Goal: Task Accomplishment & Management: Manage account settings

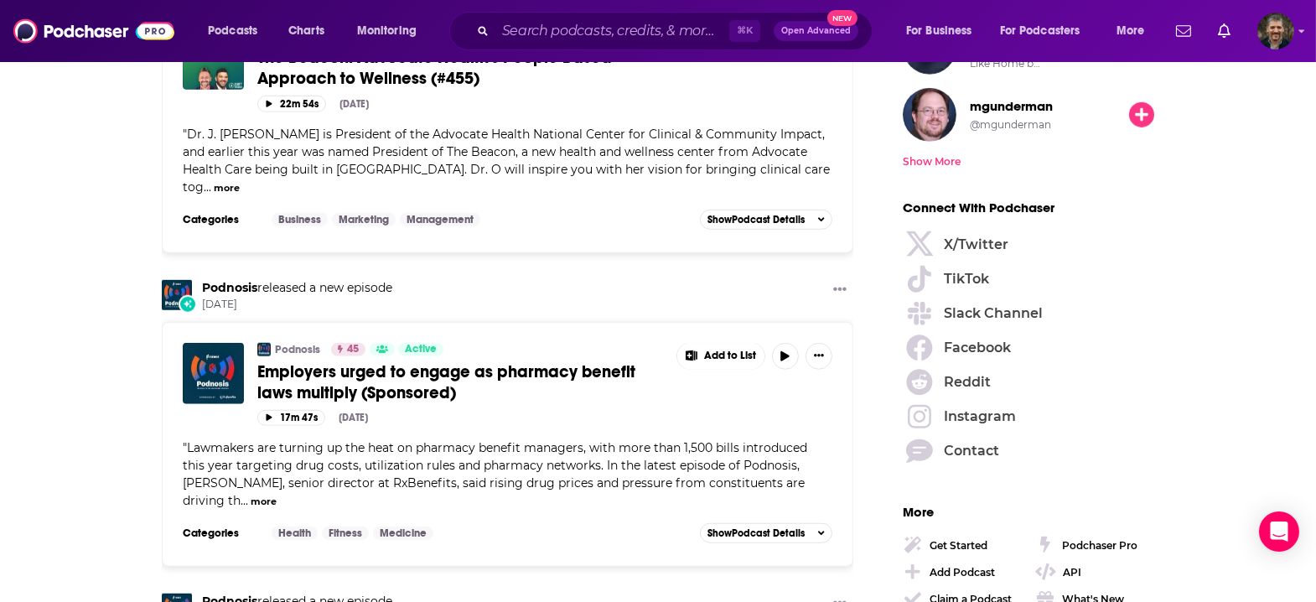
scroll to position [2192, 0]
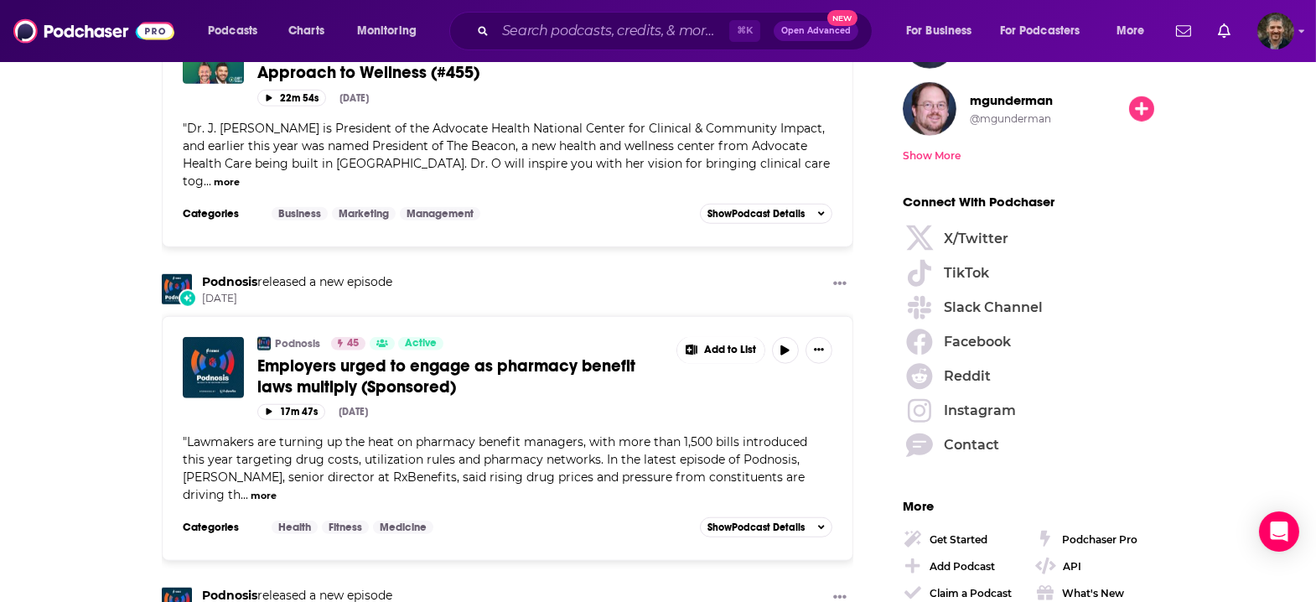
click at [277, 489] on button "more" at bounding box center [264, 496] width 26 height 14
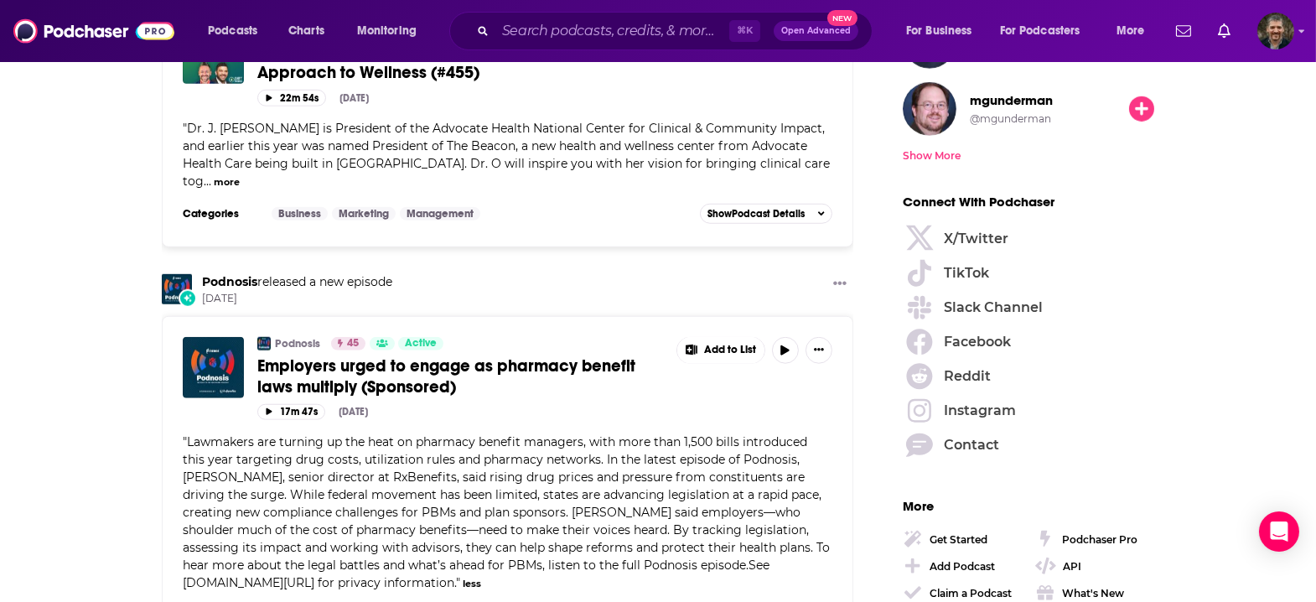
click at [485, 355] on span "Employers urged to engage as pharmacy benefit laws multiply (Sponsored)" at bounding box center [446, 376] width 378 height 42
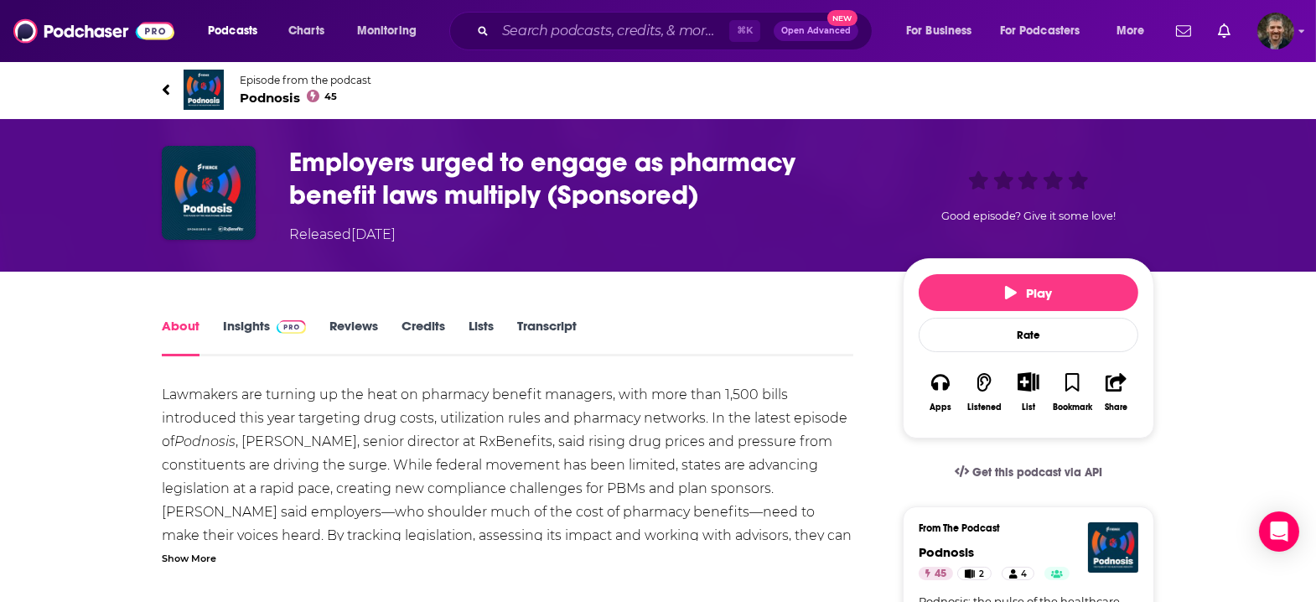
click at [216, 549] on div "Show More" at bounding box center [189, 557] width 54 height 16
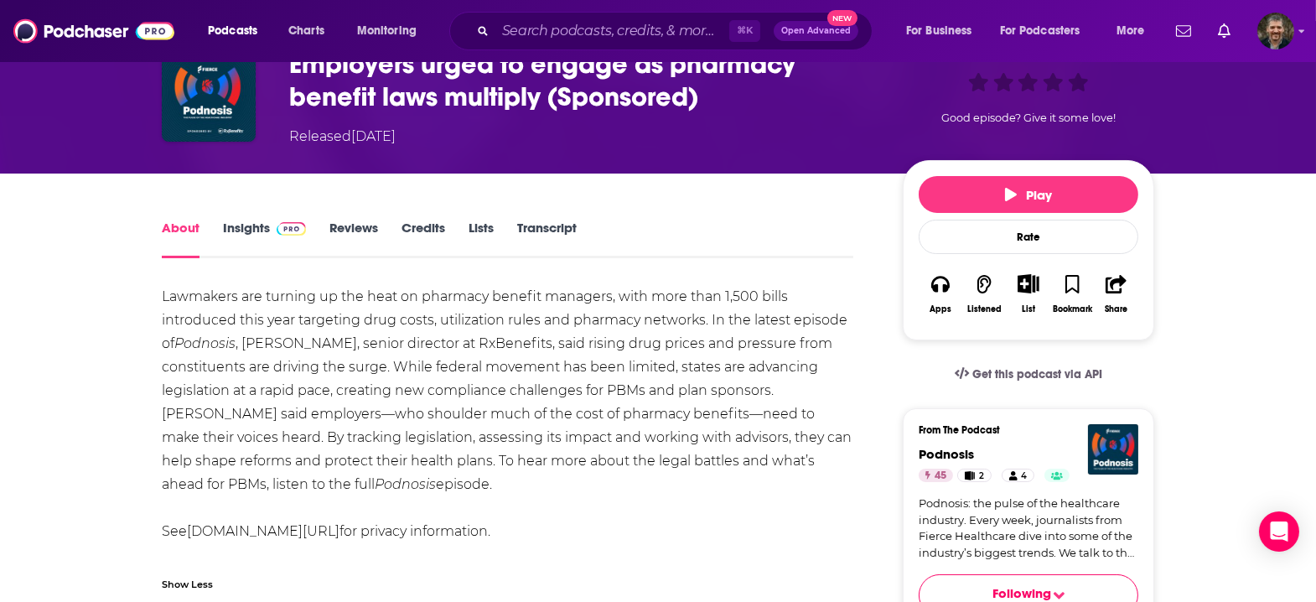
scroll to position [103, 0]
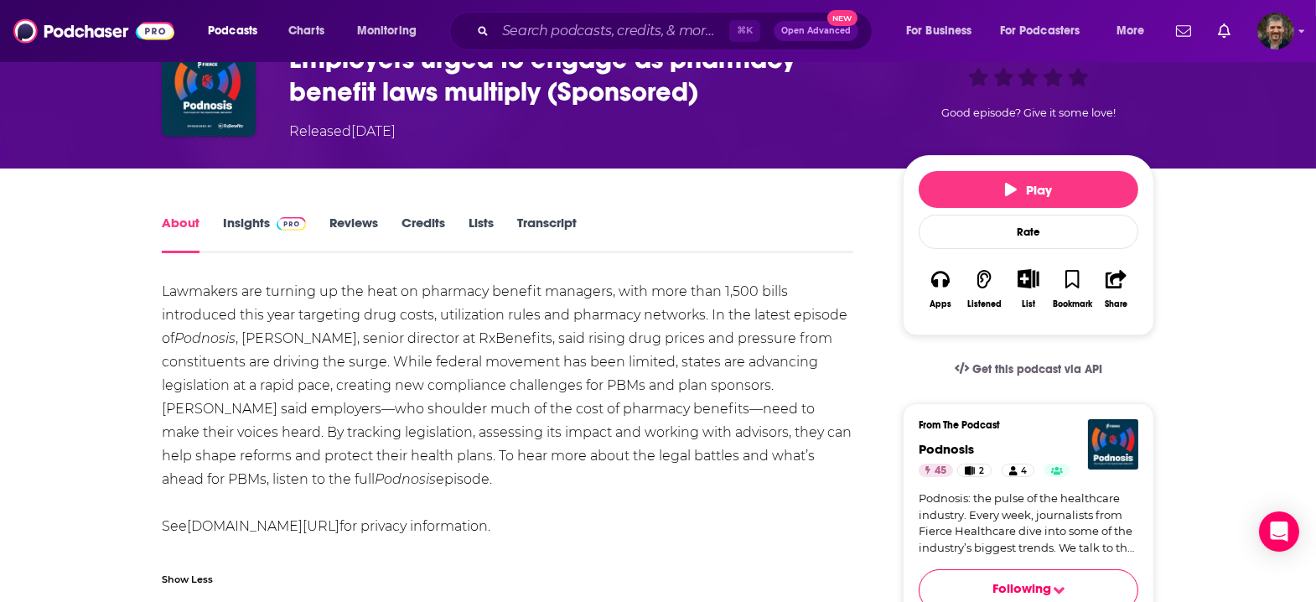
click at [546, 215] on link "Transcript" at bounding box center [547, 234] width 60 height 39
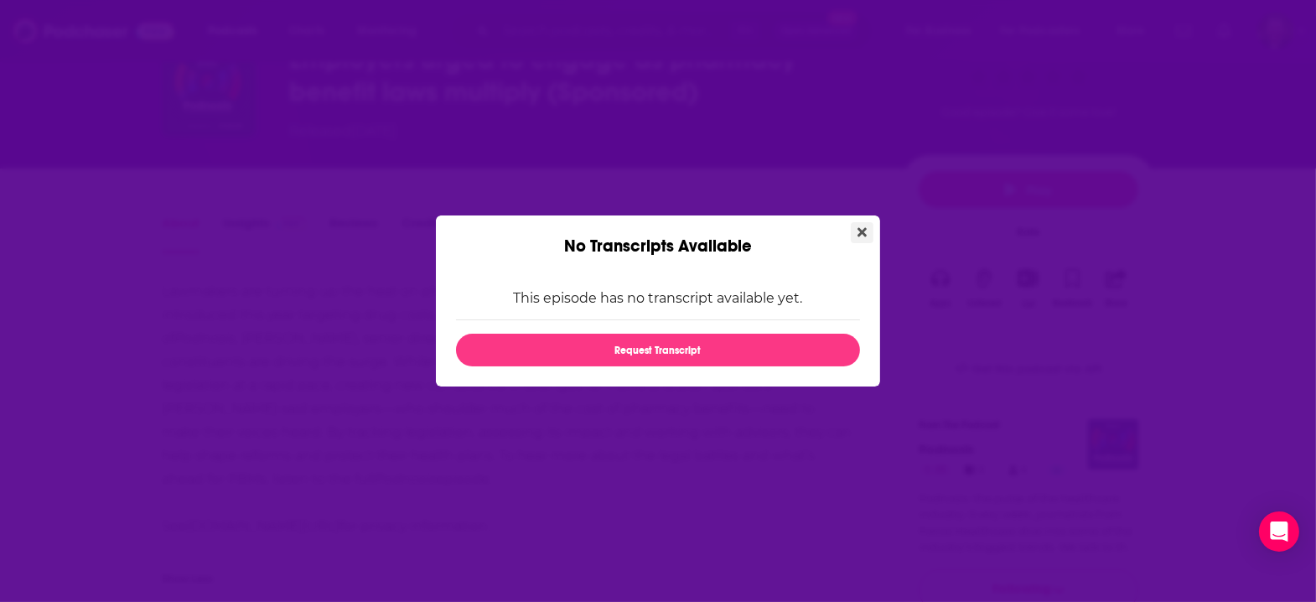
click at [858, 237] on icon "Close" at bounding box center [862, 232] width 9 height 9
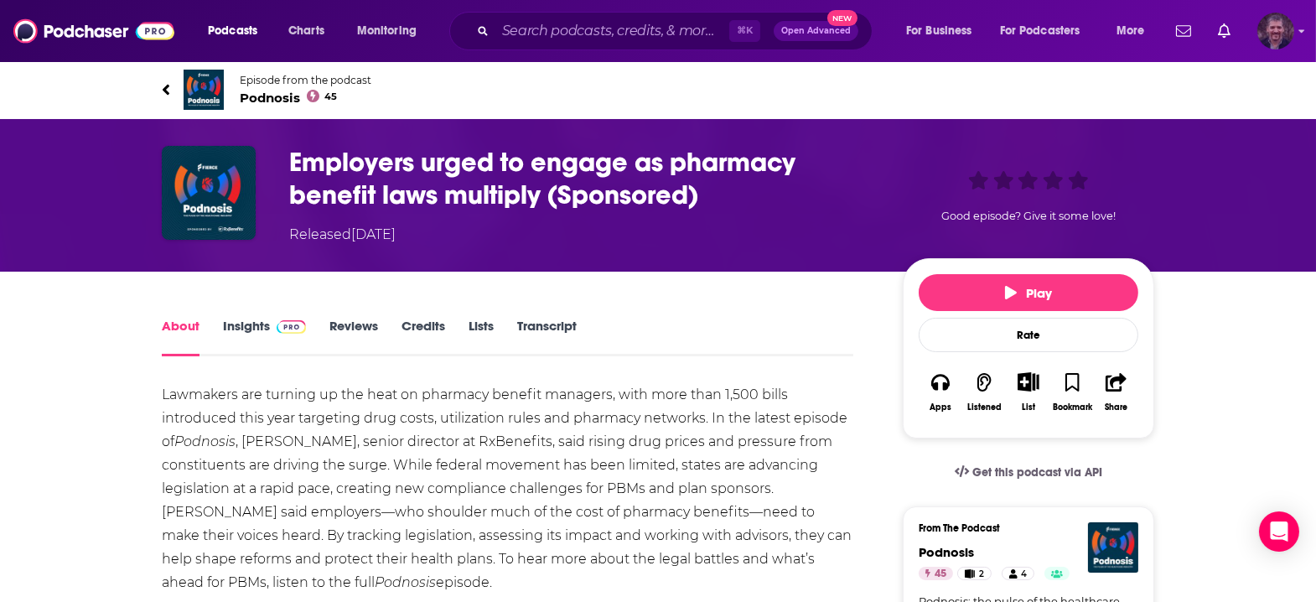
click at [1303, 32] on icon "Show profile menu" at bounding box center [1302, 31] width 7 height 10
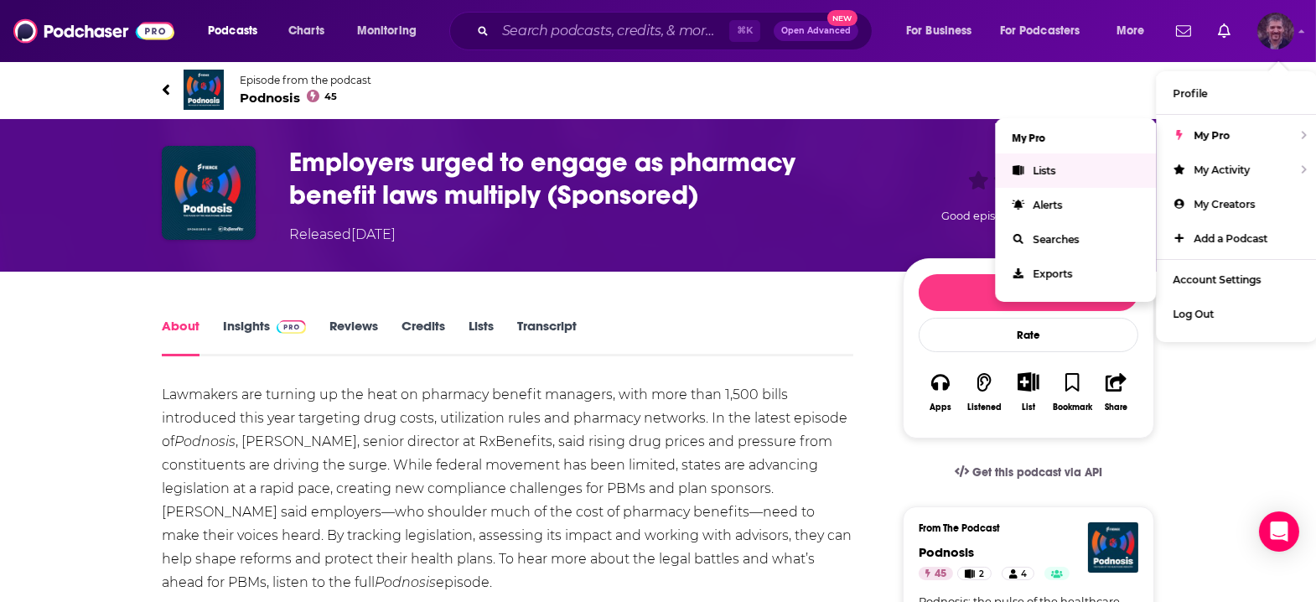
click at [1082, 159] on link "Lists" at bounding box center [1075, 170] width 161 height 34
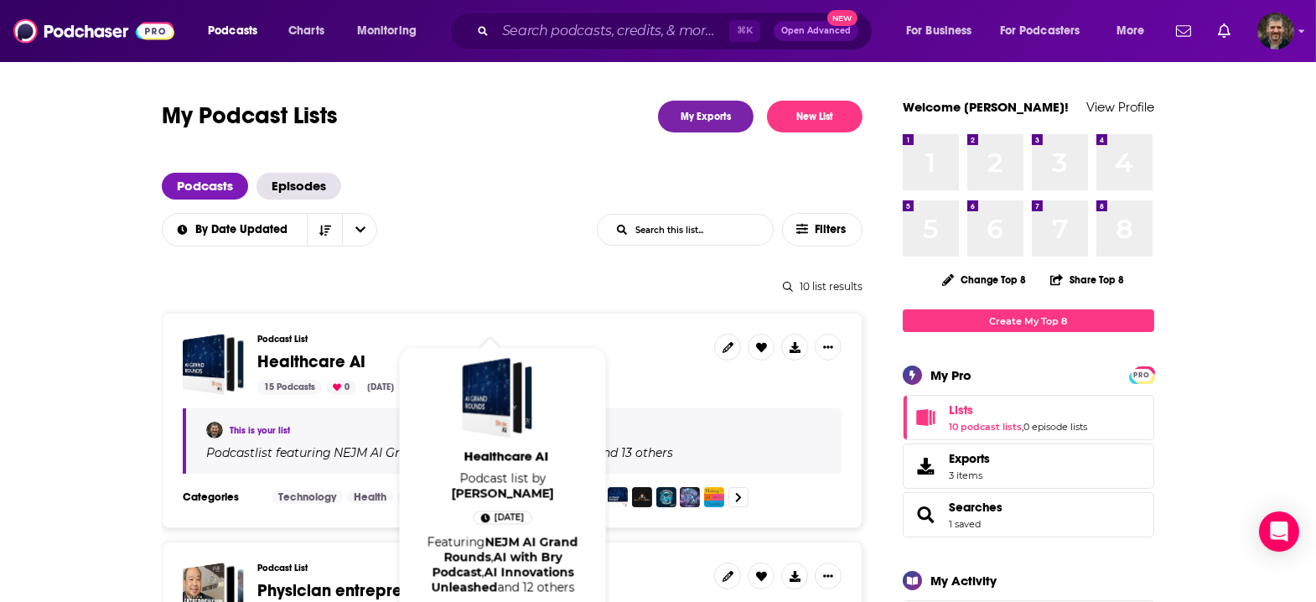
click at [360, 351] on span "Healthcare AI" at bounding box center [311, 361] width 108 height 21
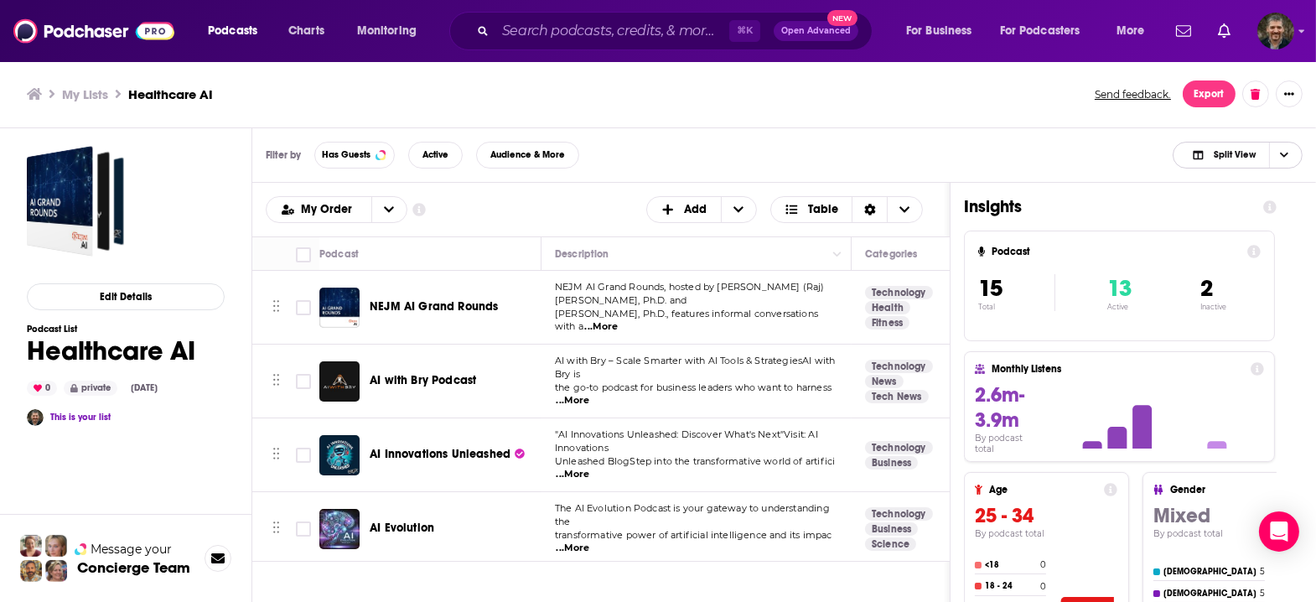
click at [1293, 143] on span "Choose View" at bounding box center [1283, 155] width 29 height 25
click at [1261, 206] on span "Podcast Only" at bounding box center [1247, 210] width 83 height 9
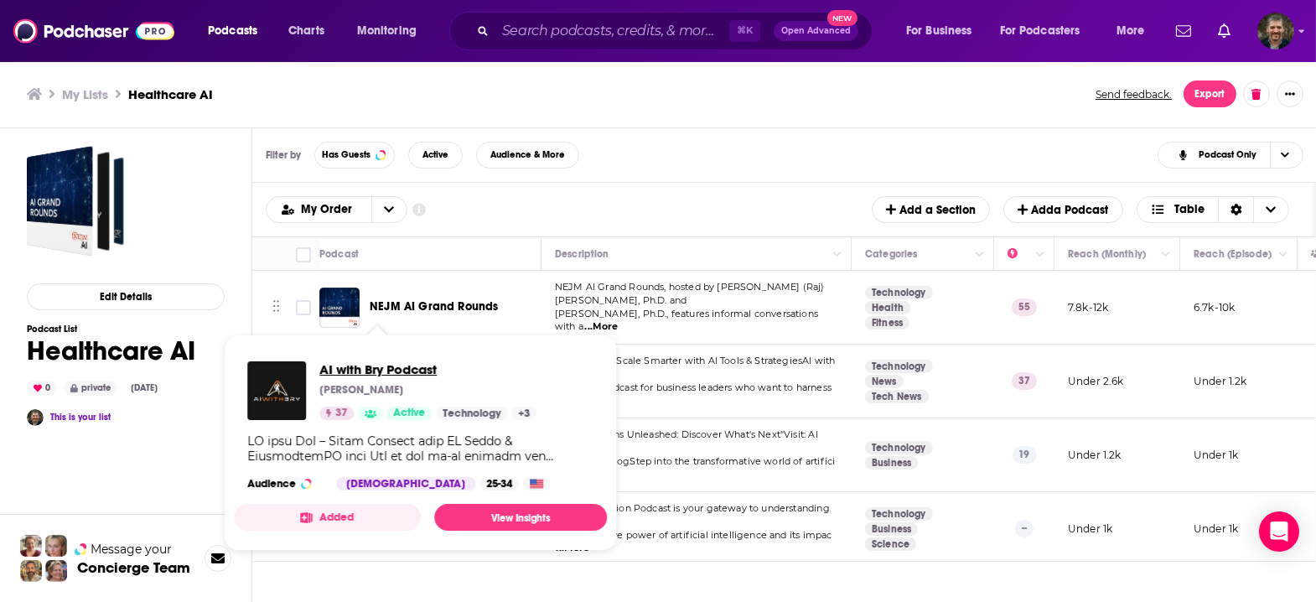
click at [367, 363] on span "AI with Bry Podcast" at bounding box center [427, 369] width 217 height 16
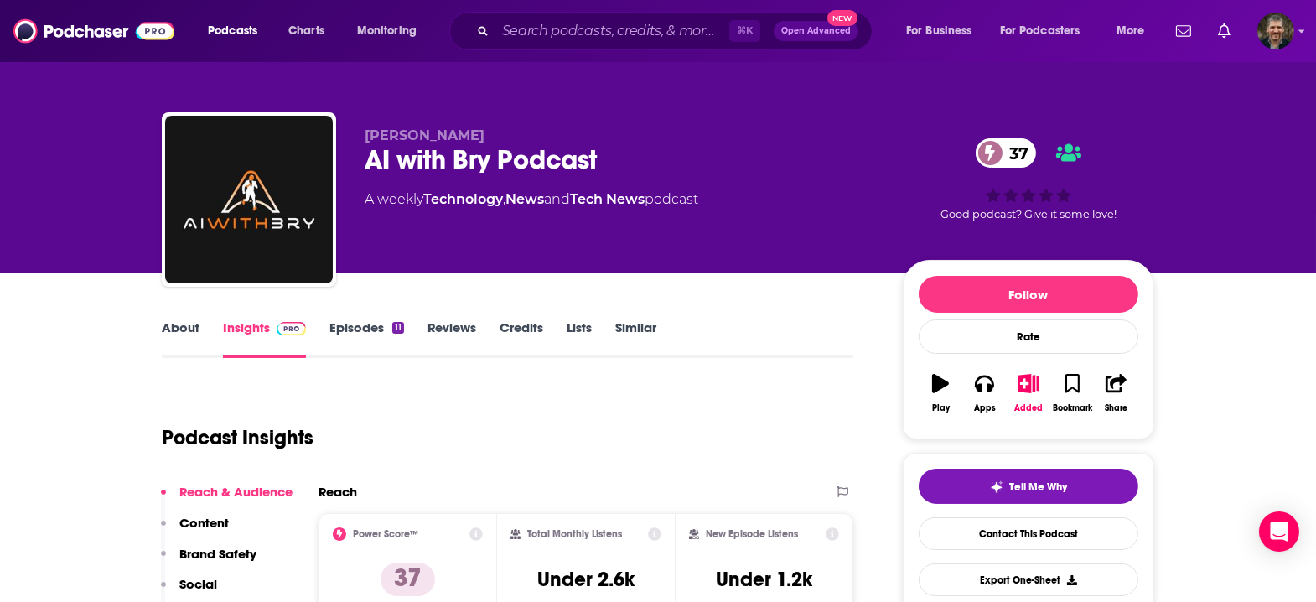
click at [401, 319] on link "Episodes 11" at bounding box center [366, 338] width 75 height 39
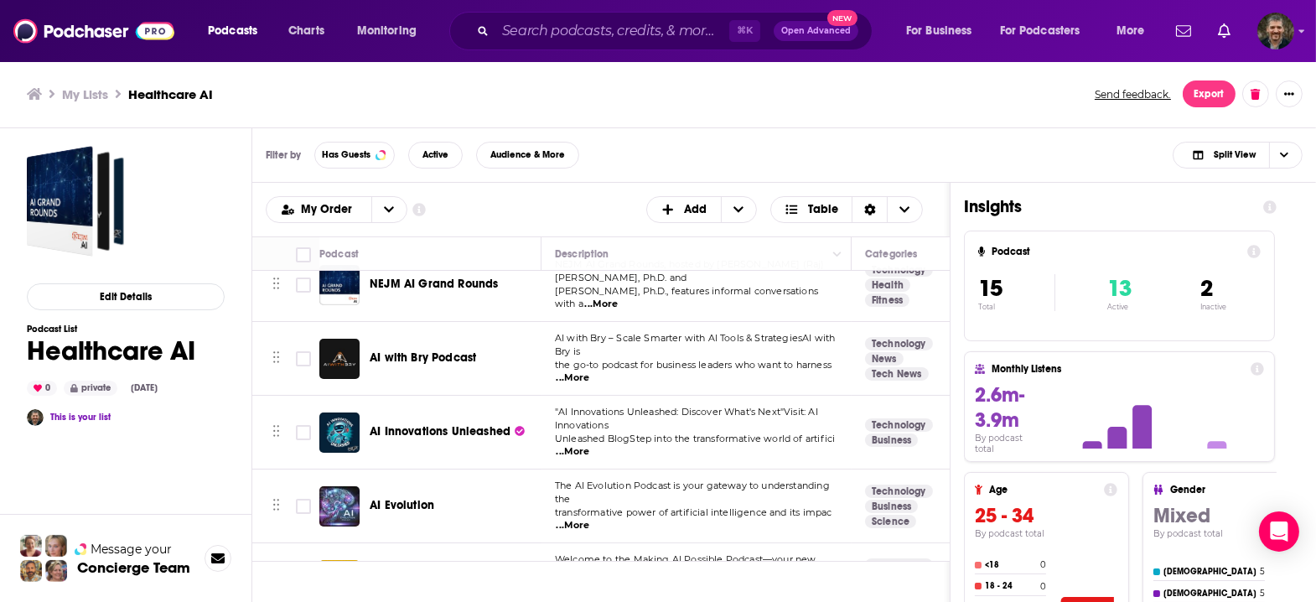
scroll to position [8, 0]
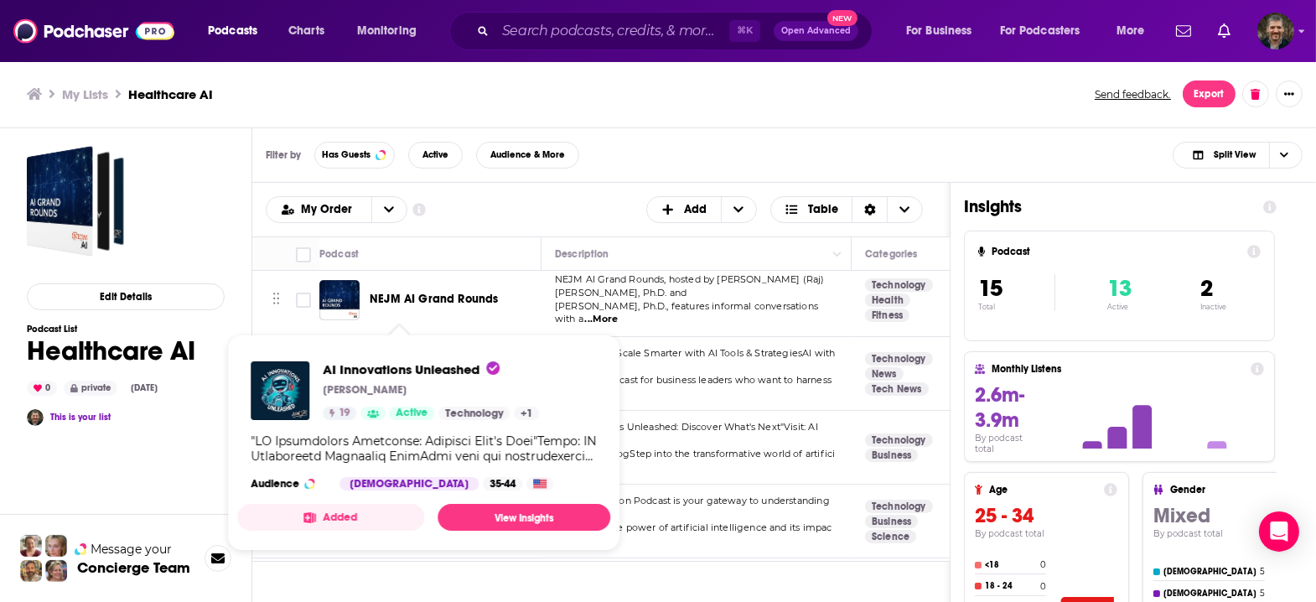
click at [371, 392] on div "AI Innovations Unleashed JR DeLaney 19 Active Technology + 1" at bounding box center [431, 390] width 216 height 59
click at [375, 361] on span "AI Innovations Unleashed" at bounding box center [411, 369] width 177 height 16
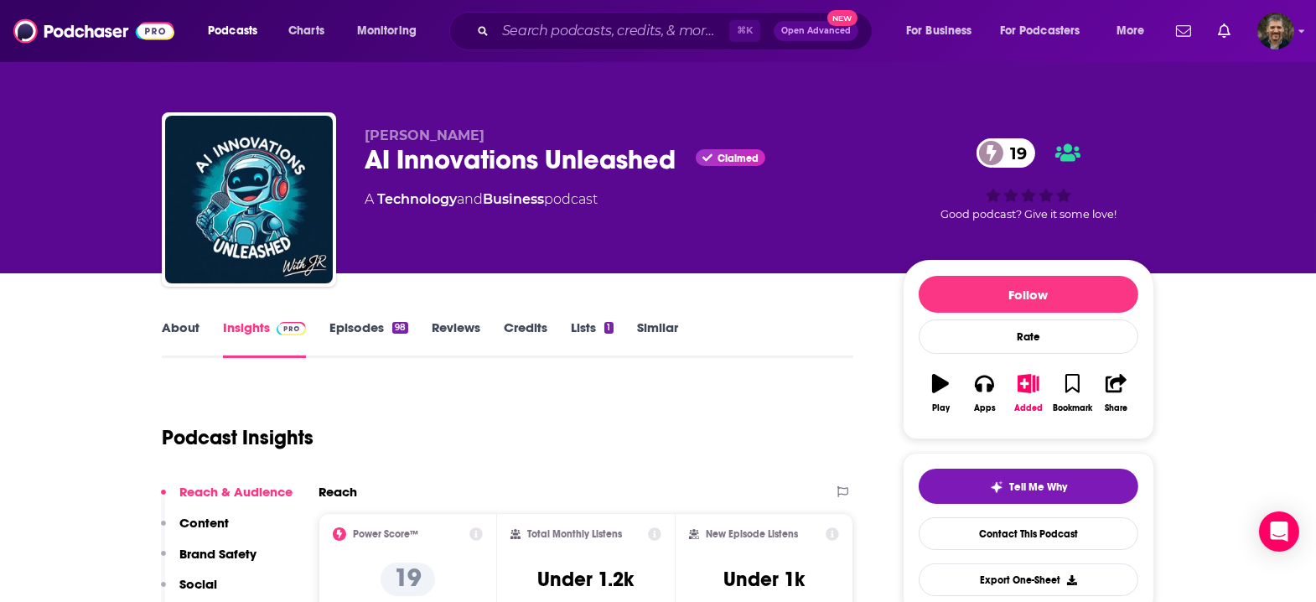
click at [392, 319] on link "Episodes 98" at bounding box center [368, 338] width 79 height 39
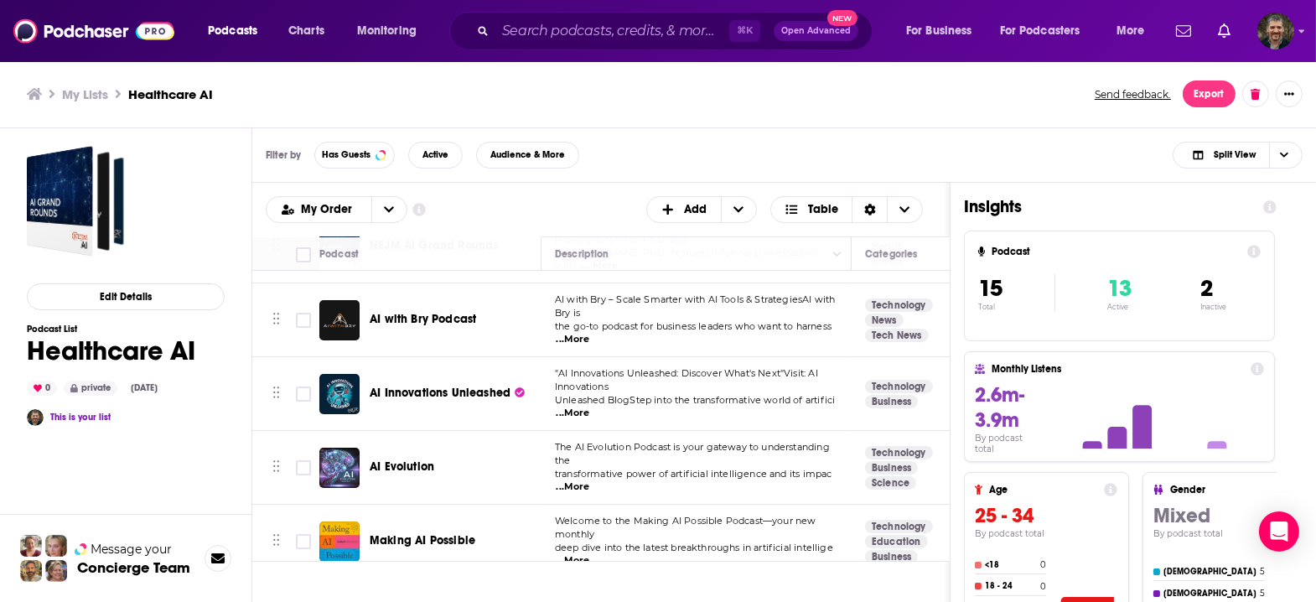
scroll to position [62, 0]
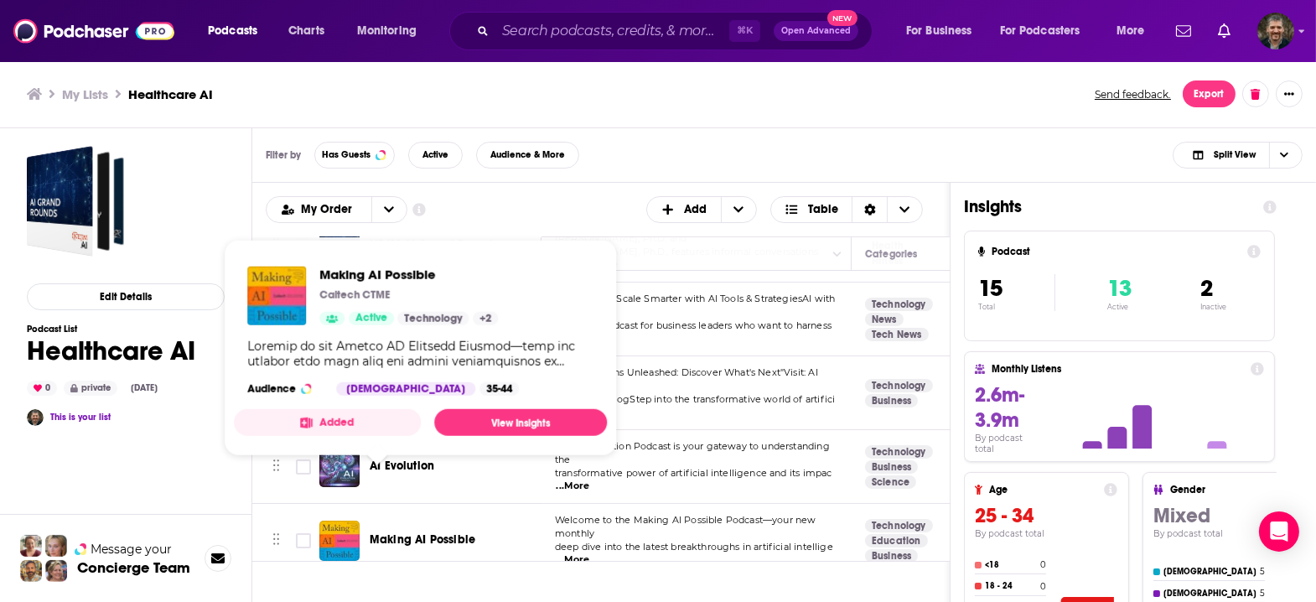
click at [370, 532] on span "Making AI Possible" at bounding box center [423, 539] width 106 height 14
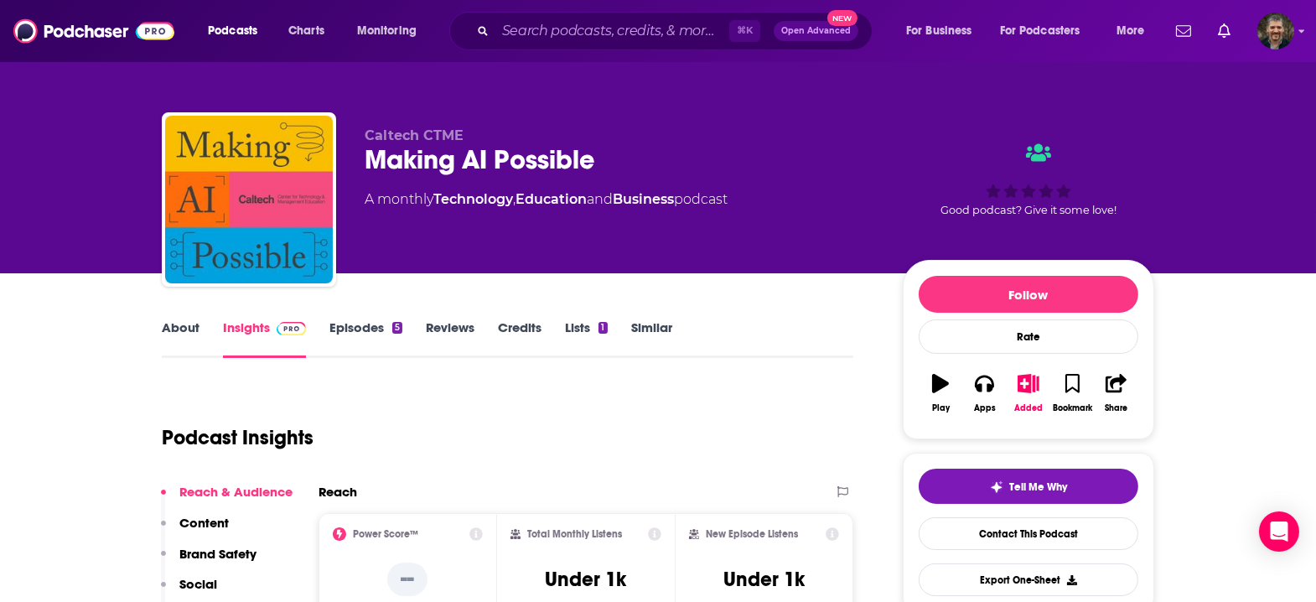
click at [402, 319] on link "Episodes 5" at bounding box center [365, 338] width 73 height 39
click at [200, 319] on link "About" at bounding box center [181, 338] width 38 height 39
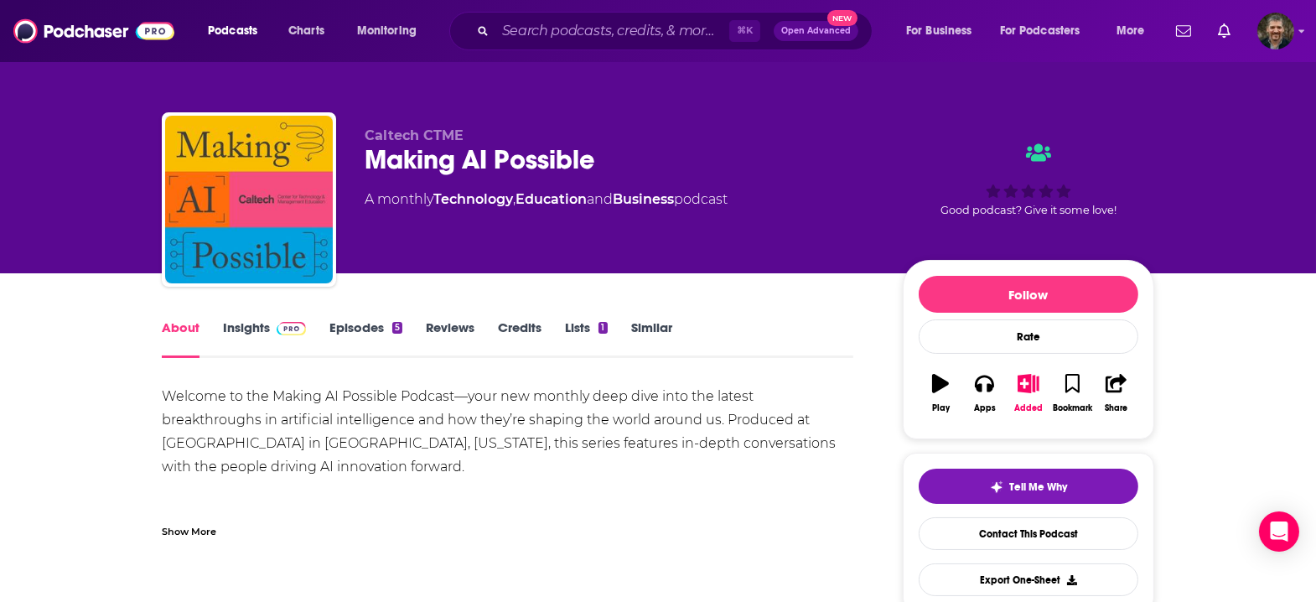
click at [216, 522] on div "Show More" at bounding box center [189, 530] width 54 height 16
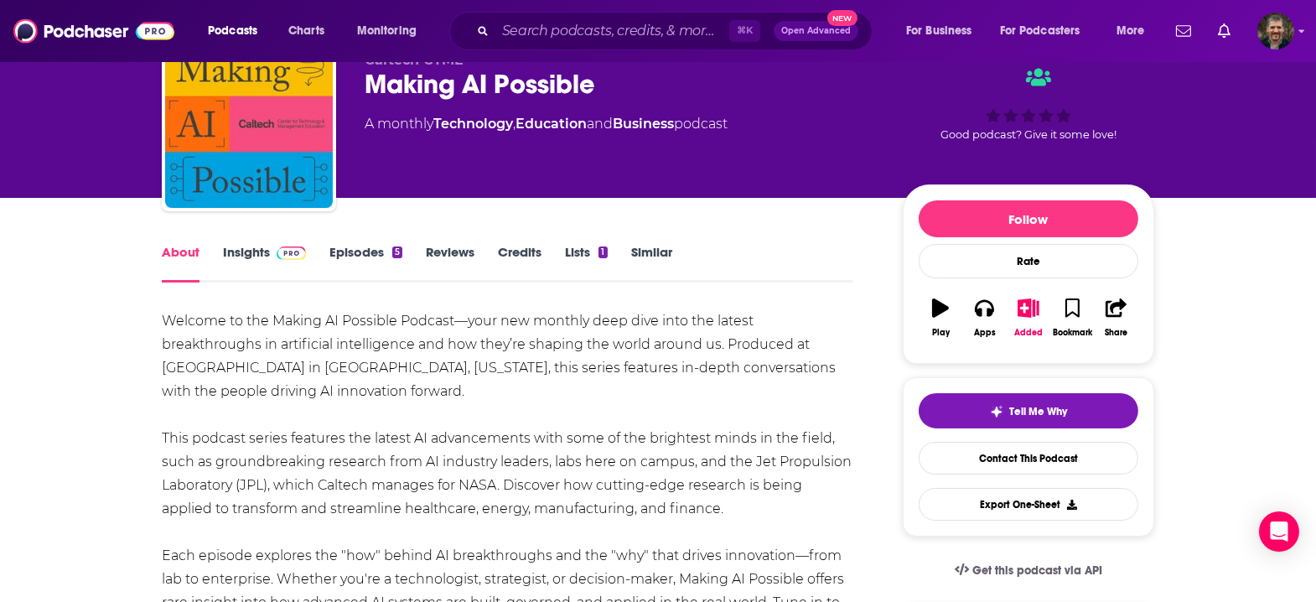
scroll to position [24, 0]
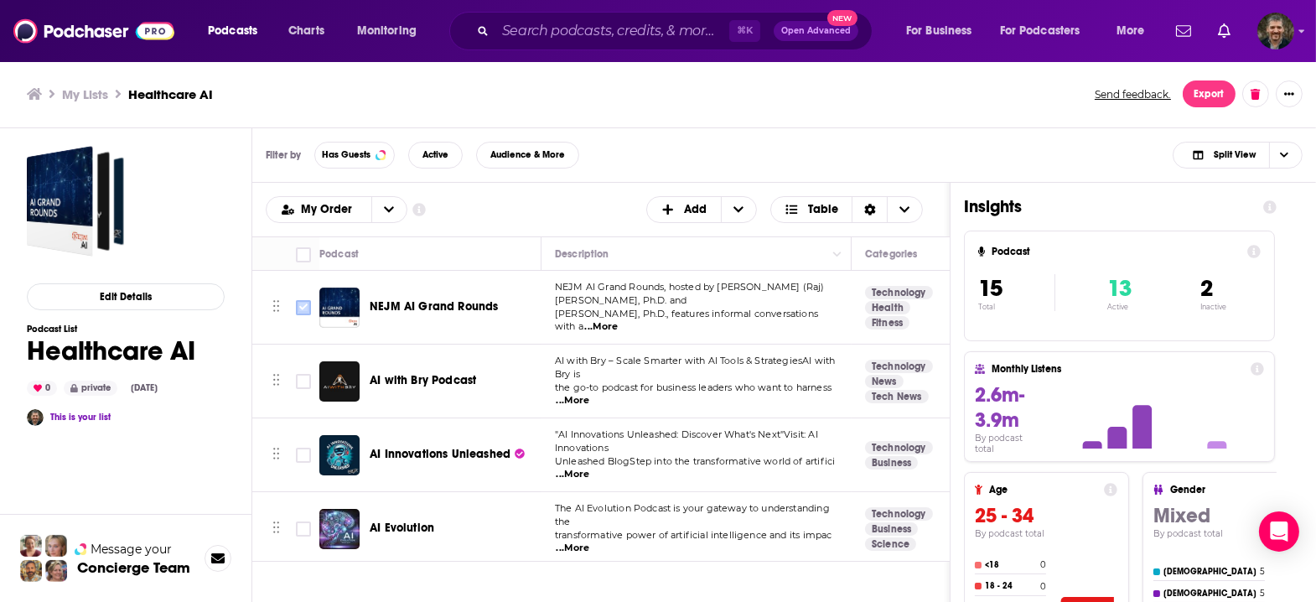
click at [296, 300] on input "Toggle select row" at bounding box center [303, 307] width 15 height 15
checkbox input "true"
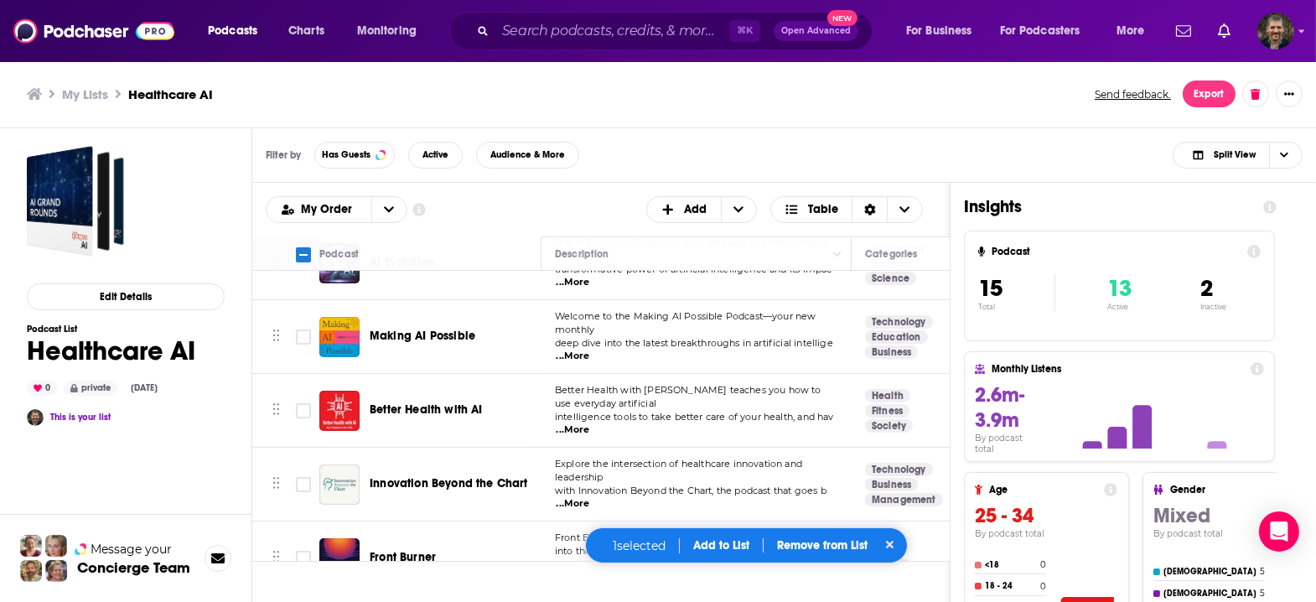
scroll to position [267, 0]
click at [296, 402] on input "Toggle select row" at bounding box center [303, 409] width 15 height 15
checkbox input "true"
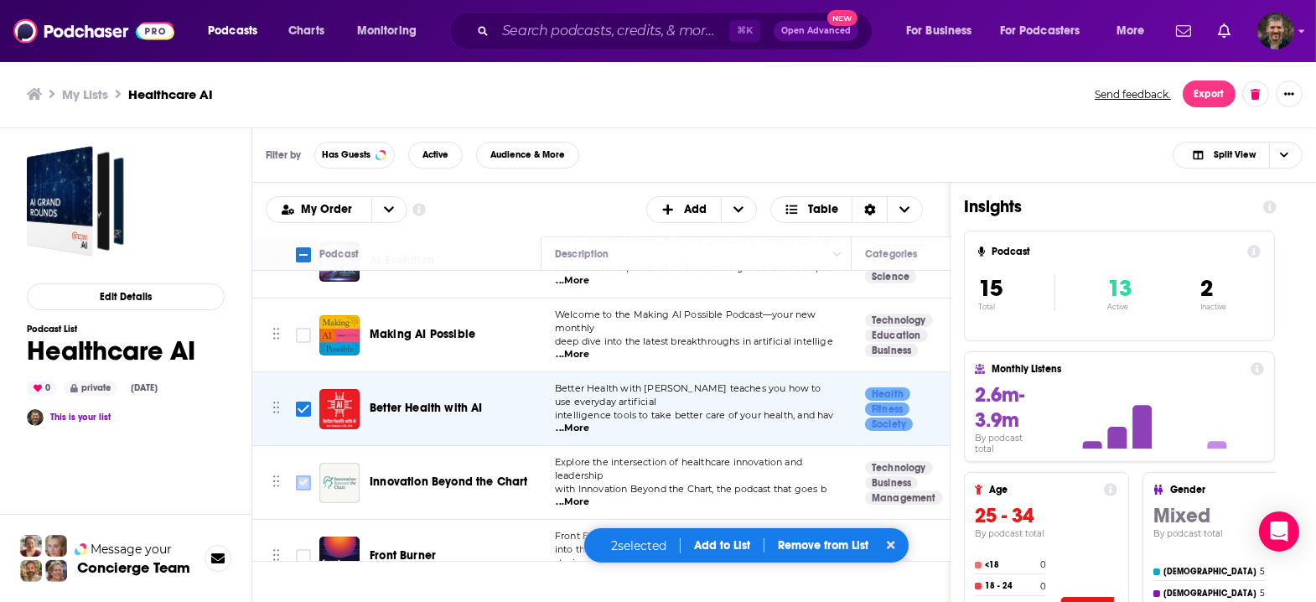
click at [296, 475] on input "Toggle select row" at bounding box center [303, 482] width 15 height 15
checkbox input "true"
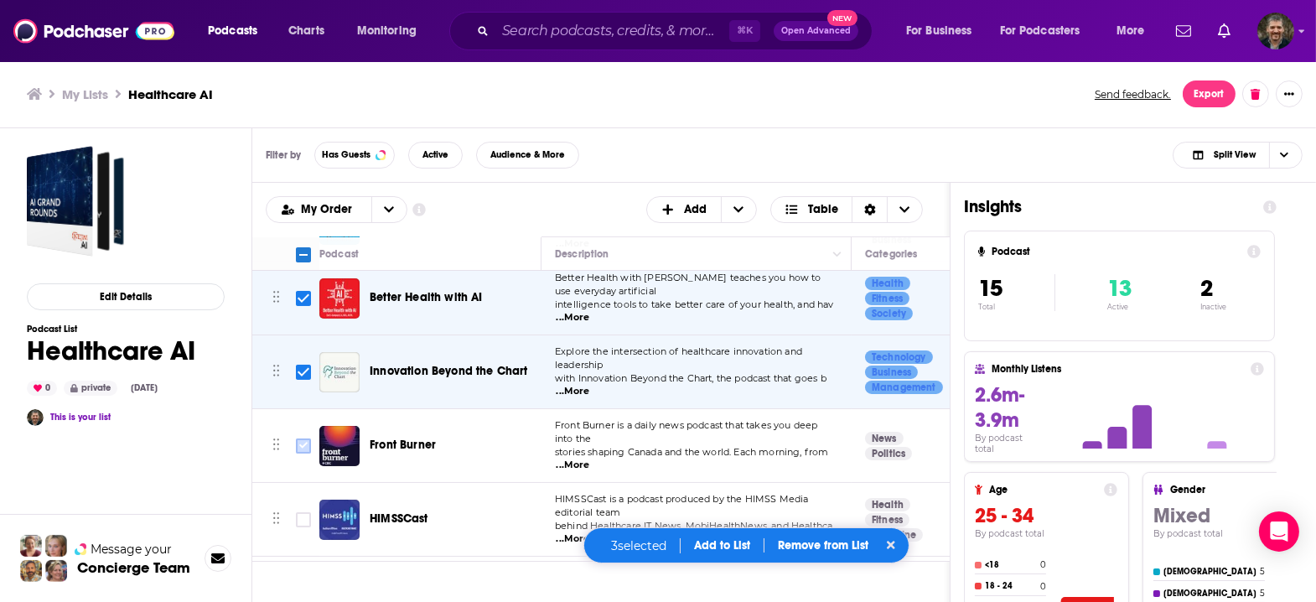
scroll to position [380, 0]
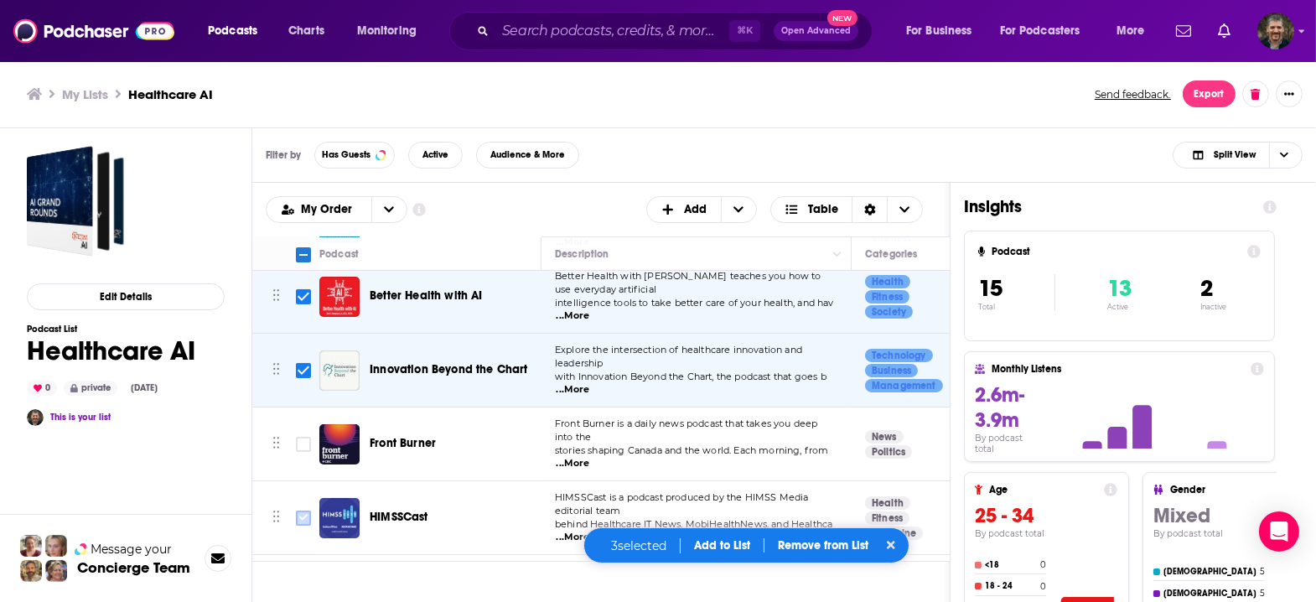
click at [296, 511] on input "Toggle select row" at bounding box center [303, 518] width 15 height 15
checkbox input "true"
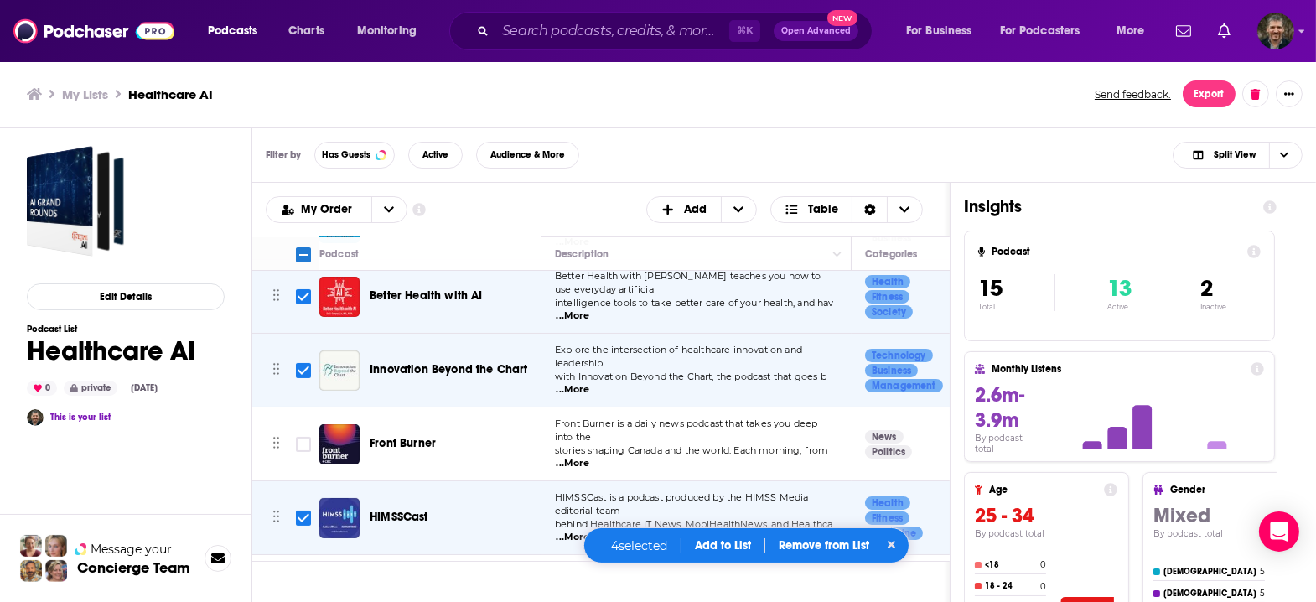
click at [296, 584] on input "Toggle select row" at bounding box center [303, 591] width 15 height 15
checkbox input "true"
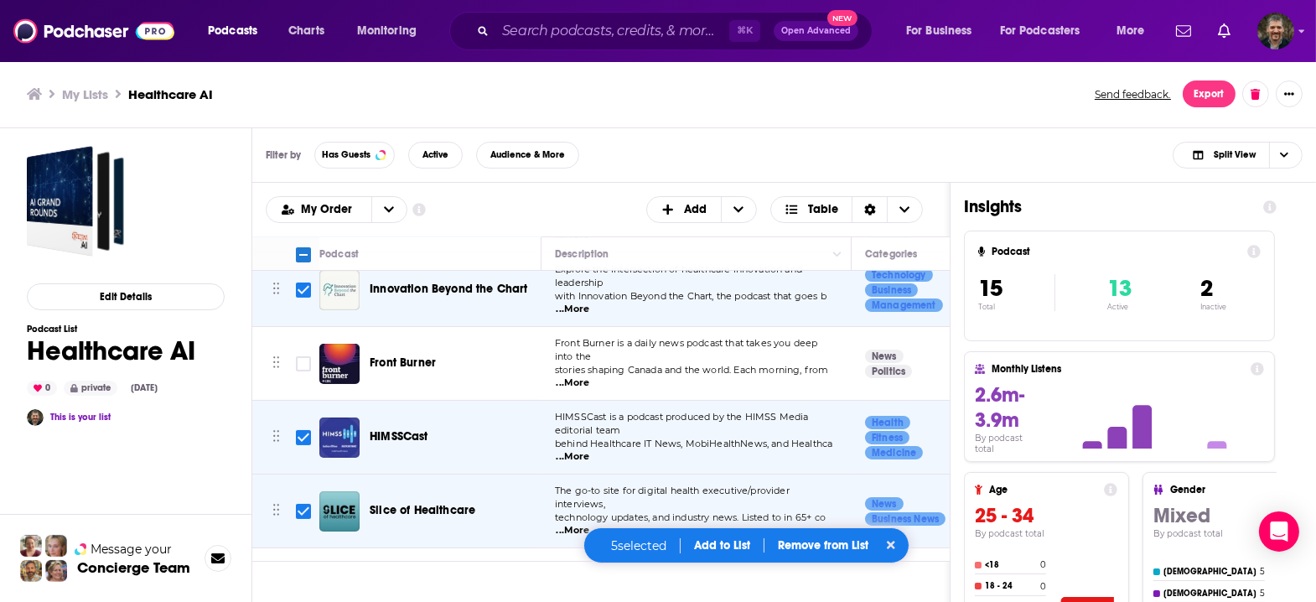
scroll to position [465, 0]
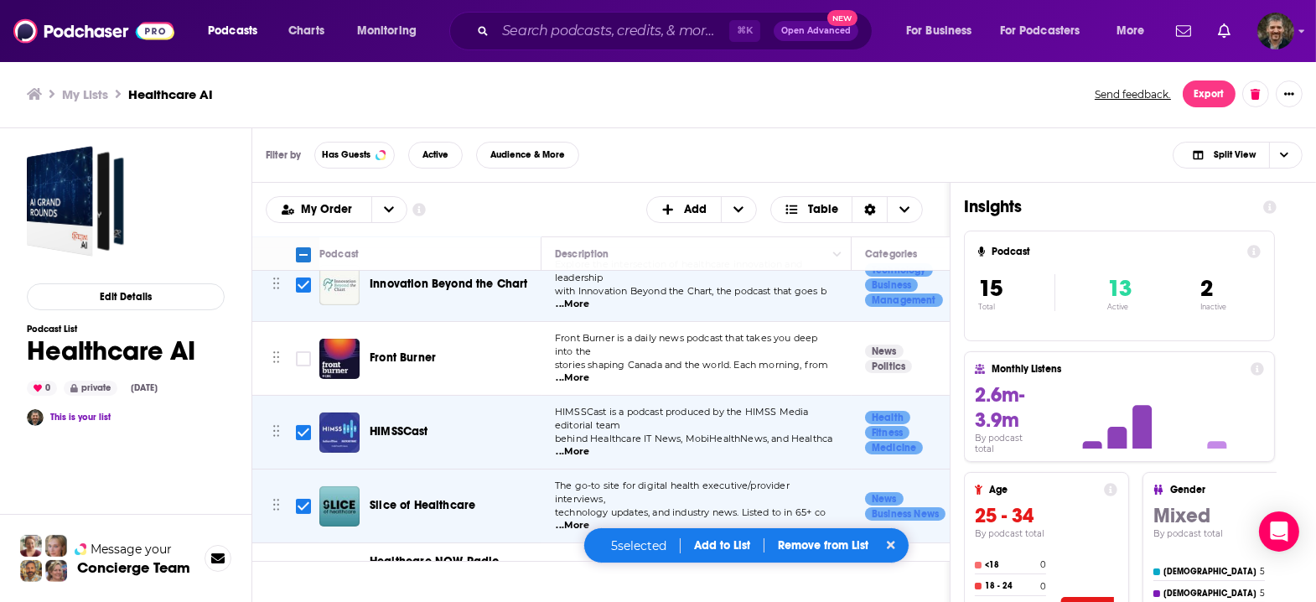
checkbox input "true"
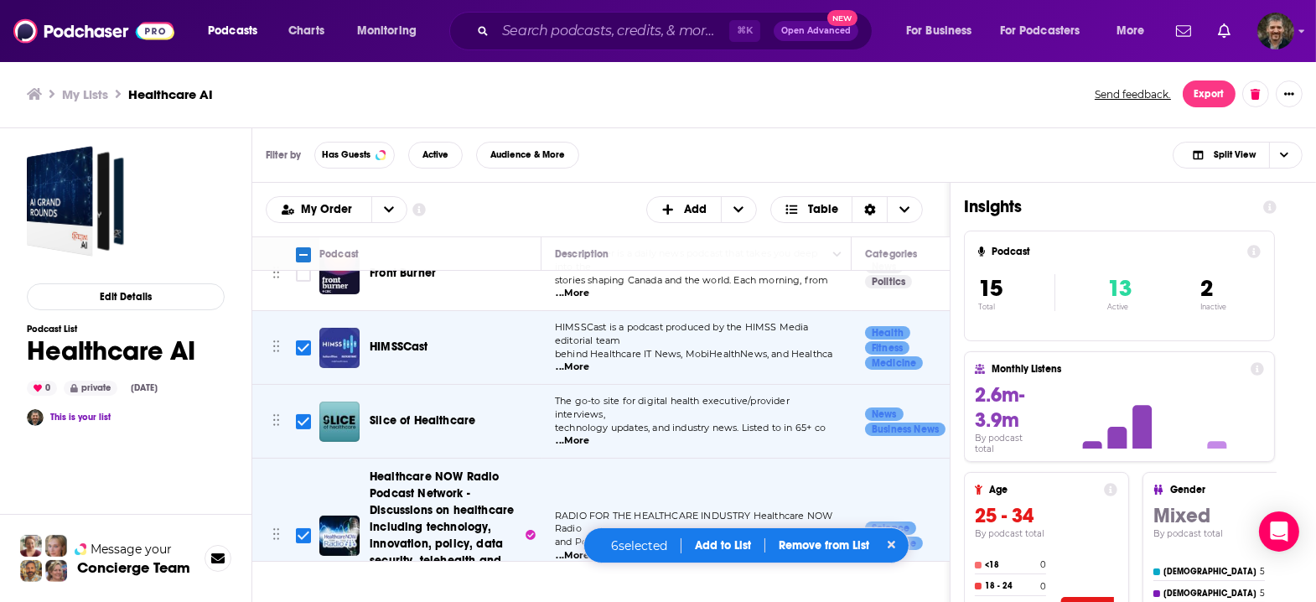
scroll to position [595, 0]
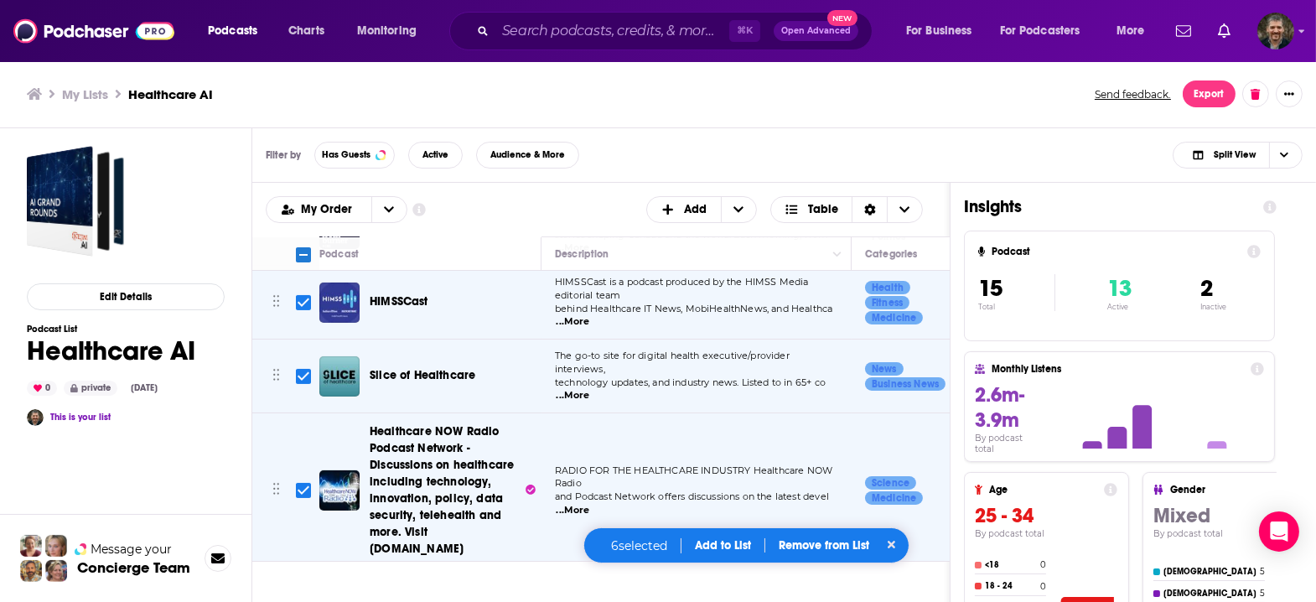
click at [296, 598] on input "Toggle select row" at bounding box center [303, 605] width 15 height 15
checkbox input "true"
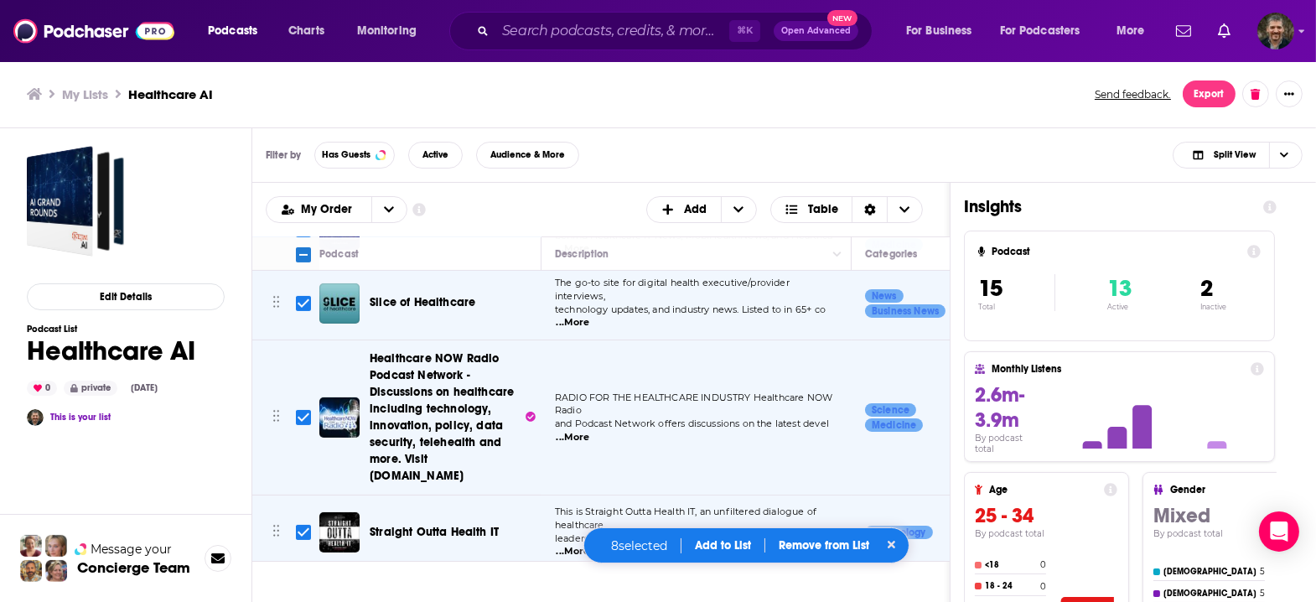
checkbox input "true"
click at [724, 549] on button "Add to List" at bounding box center [724, 545] width 83 height 14
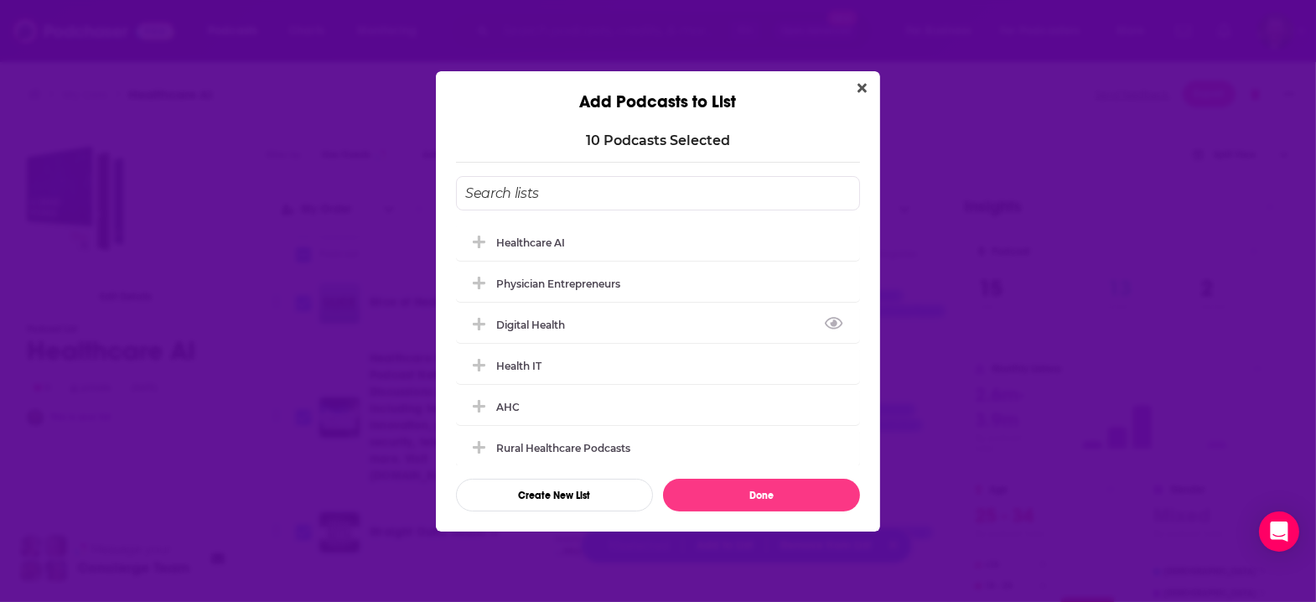
click at [573, 210] on input "Add Podcast To List" at bounding box center [658, 193] width 404 height 34
click at [548, 479] on button "Create New List" at bounding box center [554, 495] width 197 height 33
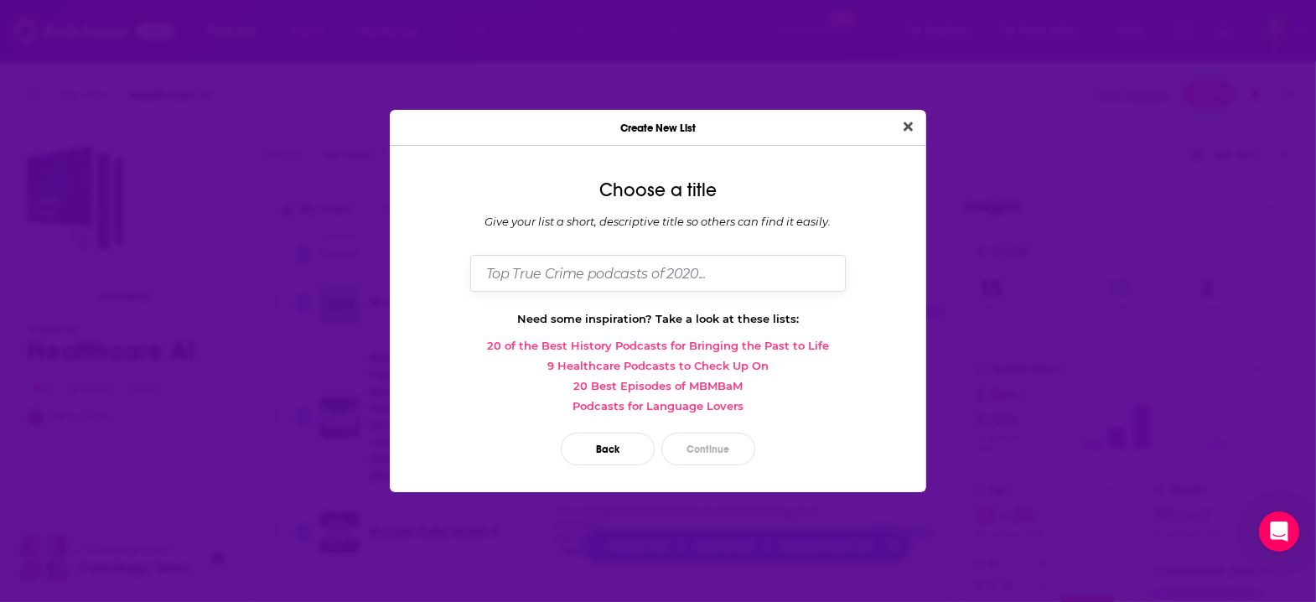
click at [597, 282] on input "Dialog" at bounding box center [658, 273] width 376 height 36
type input "Health AI for Emily Burrows"
click at [704, 439] on button "Continue" at bounding box center [709, 449] width 94 height 33
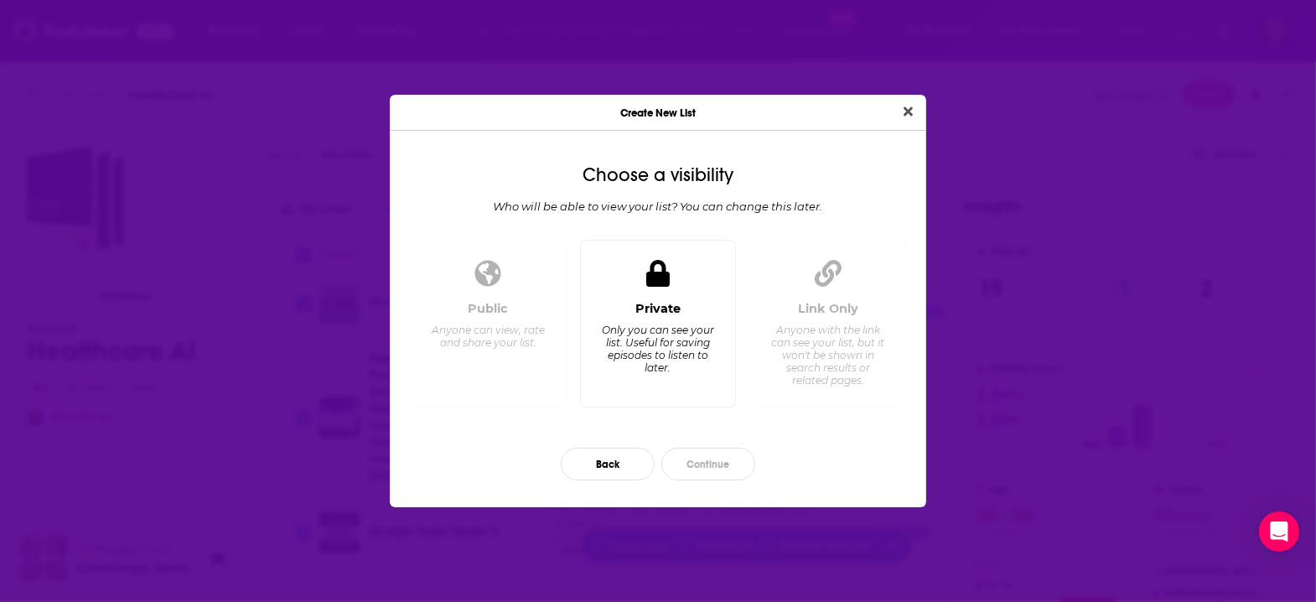
click at [664, 296] on div "Private Only you can see your list. Useful for saving episodes to listen to lat…" at bounding box center [658, 324] width 157 height 169
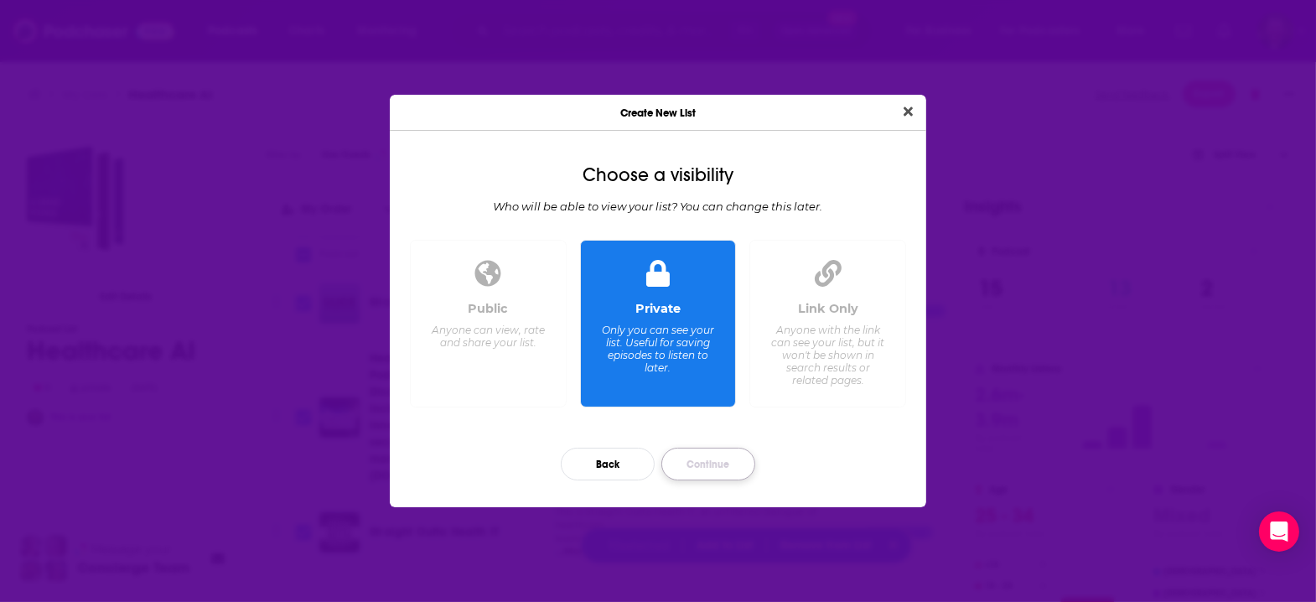
click at [721, 451] on button "Continue" at bounding box center [709, 464] width 94 height 33
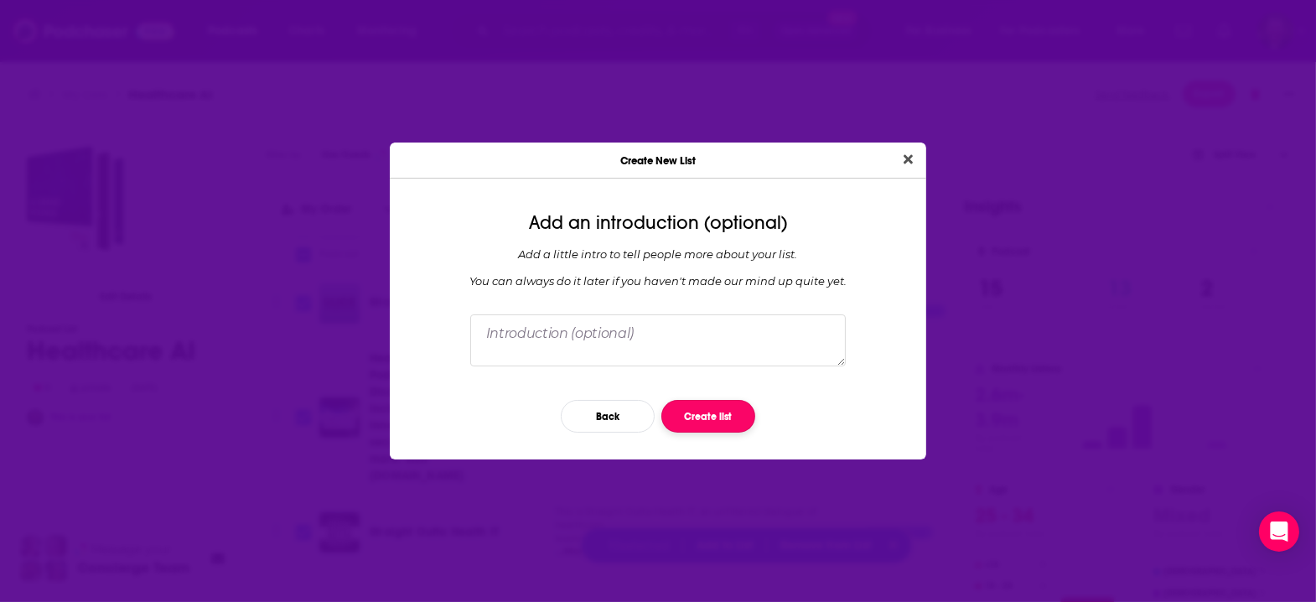
click at [707, 407] on button "Create list" at bounding box center [709, 416] width 94 height 33
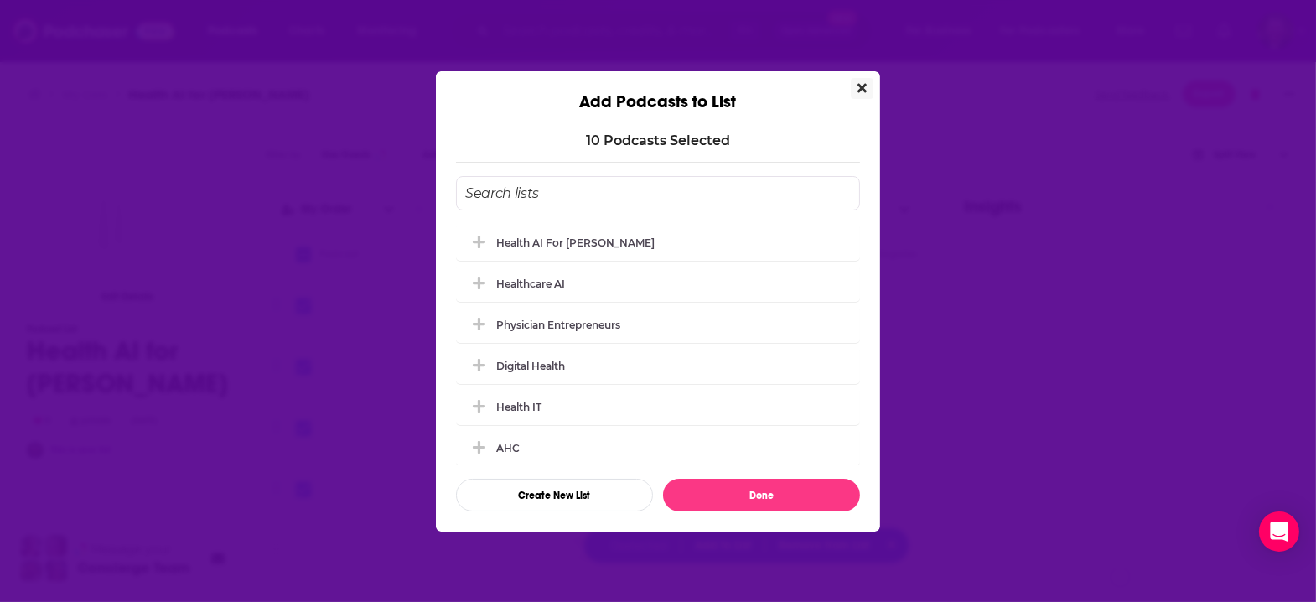
scroll to position [342, 0]
click at [757, 479] on button "Done" at bounding box center [761, 495] width 197 height 33
checkbox input "false"
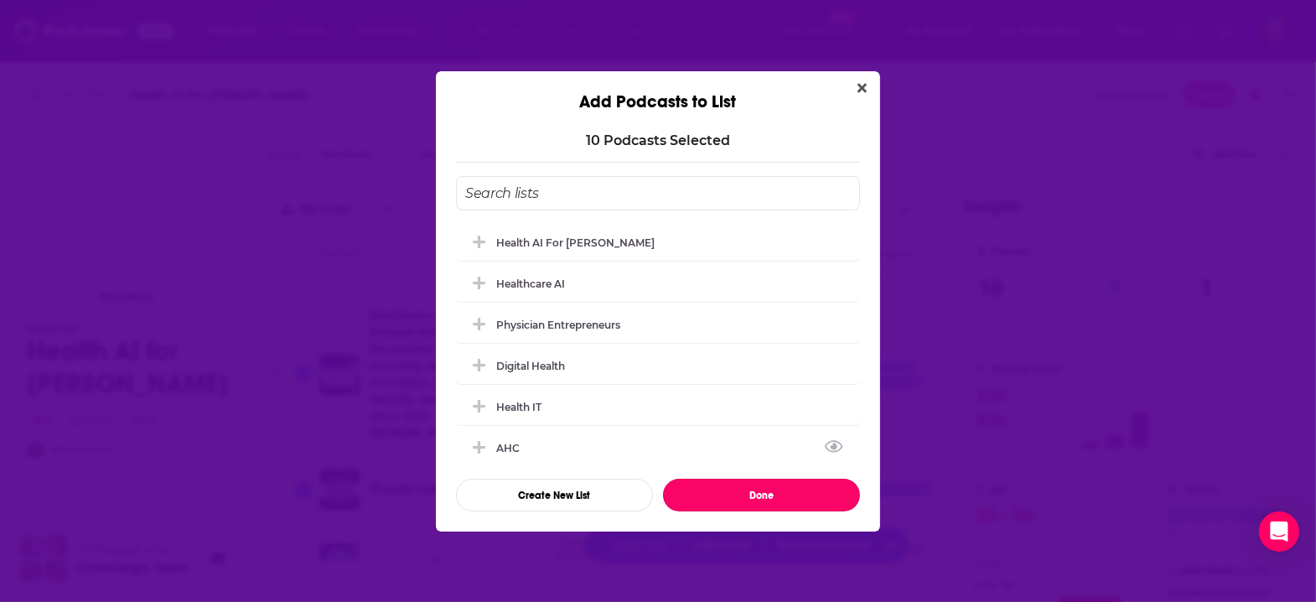
checkbox input "false"
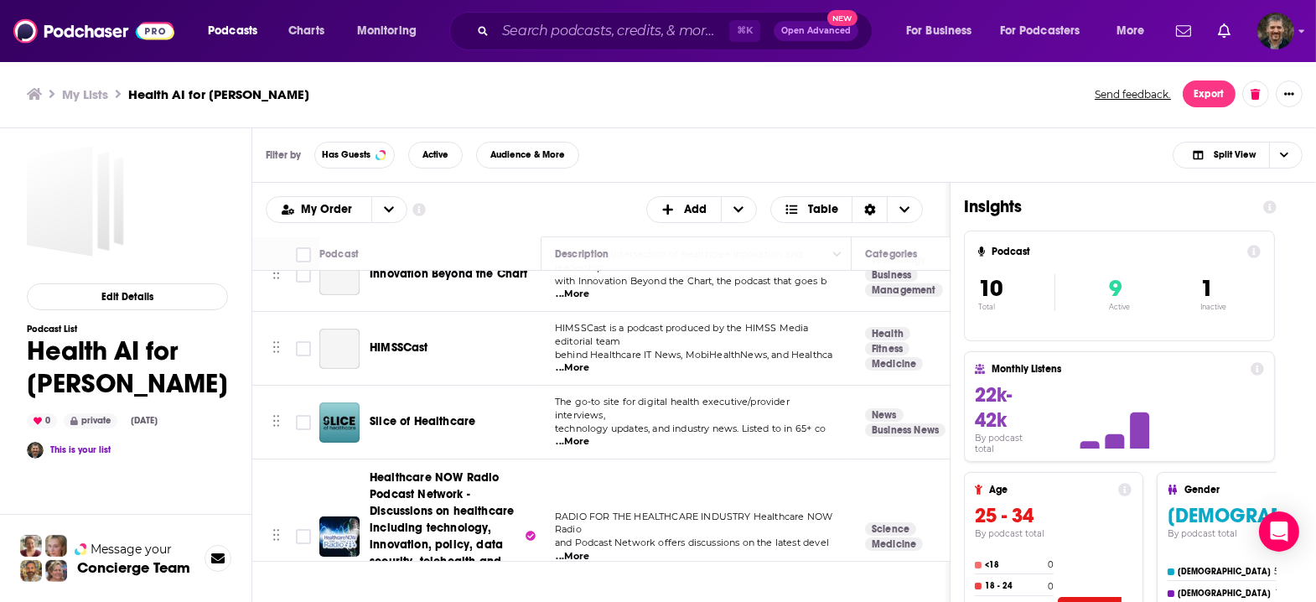
scroll to position [0, 0]
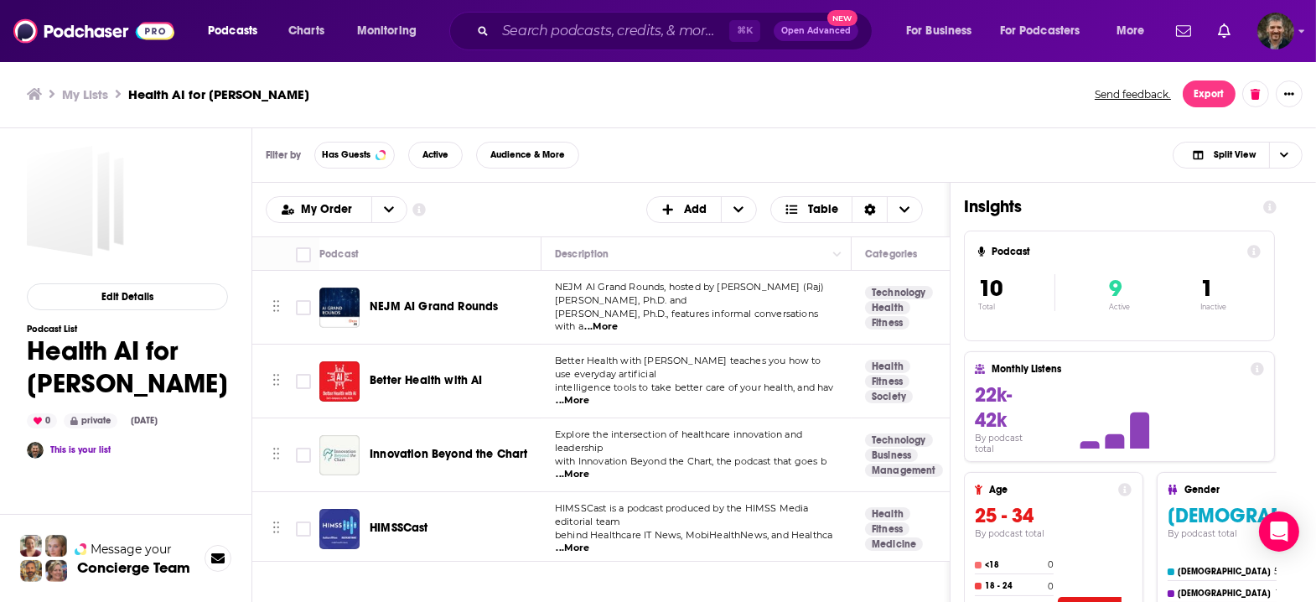
click at [379, 299] on span "NEJM AI Grand Rounds" at bounding box center [434, 306] width 128 height 14
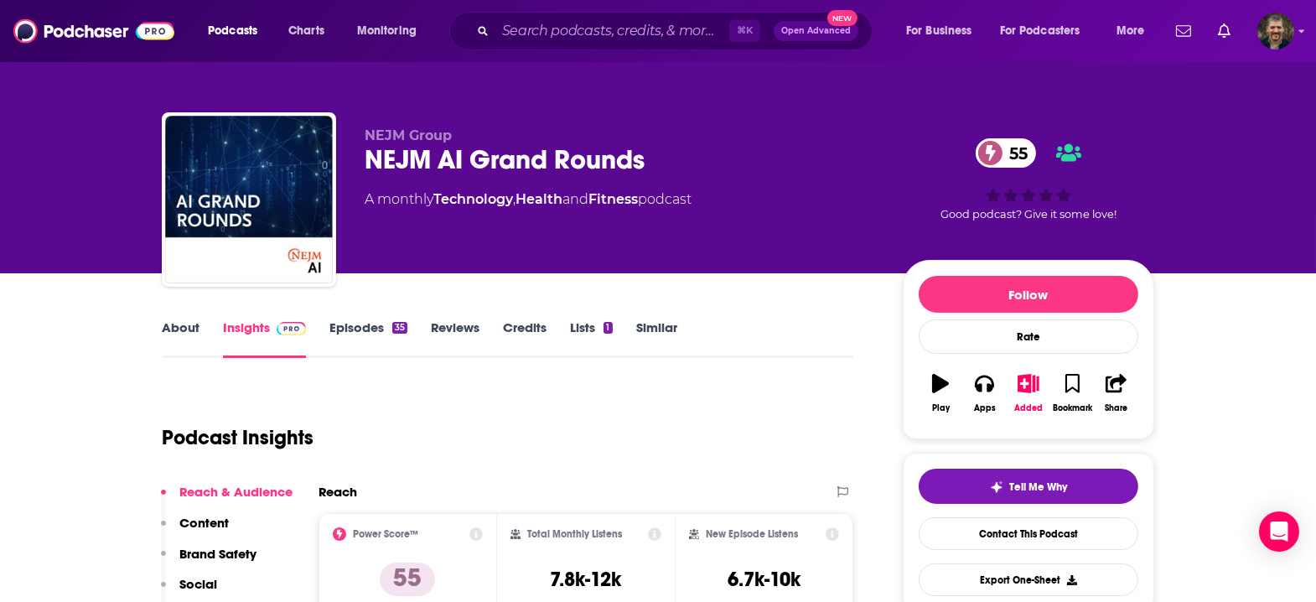
click at [384, 319] on link "Episodes 35" at bounding box center [368, 338] width 78 height 39
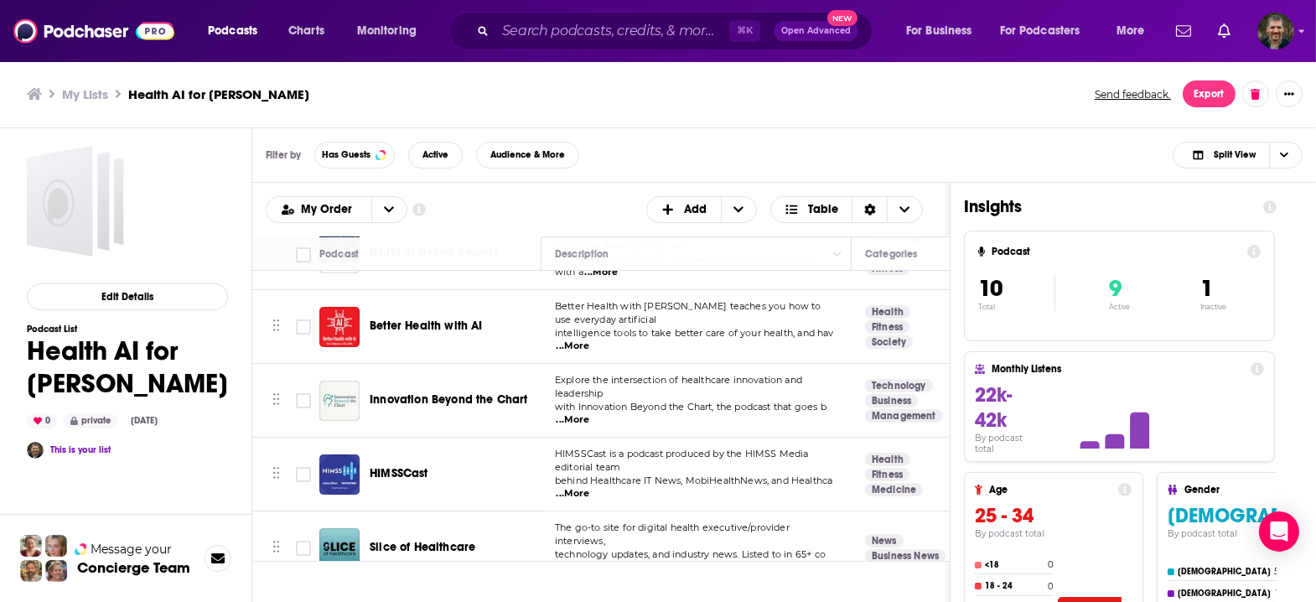
scroll to position [54, 0]
click at [385, 319] on span "Better Health with AI" at bounding box center [426, 326] width 113 height 14
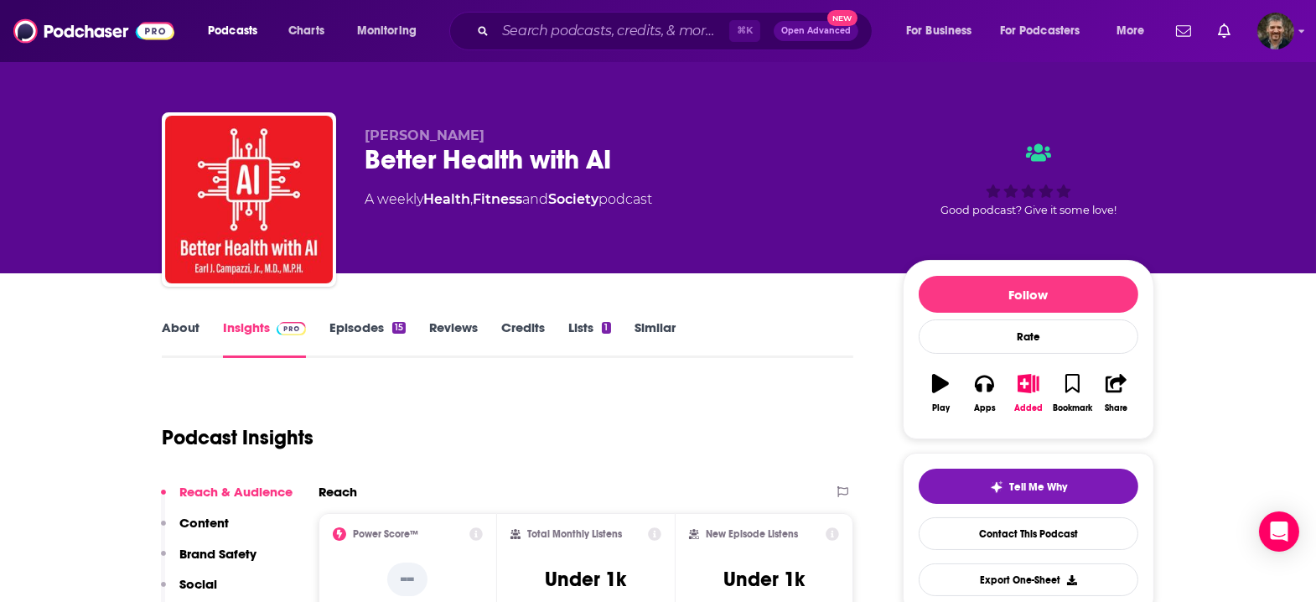
click at [392, 319] on link "Episodes 15" at bounding box center [367, 338] width 76 height 39
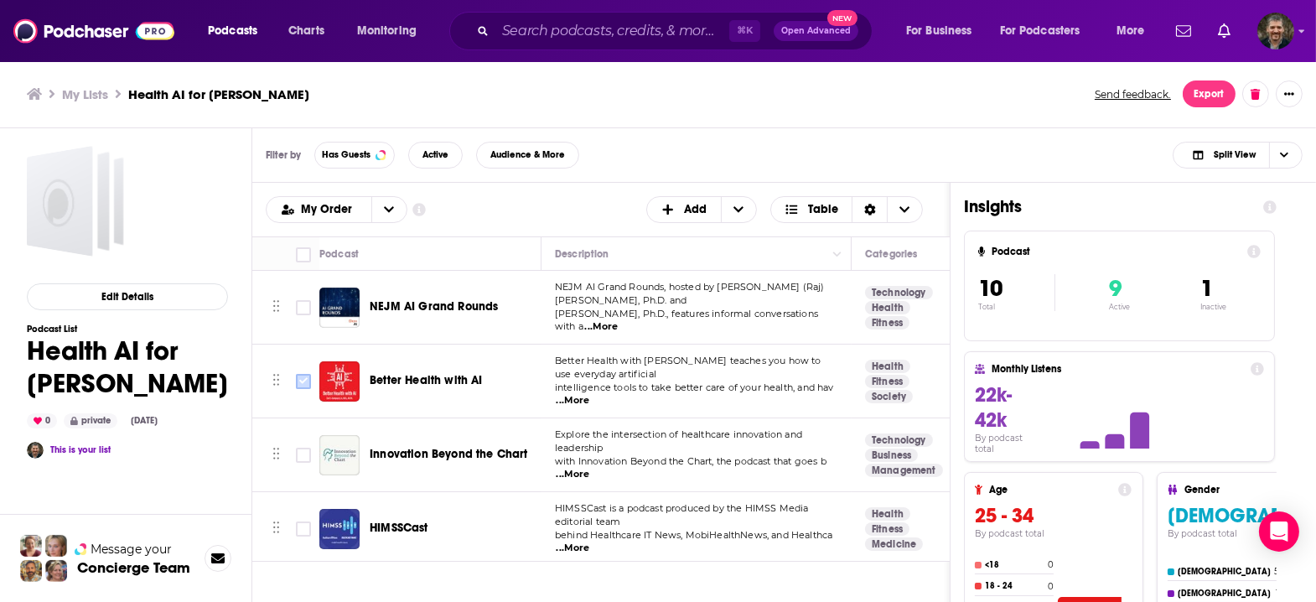
click at [296, 374] on input "Toggle select row" at bounding box center [303, 381] width 15 height 15
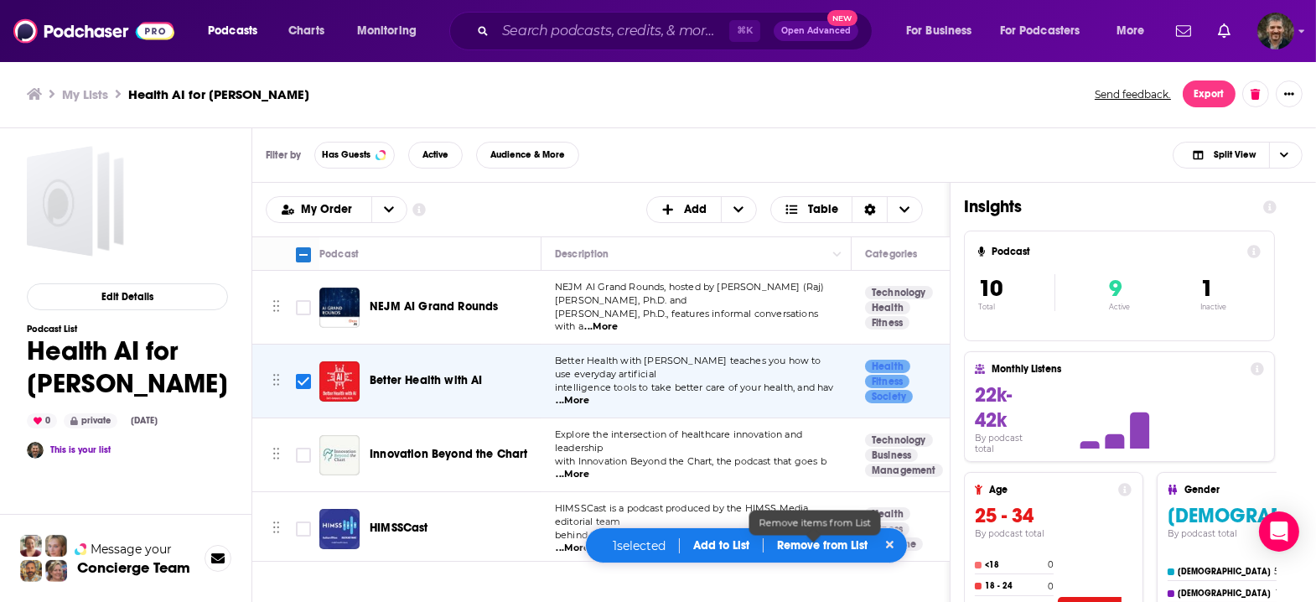
click at [803, 551] on p "Remove from List" at bounding box center [822, 545] width 91 height 14
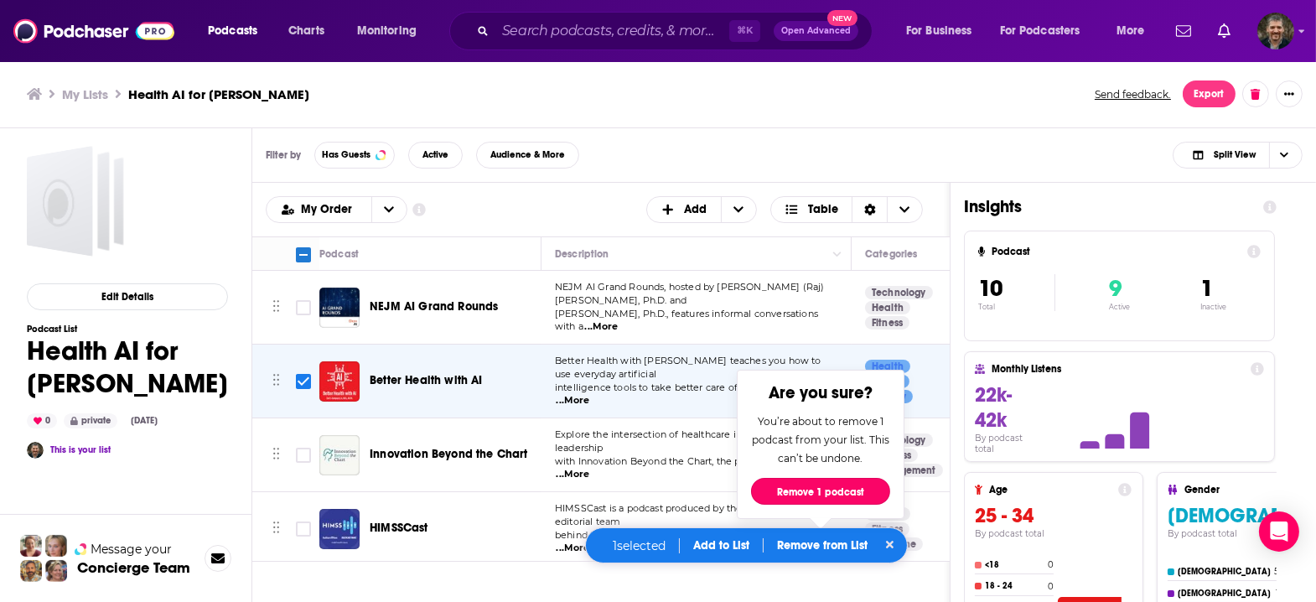
click at [807, 495] on button "Remove 1 podcast" at bounding box center [820, 491] width 139 height 27
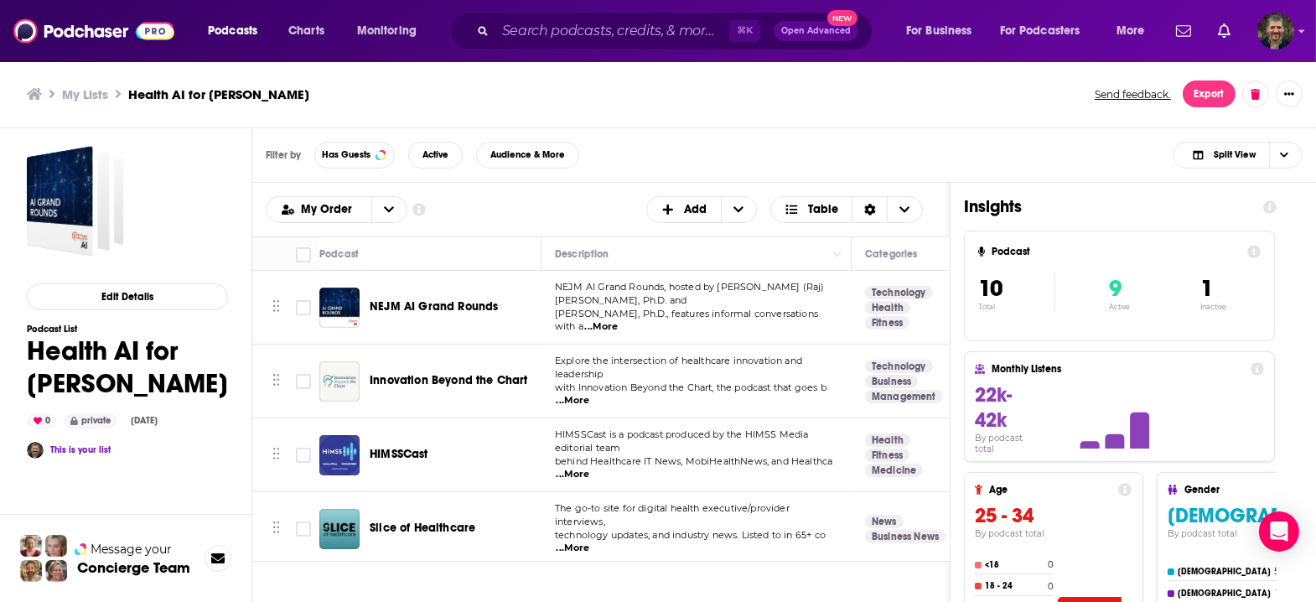
checkbox input "false"
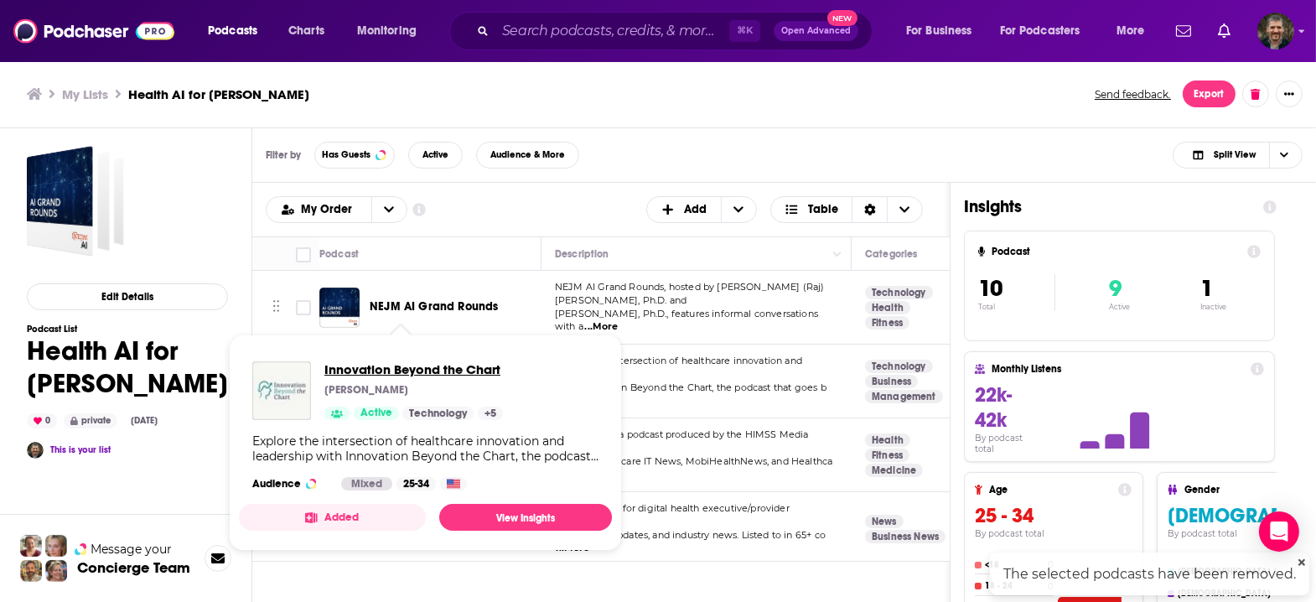
click at [372, 364] on span "Innovation Beyond the Chart" at bounding box center [413, 369] width 179 height 16
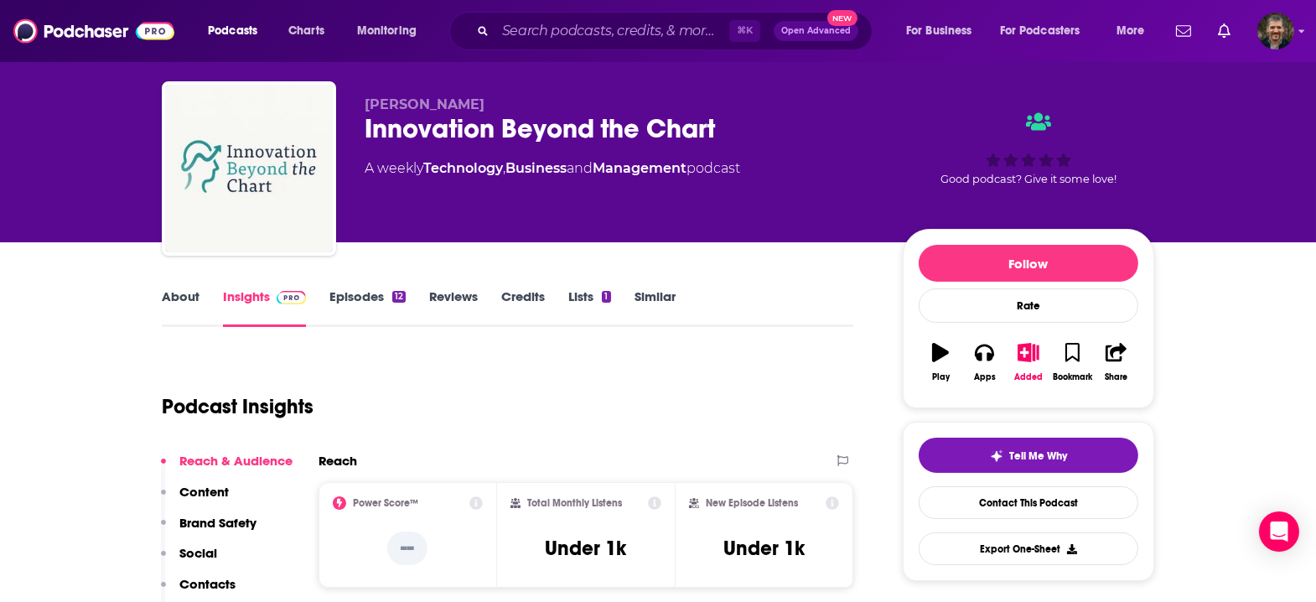
scroll to position [30, 0]
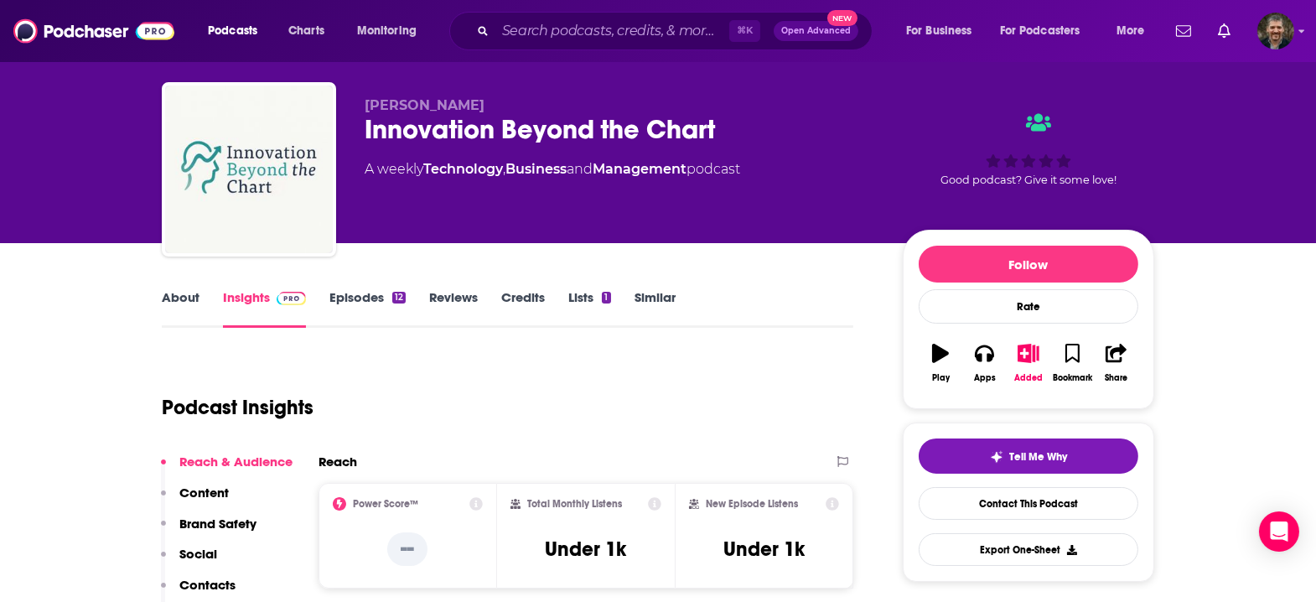
click at [380, 289] on link "Episodes 12" at bounding box center [367, 308] width 76 height 39
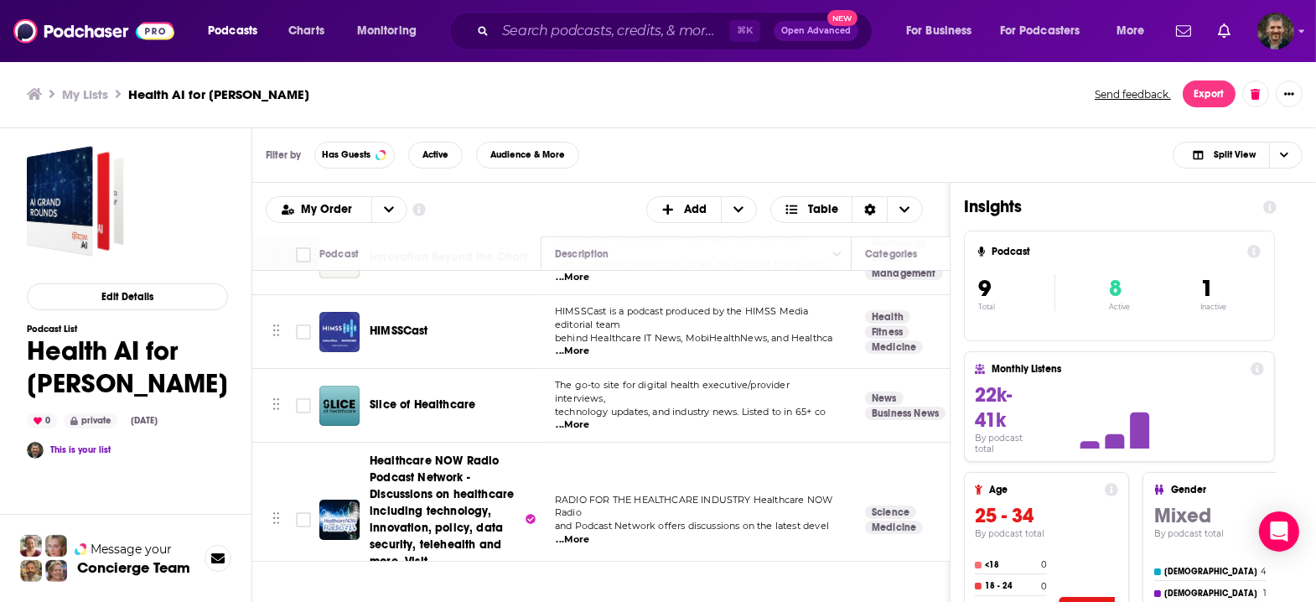
scroll to position [123, 0]
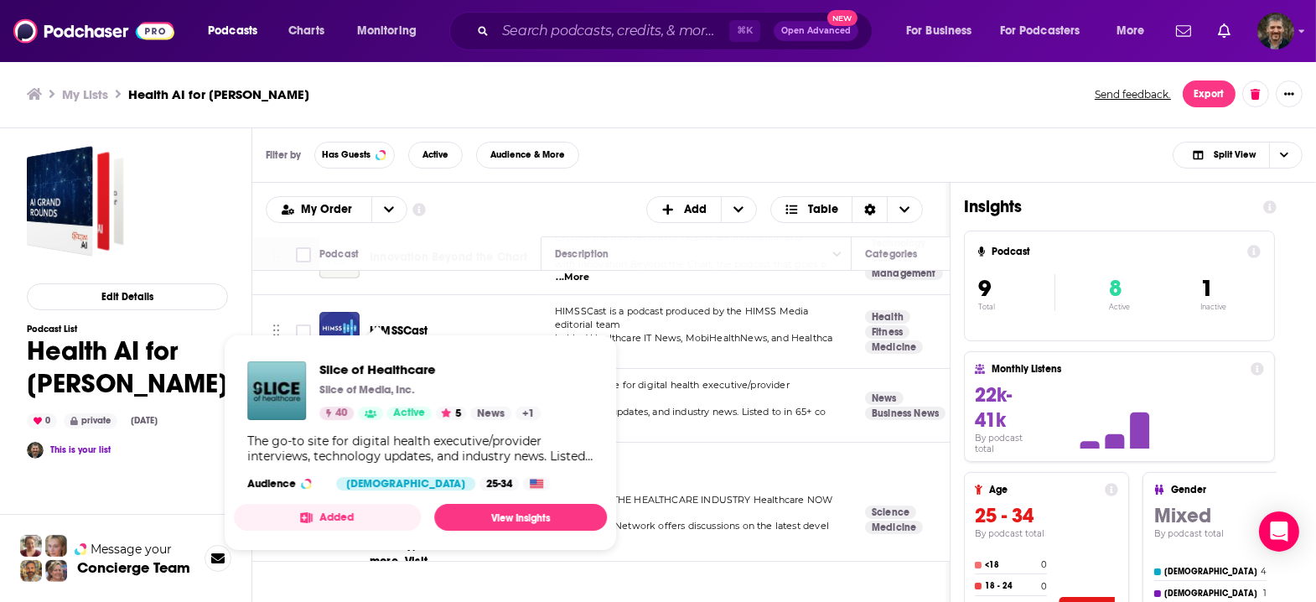
click at [390, 338] on span "Slice of Healthcare Slice of Media, Inc. 40 Active 5 News + 1 The go-to site fo…" at bounding box center [420, 443] width 373 height 216
click at [327, 363] on span "Slice of Healthcare" at bounding box center [429, 369] width 221 height 16
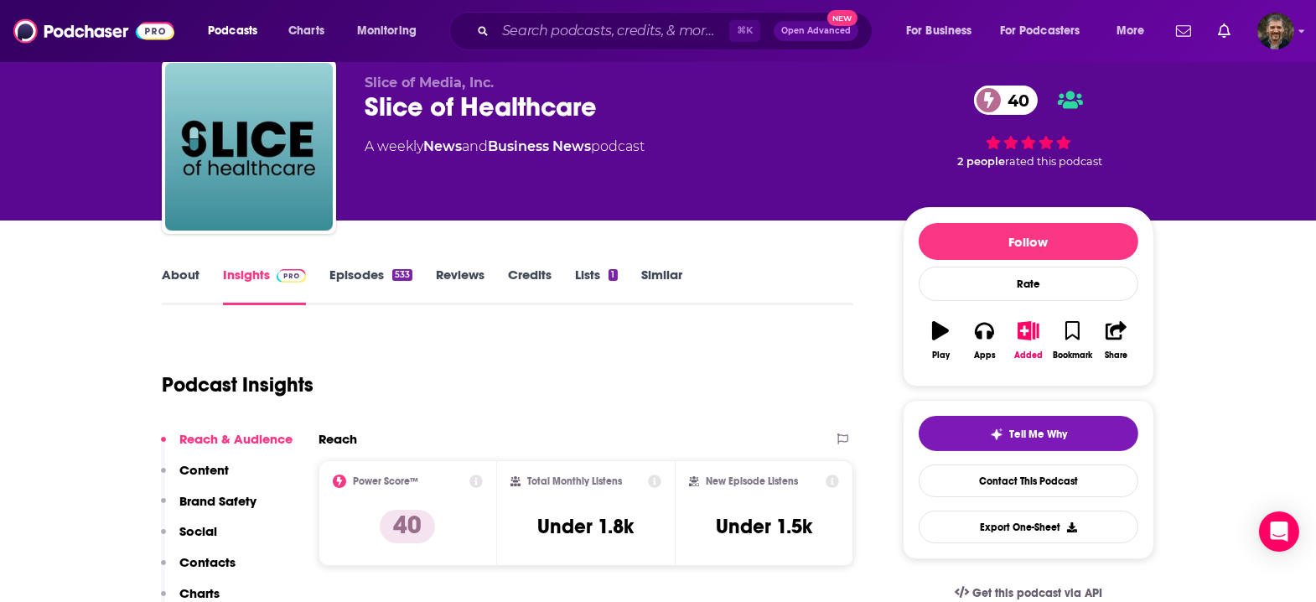
scroll to position [57, 0]
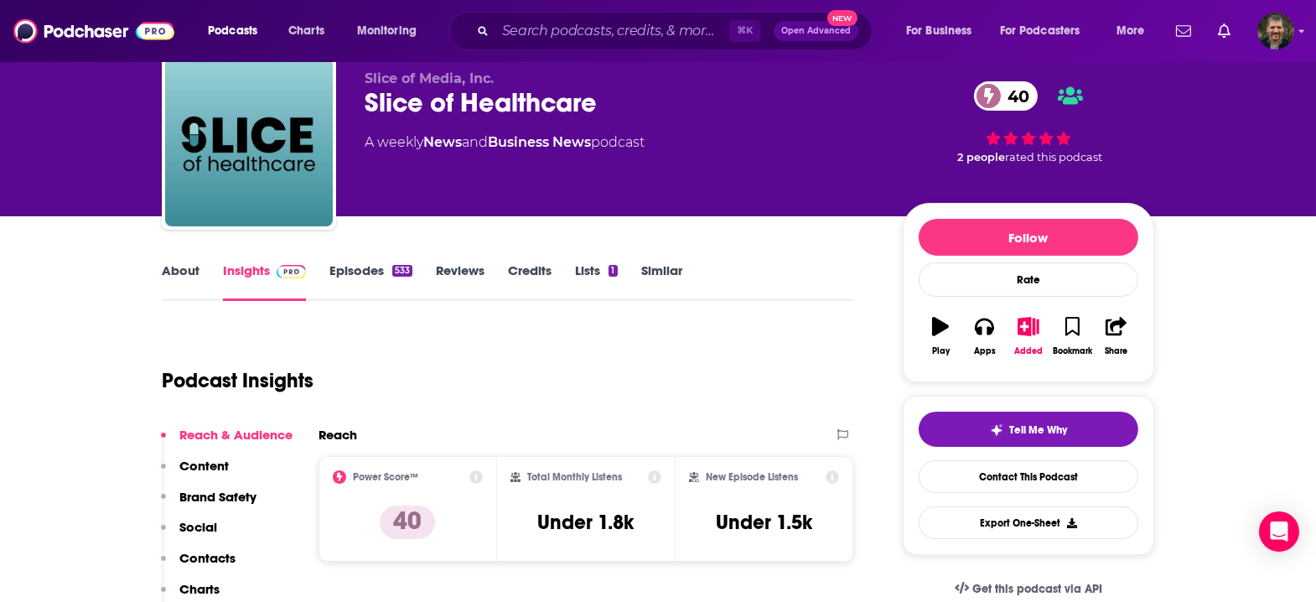
click at [399, 262] on link "Episodes 533" at bounding box center [370, 281] width 83 height 39
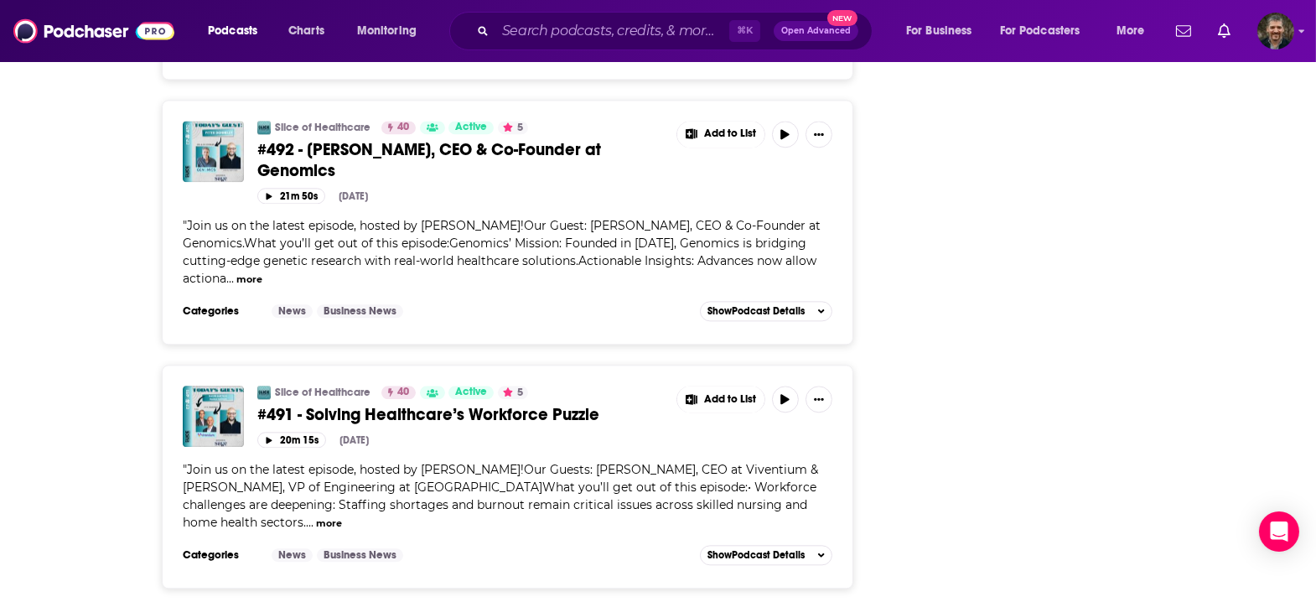
scroll to position [6032, 0]
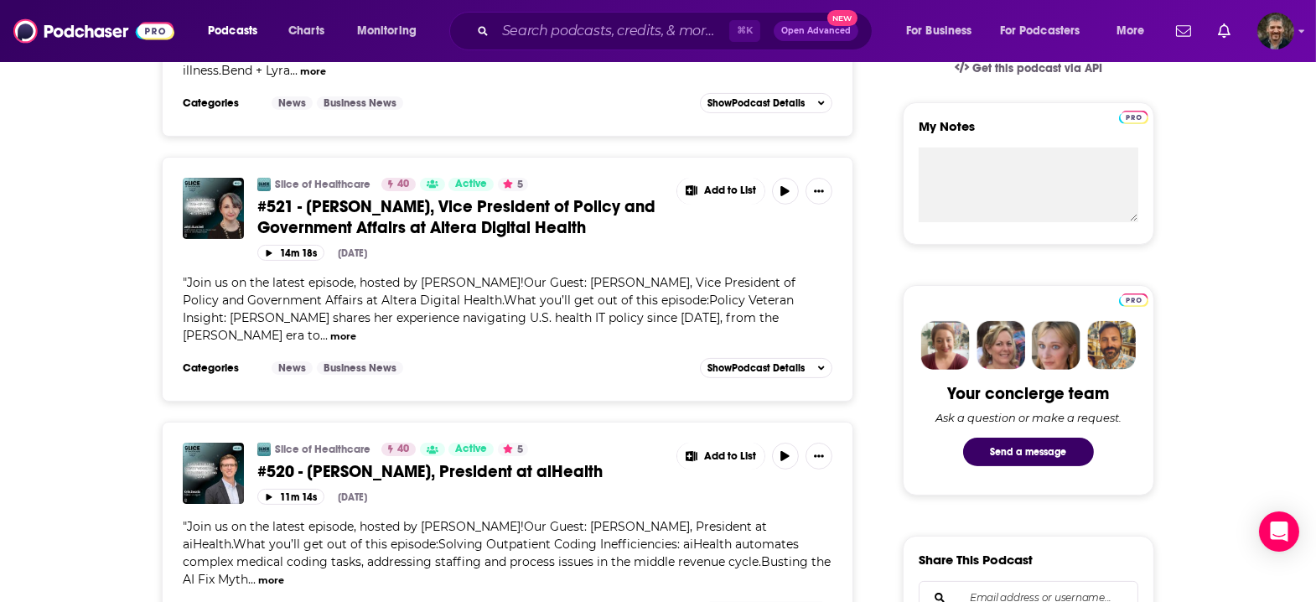
scroll to position [0, 0]
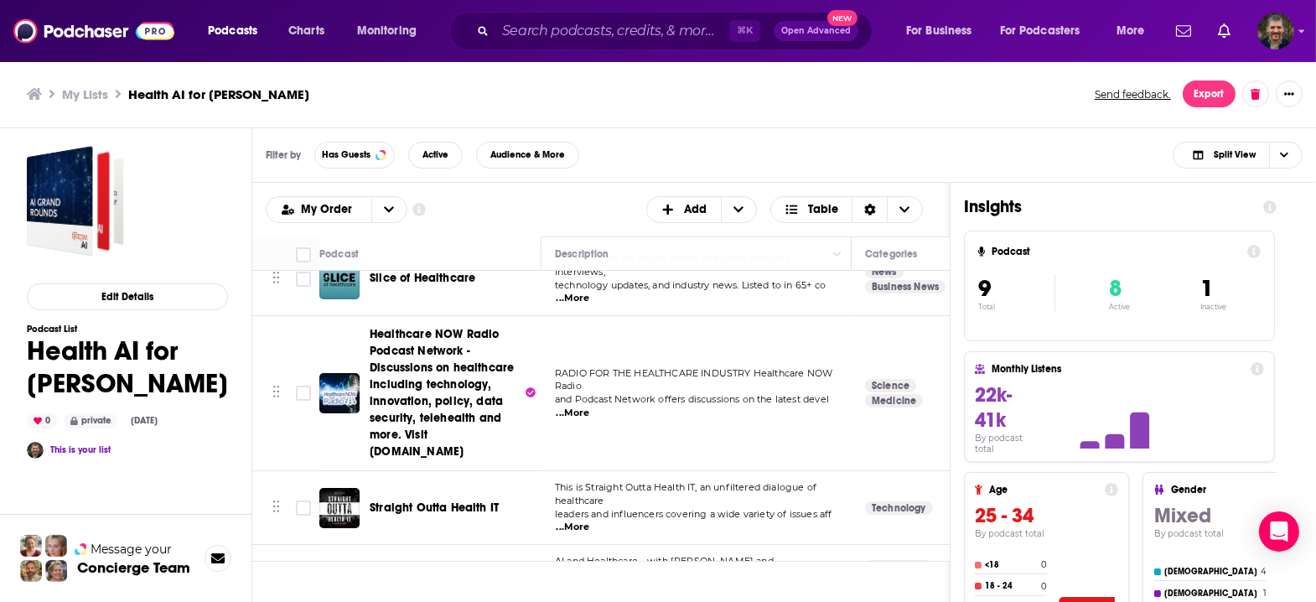
scroll to position [252, 0]
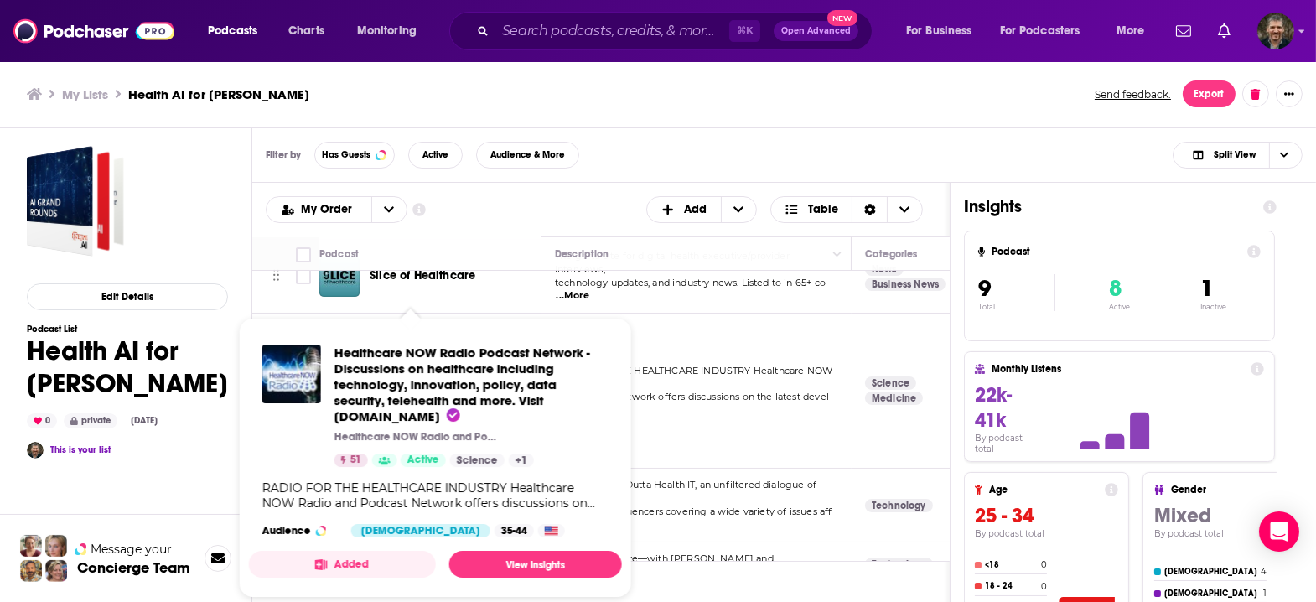
click at [370, 324] on span "Healthcare NOW Radio Podcast Network - Discussions on healthcare including tech…" at bounding box center [442, 390] width 144 height 132
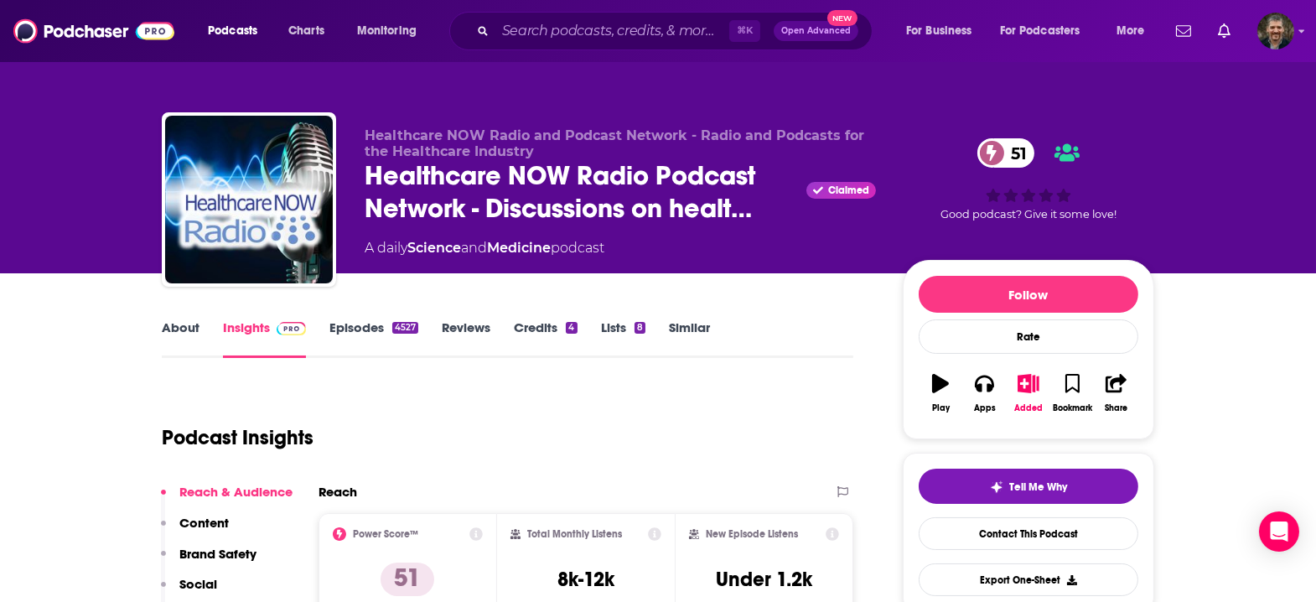
click at [391, 319] on link "Episodes 4527" at bounding box center [373, 338] width 89 height 39
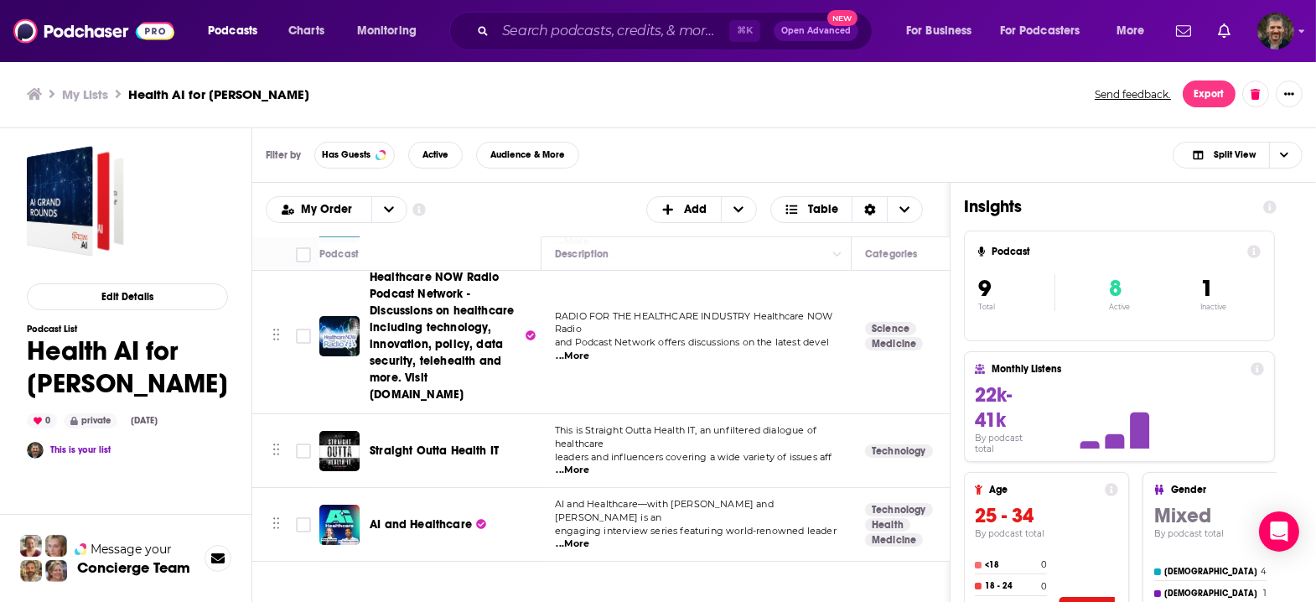
scroll to position [314, 0]
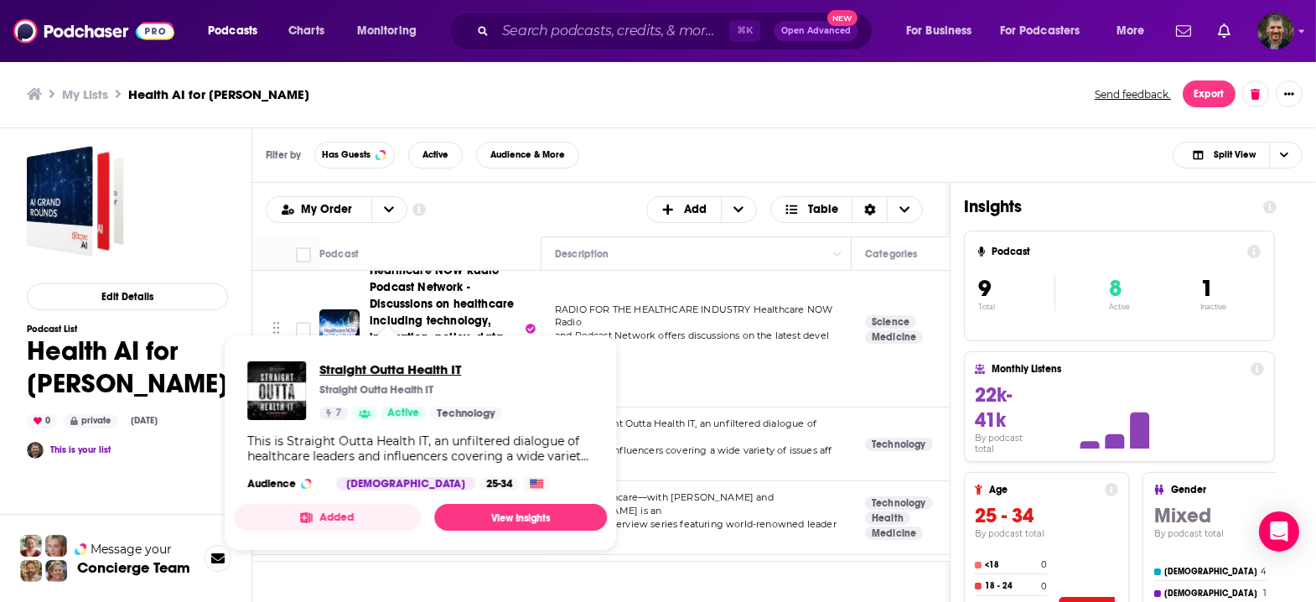
click at [380, 362] on span "Straight Outta Health IT" at bounding box center [410, 369] width 182 height 16
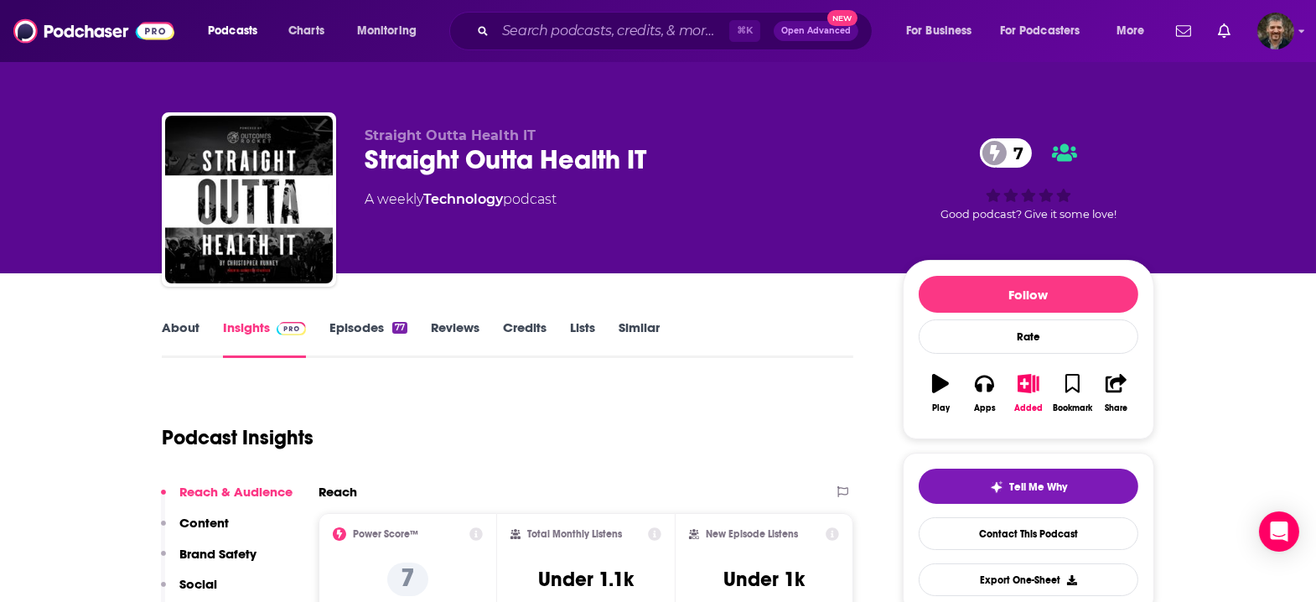
click at [399, 319] on link "Episodes 77" at bounding box center [368, 338] width 78 height 39
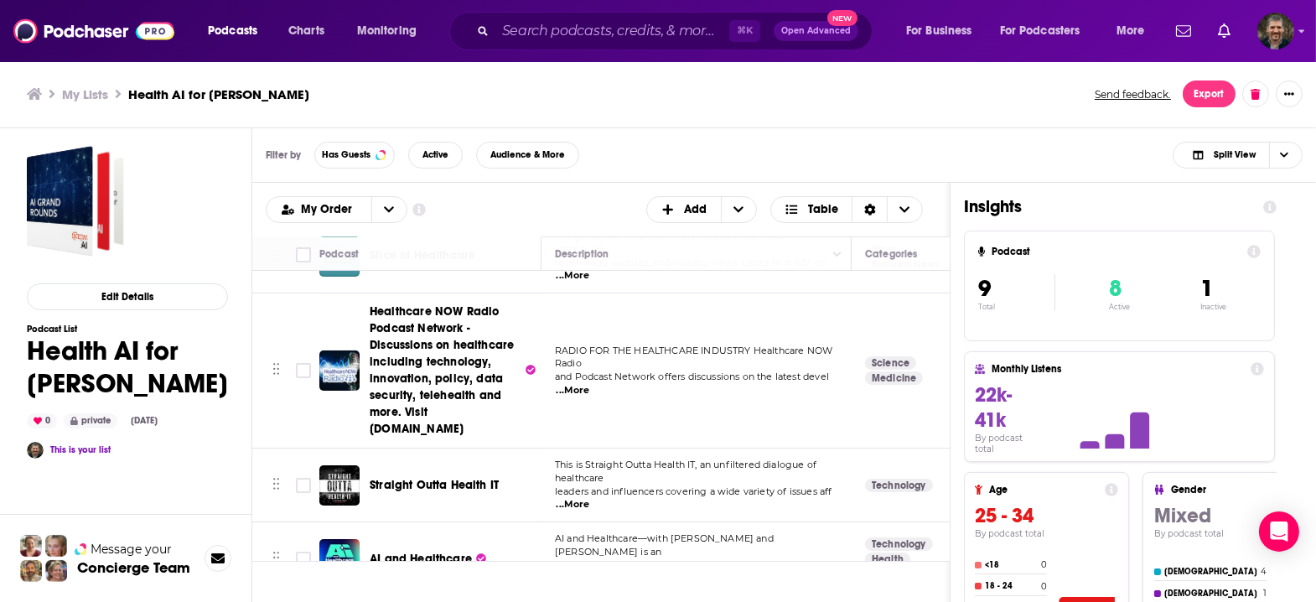
scroll to position [272, 1]
click at [296, 363] on input "Toggle select row" at bounding box center [303, 370] width 15 height 15
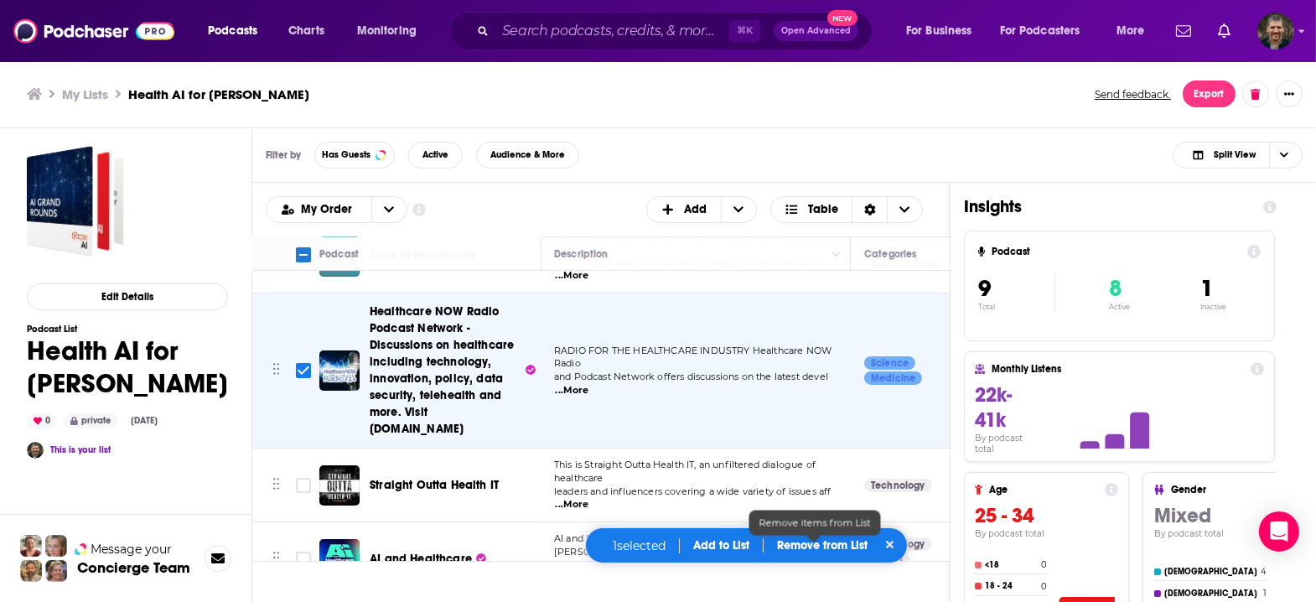
click at [802, 550] on p "Remove from List" at bounding box center [822, 545] width 91 height 14
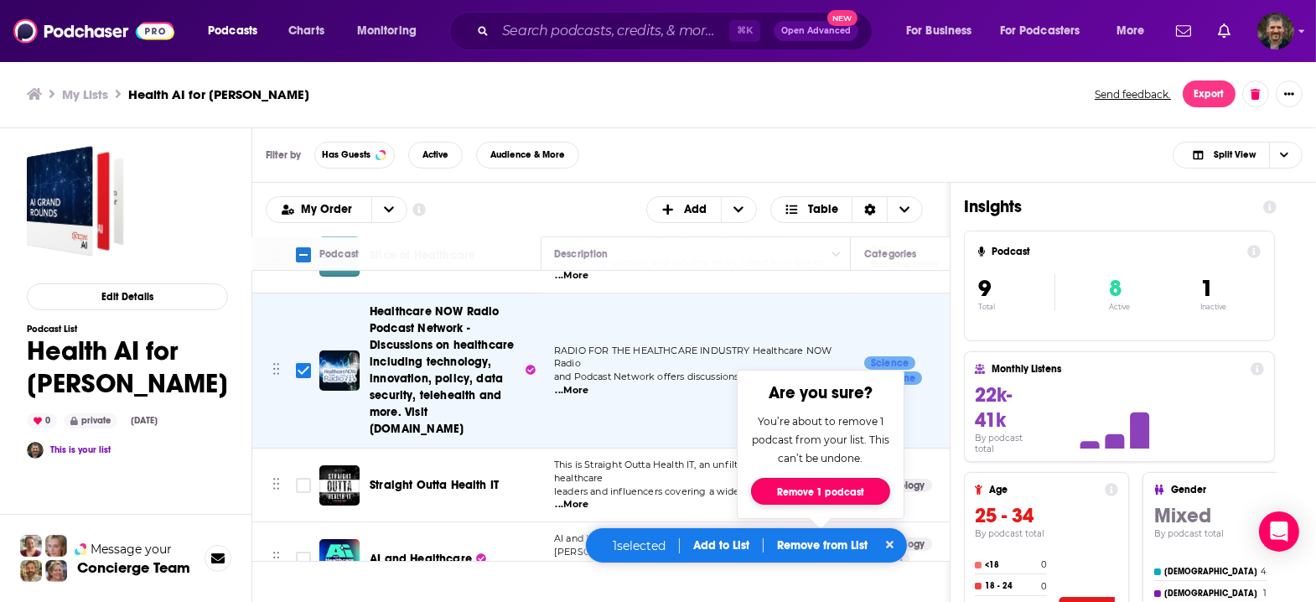
click at [817, 500] on button "Remove 1 podcast" at bounding box center [820, 491] width 139 height 27
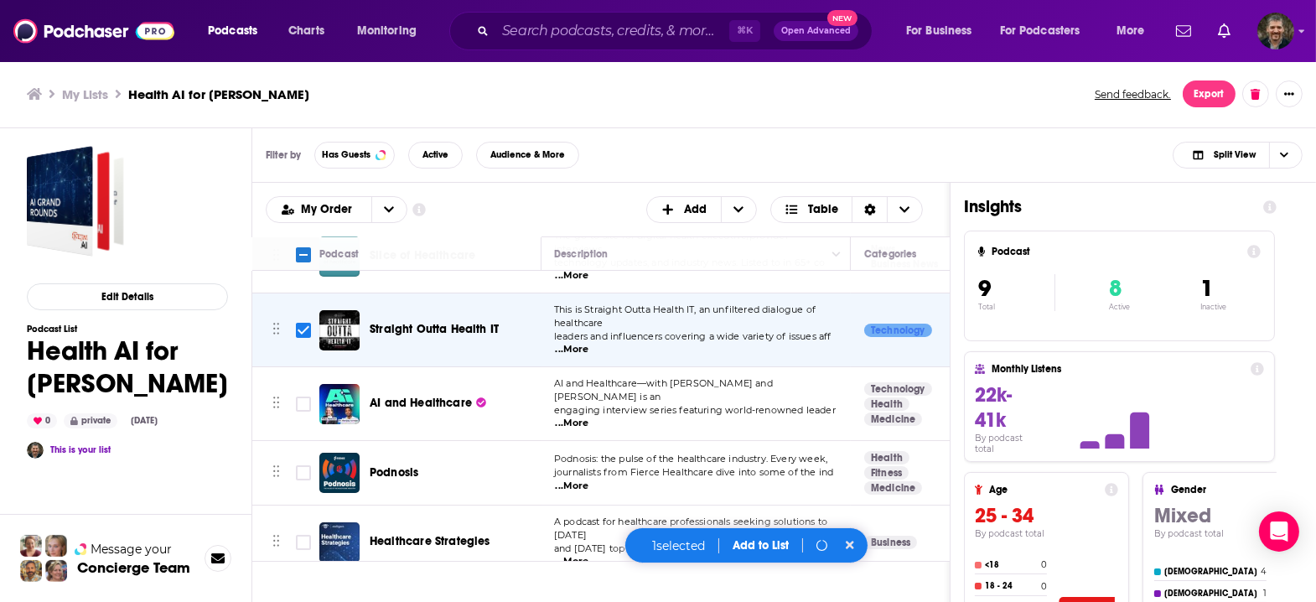
scroll to position [179, 1]
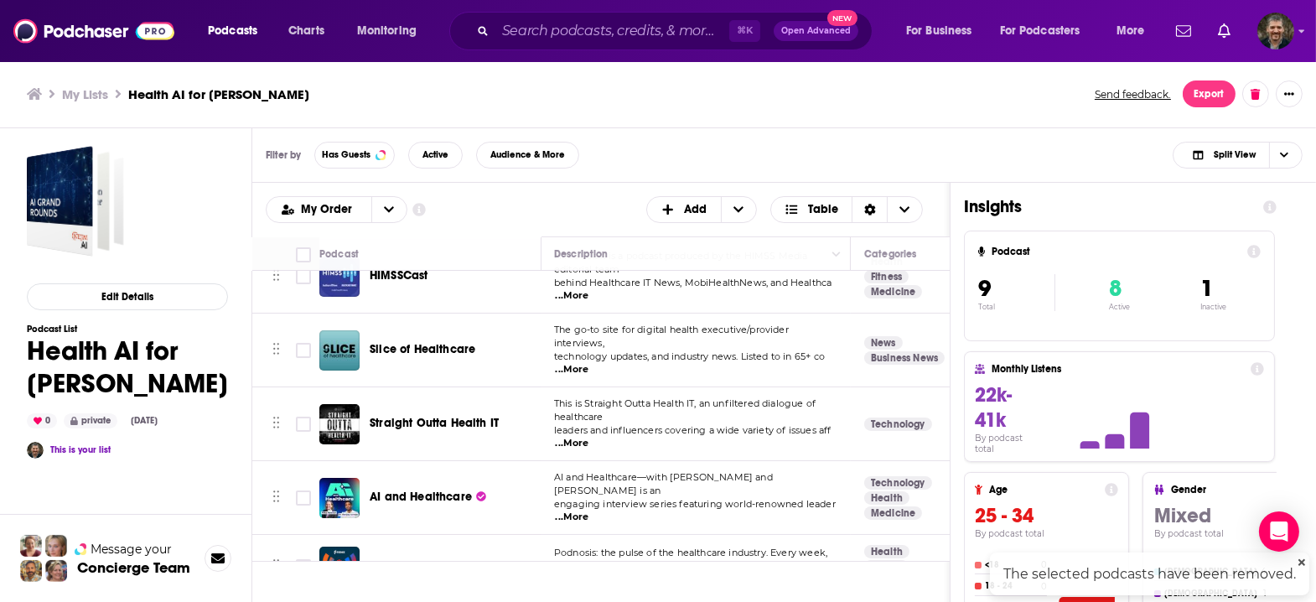
checkbox input "false"
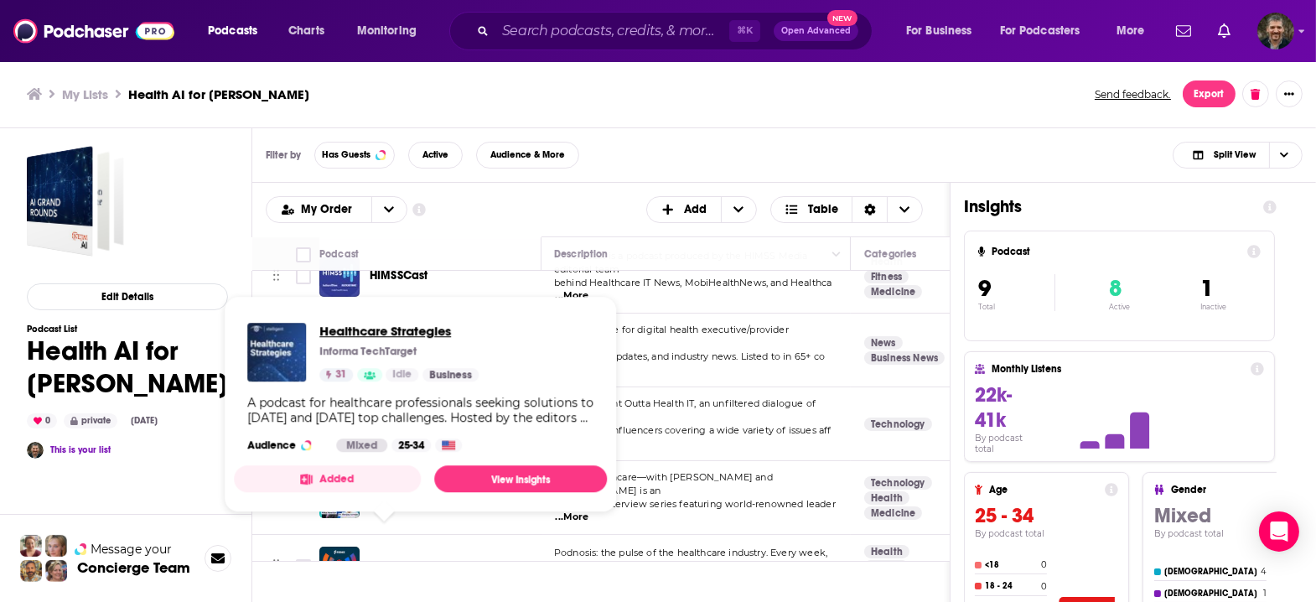
click at [374, 330] on span "Healthcare Strategies" at bounding box center [398, 331] width 159 height 16
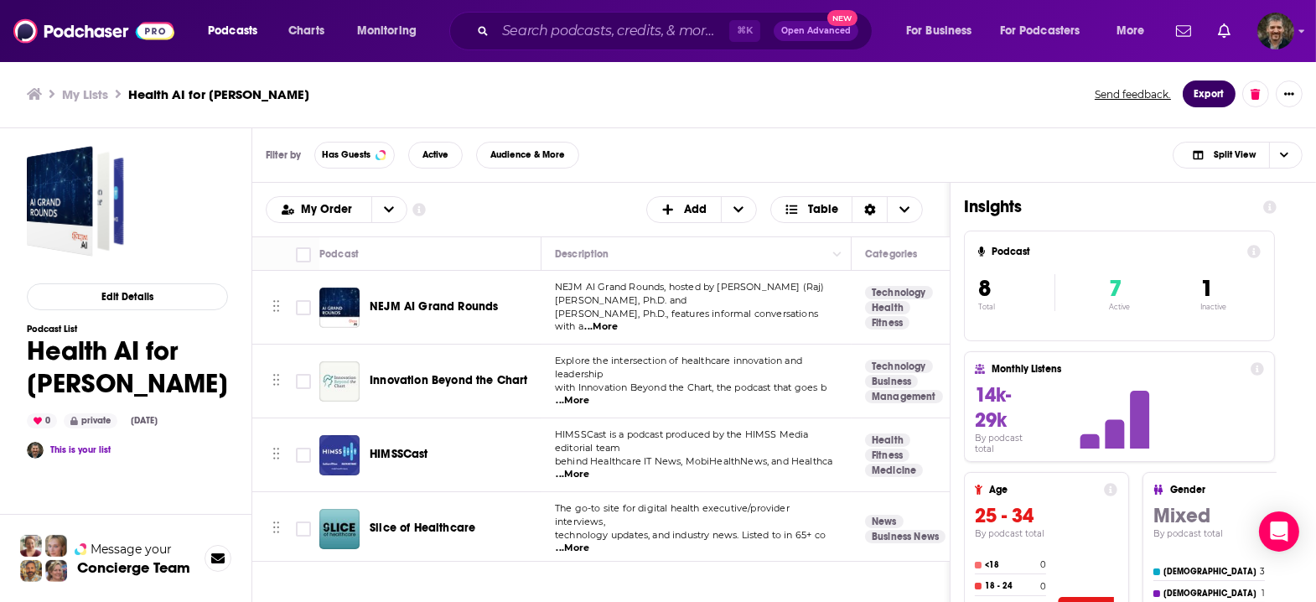
click at [1222, 86] on button "Export" at bounding box center [1209, 93] width 53 height 27
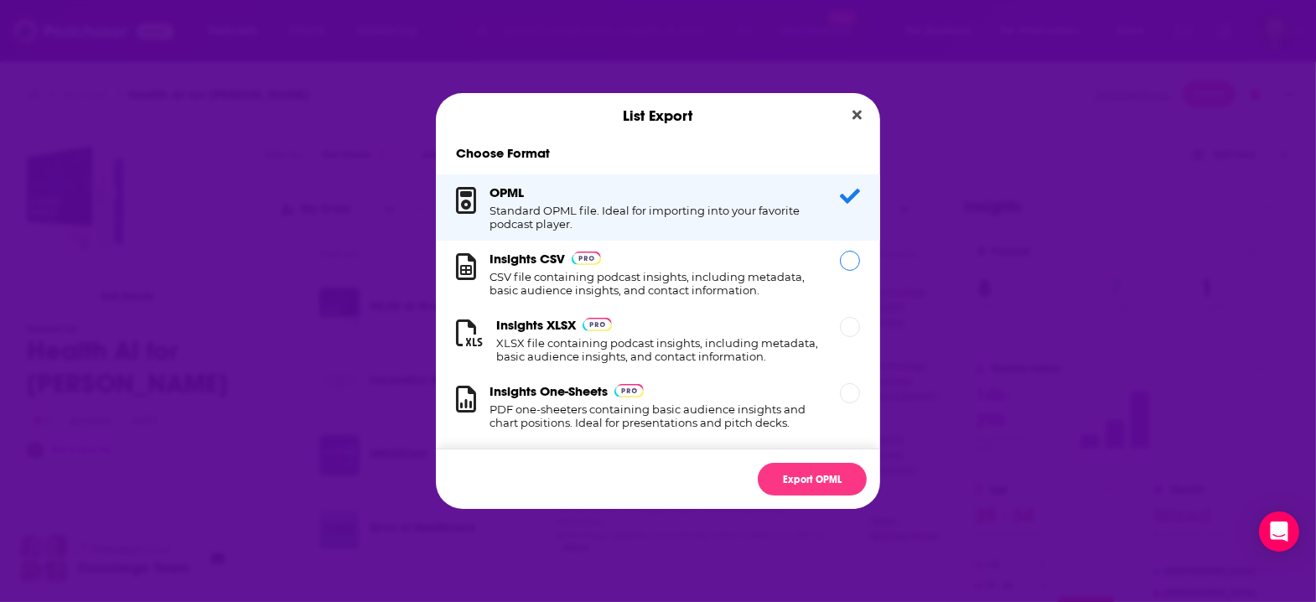
click at [720, 278] on div "Insights CSV CSV file containing podcast insights, including metadata, basic au…" at bounding box center [655, 274] width 330 height 46
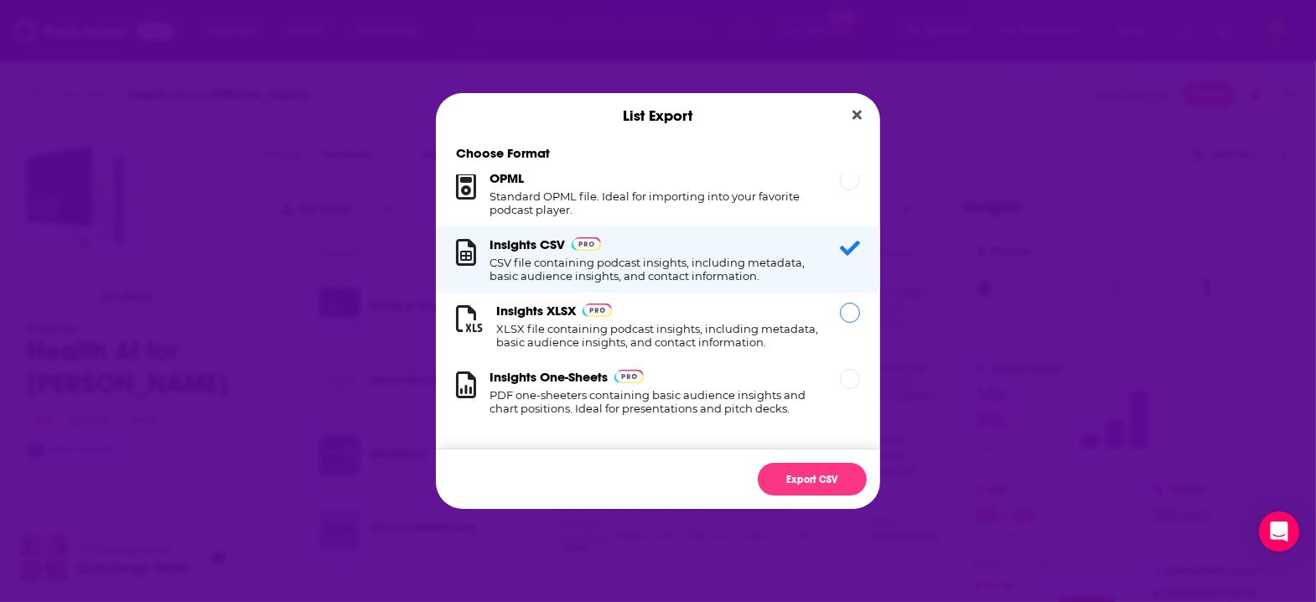
scroll to position [21, 0]
click at [729, 263] on h1 "CSV file containing podcast insights, including metadata, basic audience insigh…" at bounding box center [655, 269] width 330 height 27
click at [840, 314] on div "Dialog" at bounding box center [850, 313] width 20 height 20
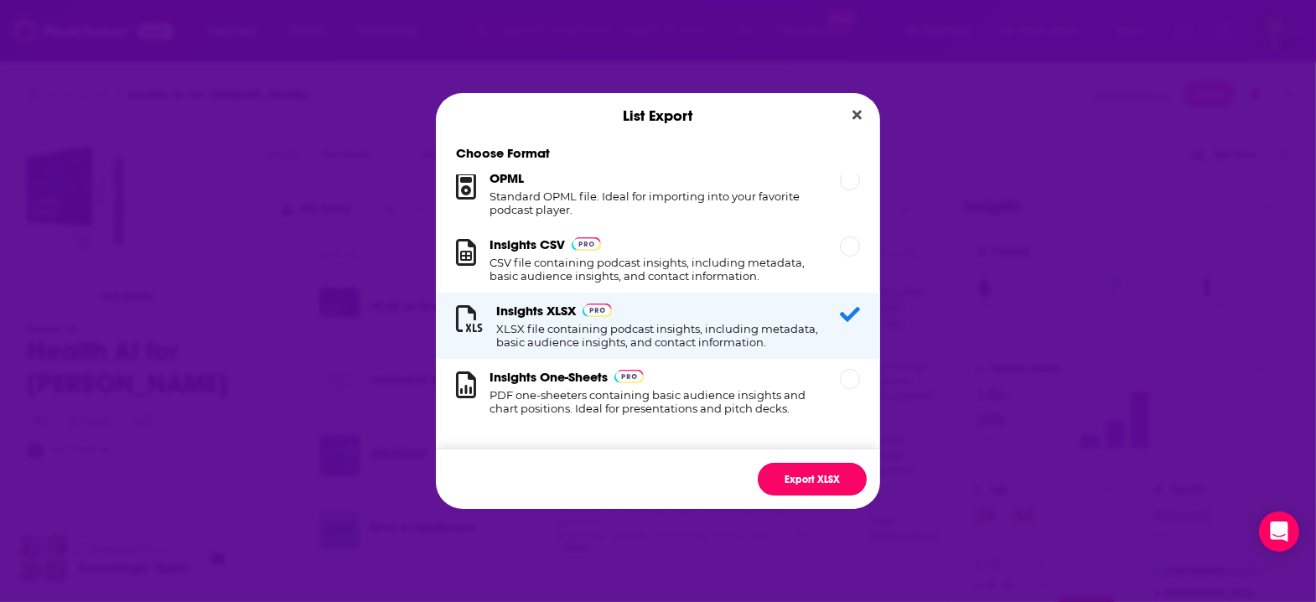
click at [791, 463] on button "Export XLSX" at bounding box center [812, 479] width 109 height 33
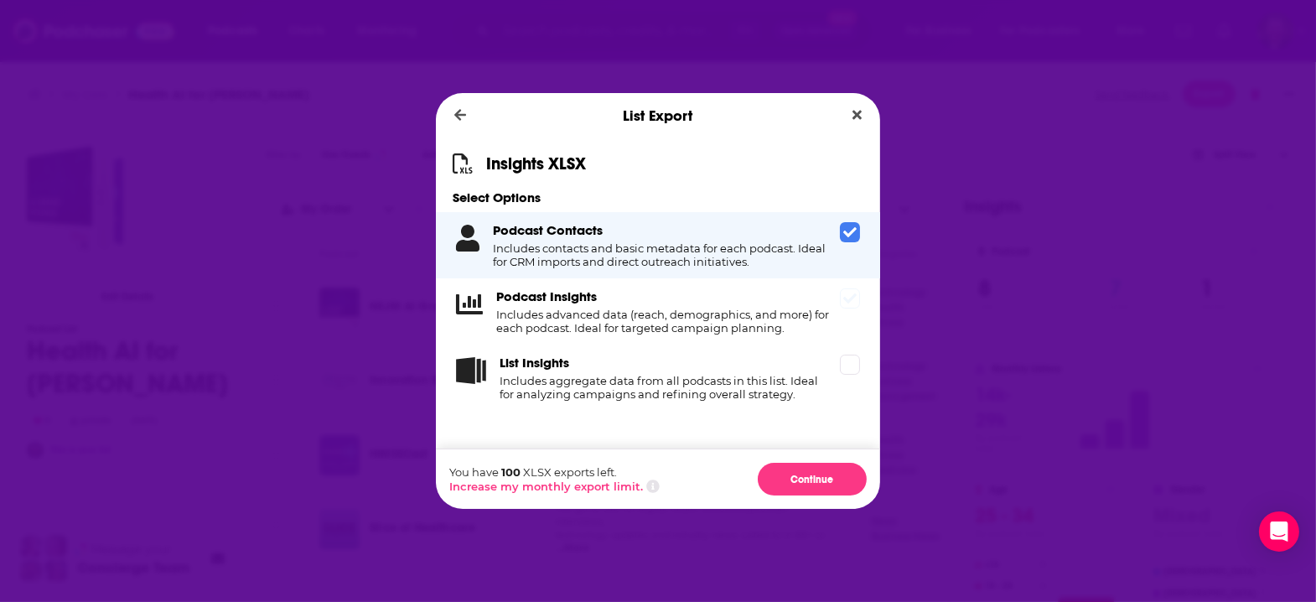
click at [843, 304] on icon "Dialog" at bounding box center [849, 298] width 13 height 10
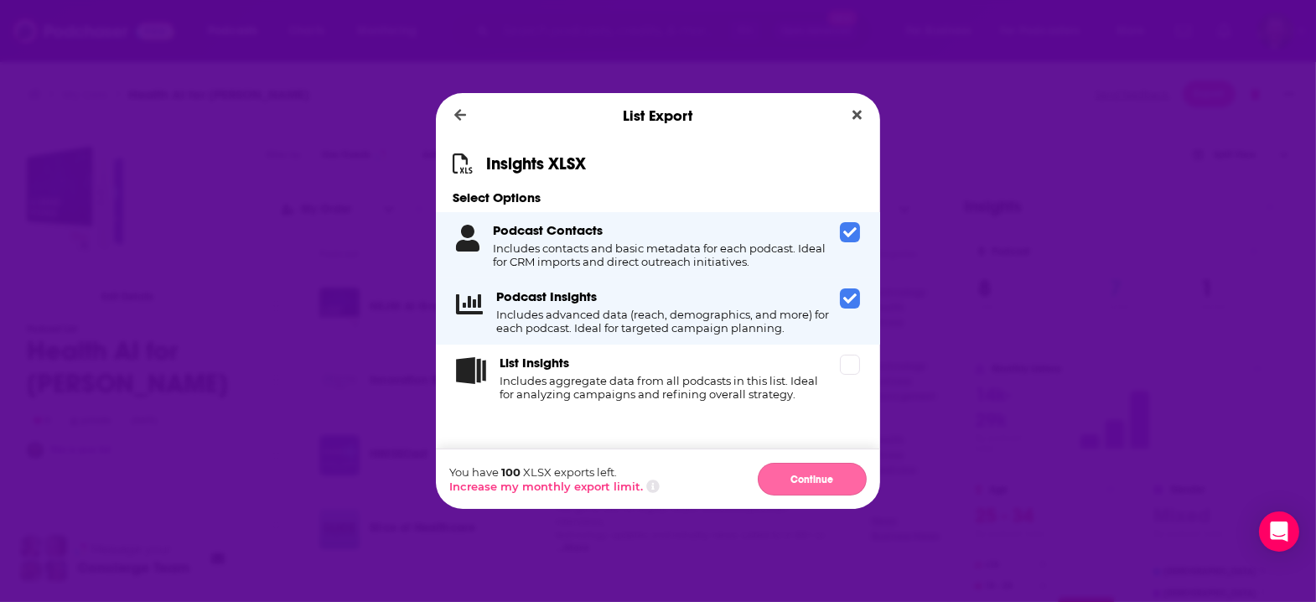
click at [807, 464] on button "Continue" at bounding box center [812, 479] width 109 height 33
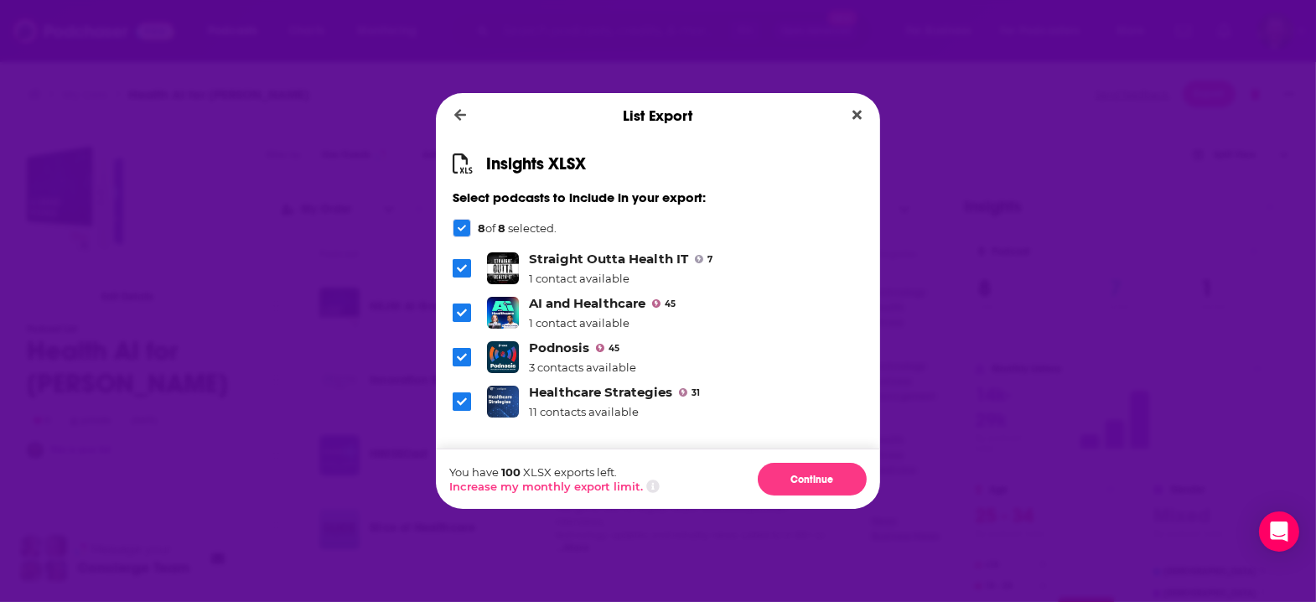
scroll to position [184, 0]
click at [787, 463] on button "Continue" at bounding box center [812, 479] width 109 height 33
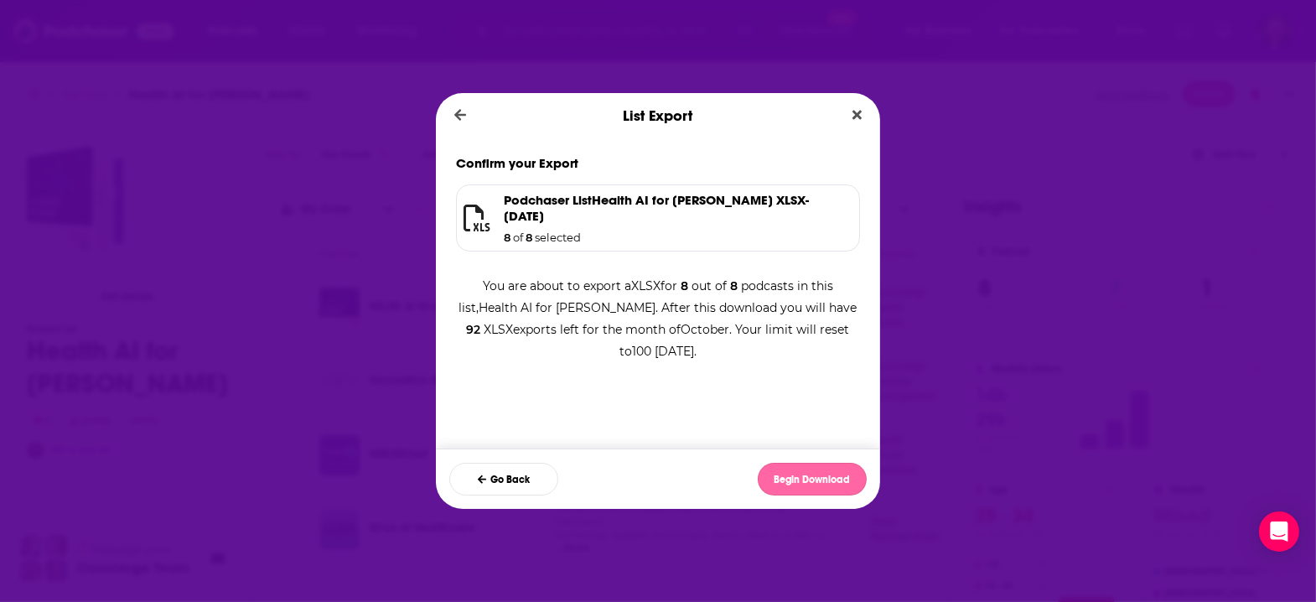
click at [787, 463] on button "Begin Download" at bounding box center [812, 479] width 109 height 33
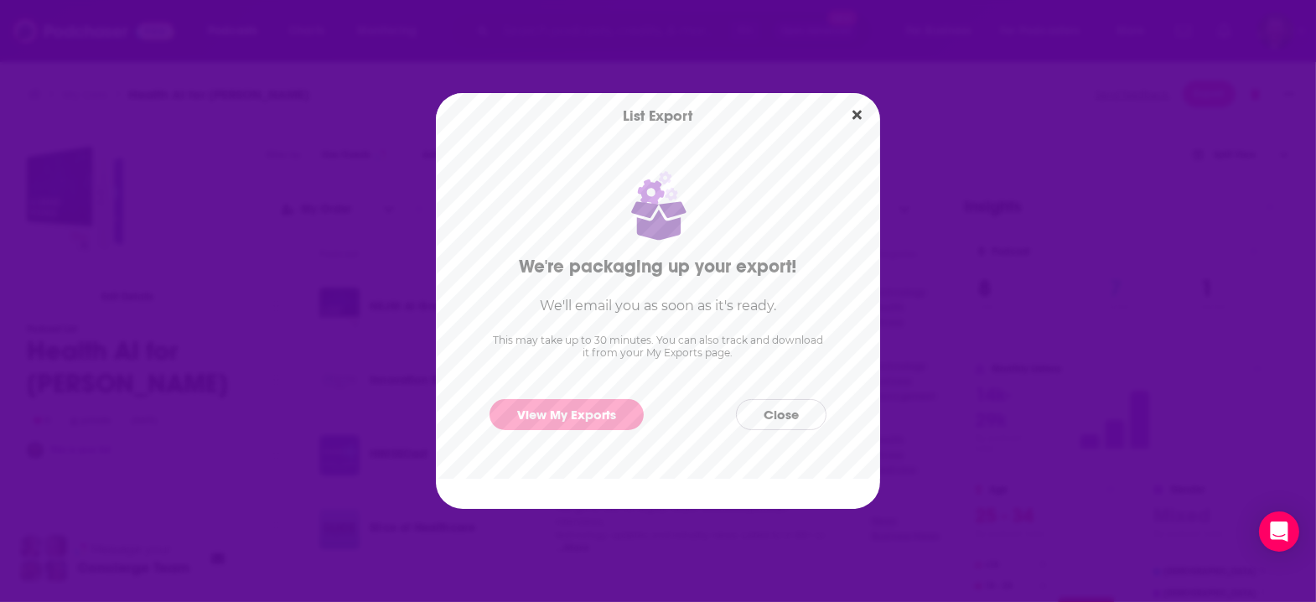
scroll to position [0, 0]
click at [776, 417] on button "Close" at bounding box center [781, 414] width 91 height 31
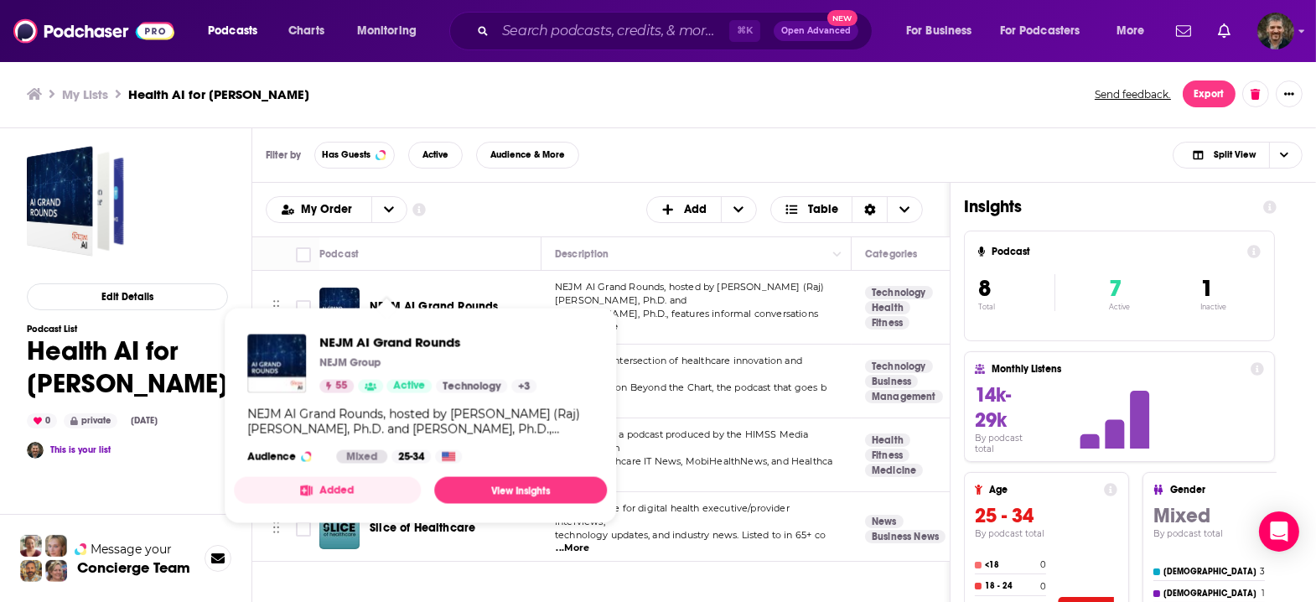
click at [373, 299] on span "NEJM AI Grand Rounds" at bounding box center [434, 306] width 128 height 14
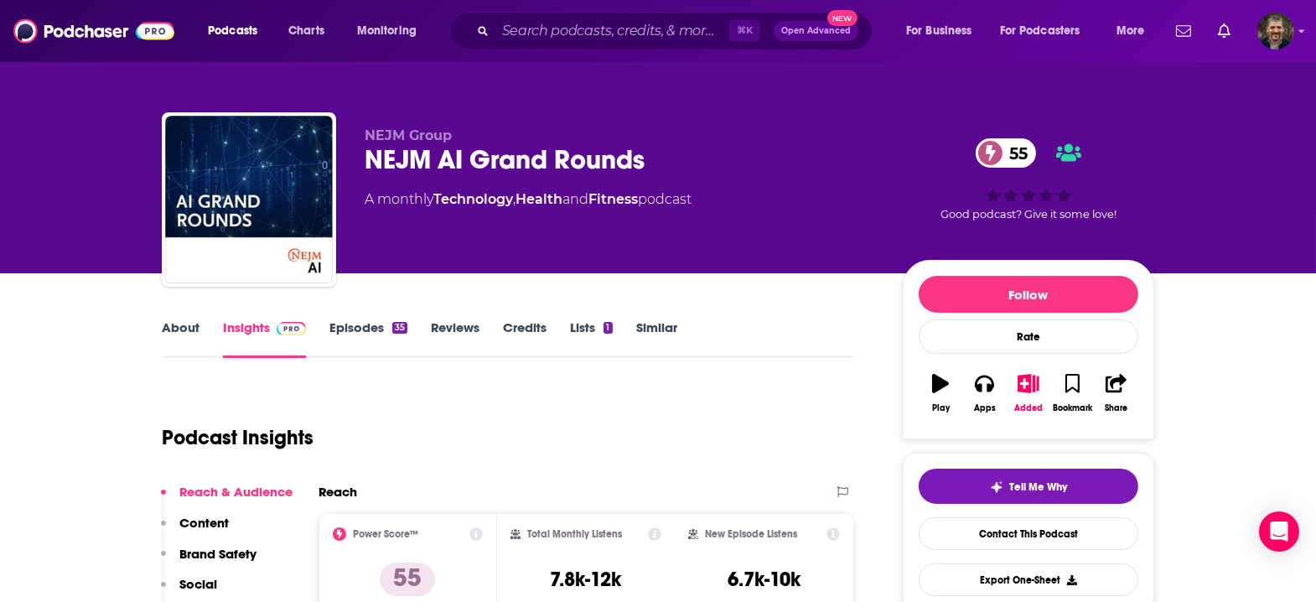
click at [200, 319] on link "About" at bounding box center [181, 338] width 38 height 39
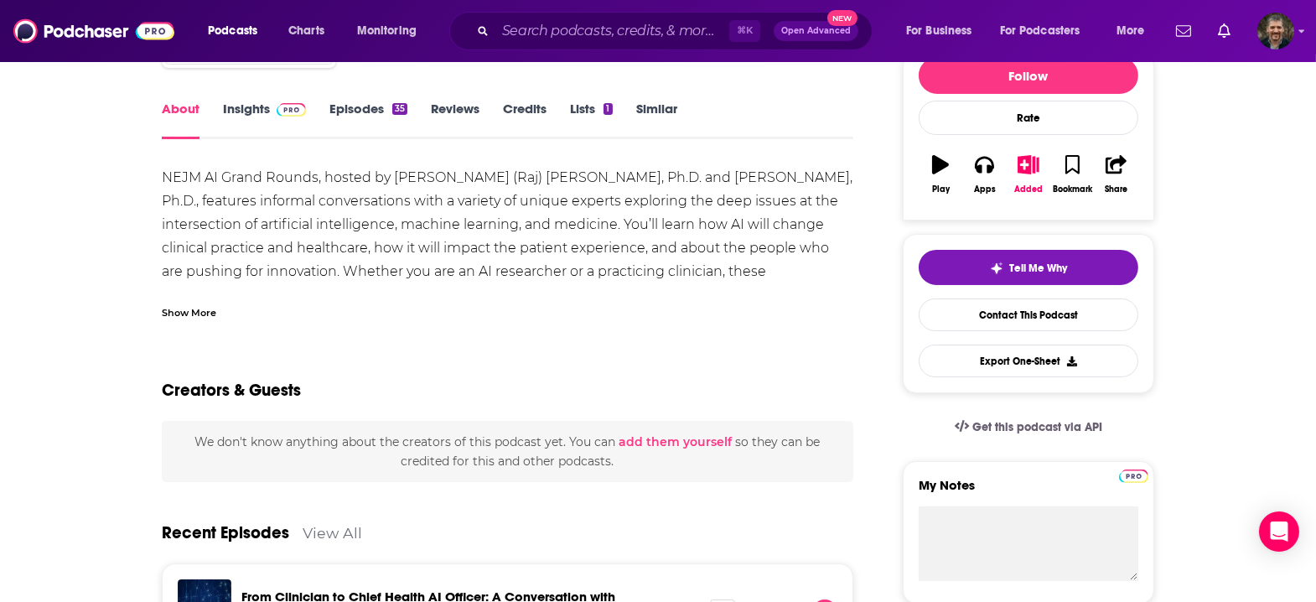
scroll to position [181, 0]
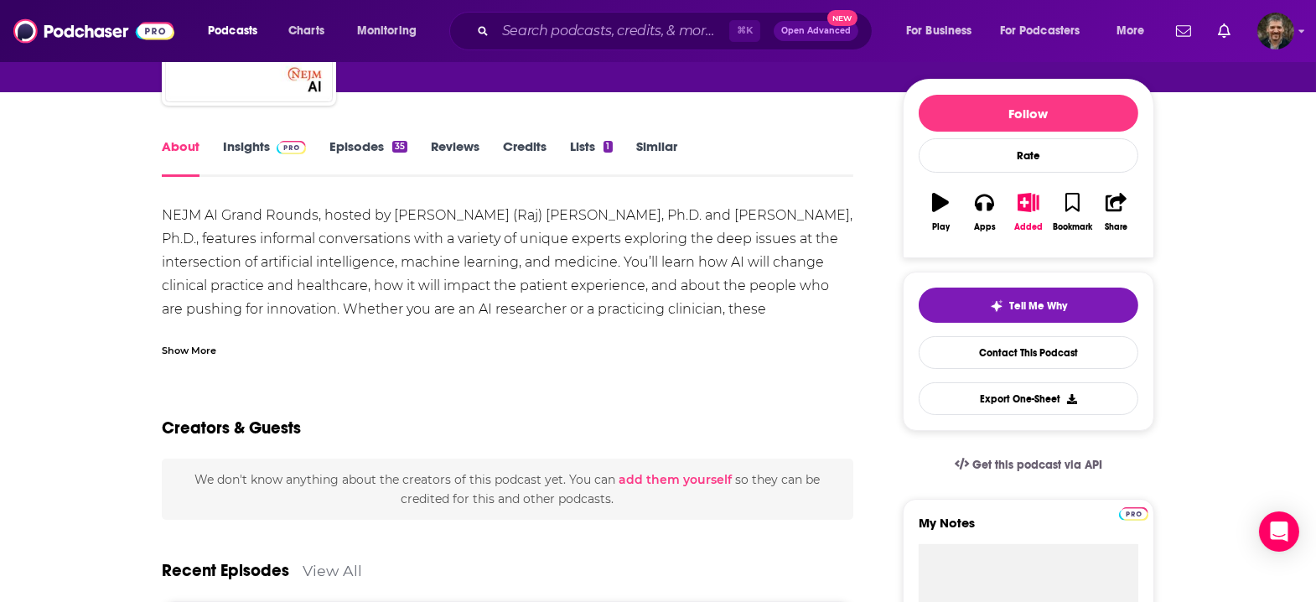
click at [305, 138] on link "Insights" at bounding box center [264, 157] width 83 height 39
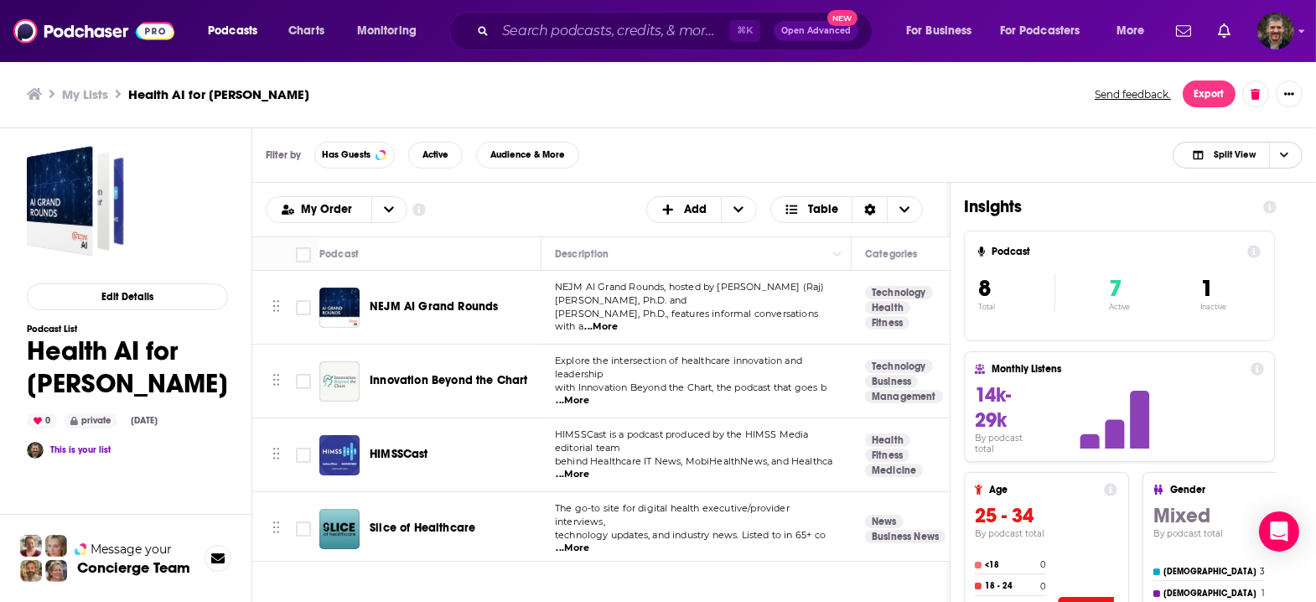
click at [1238, 150] on span "Split View" at bounding box center [1235, 154] width 42 height 9
click at [1252, 206] on span "Podcast Only" at bounding box center [1247, 210] width 83 height 9
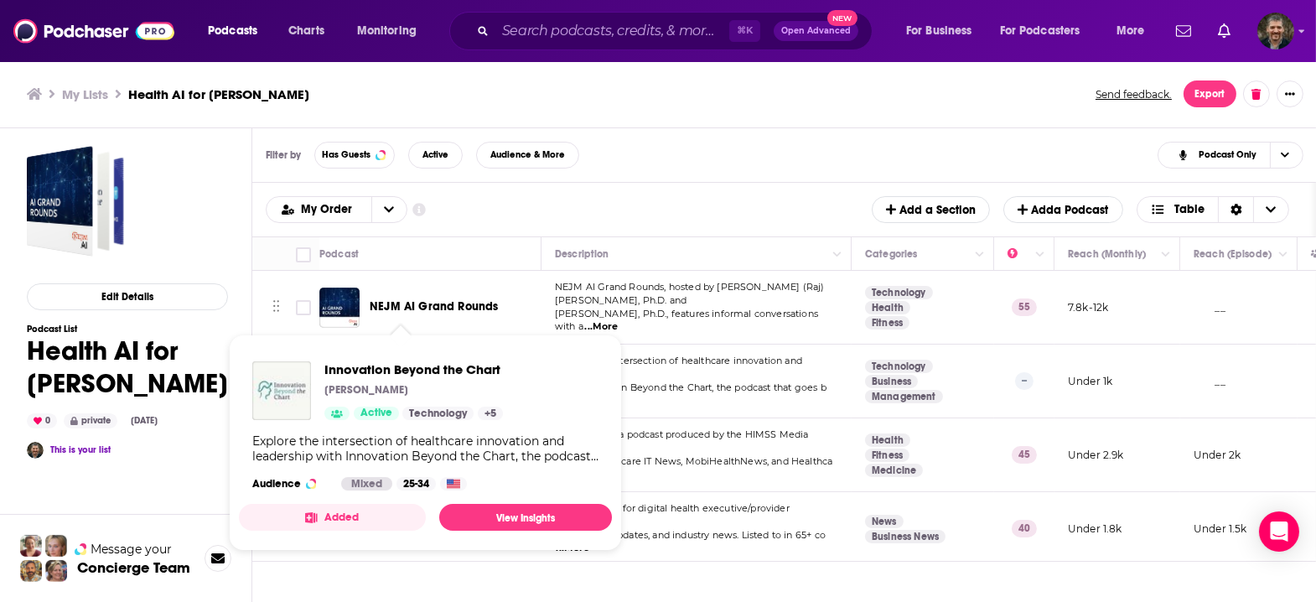
click at [387, 342] on span "Innovation Beyond the Chart Temitayo Bewaji Active Technology + 5 Explore the i…" at bounding box center [425, 443] width 373 height 216
click at [381, 362] on span "Innovation Beyond the Chart" at bounding box center [413, 369] width 179 height 16
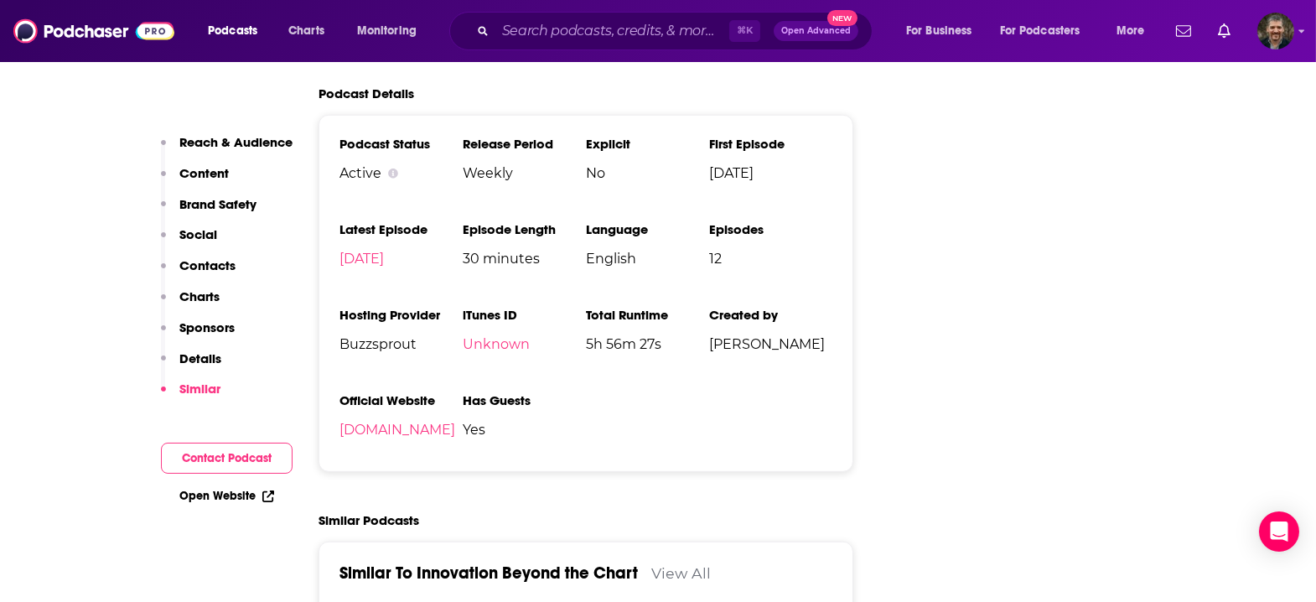
scroll to position [1991, 0]
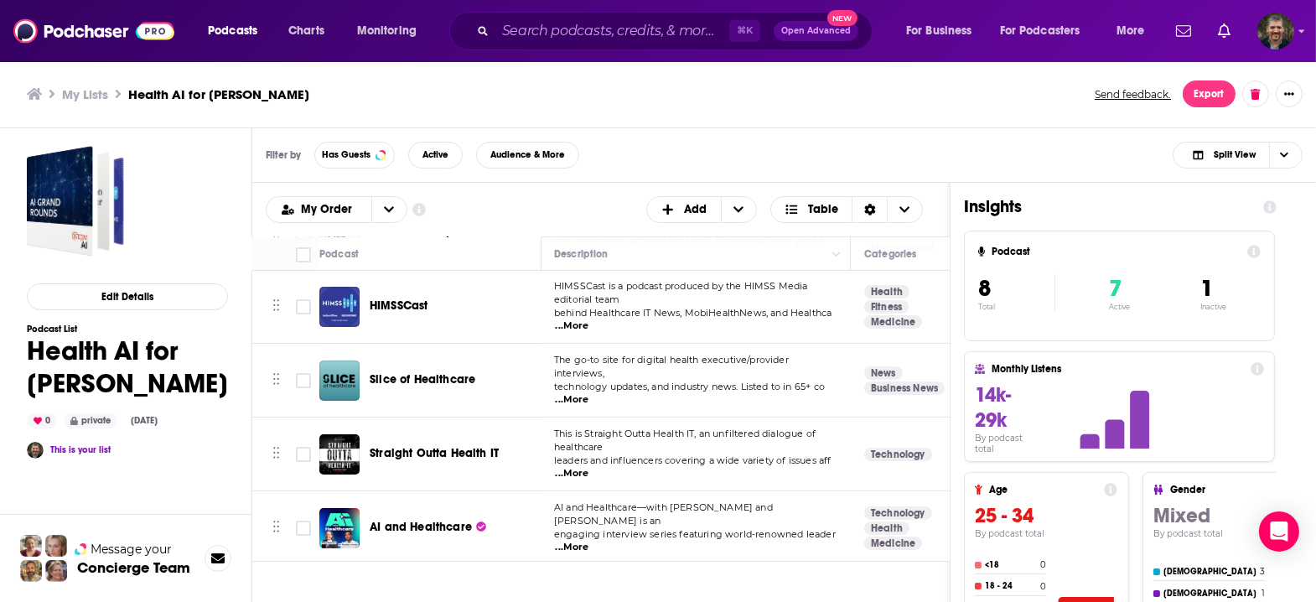
scroll to position [179, 1]
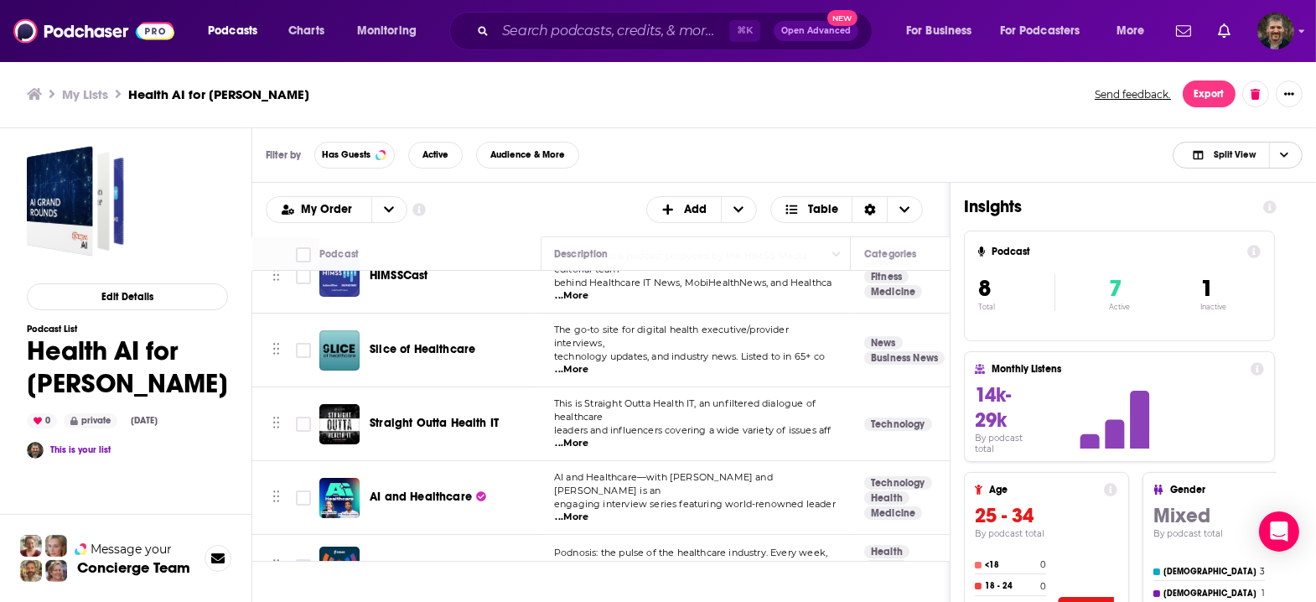
click at [1238, 150] on span "Split View" at bounding box center [1235, 154] width 42 height 9
click at [1241, 197] on div "Podcast Only" at bounding box center [1238, 211] width 130 height 29
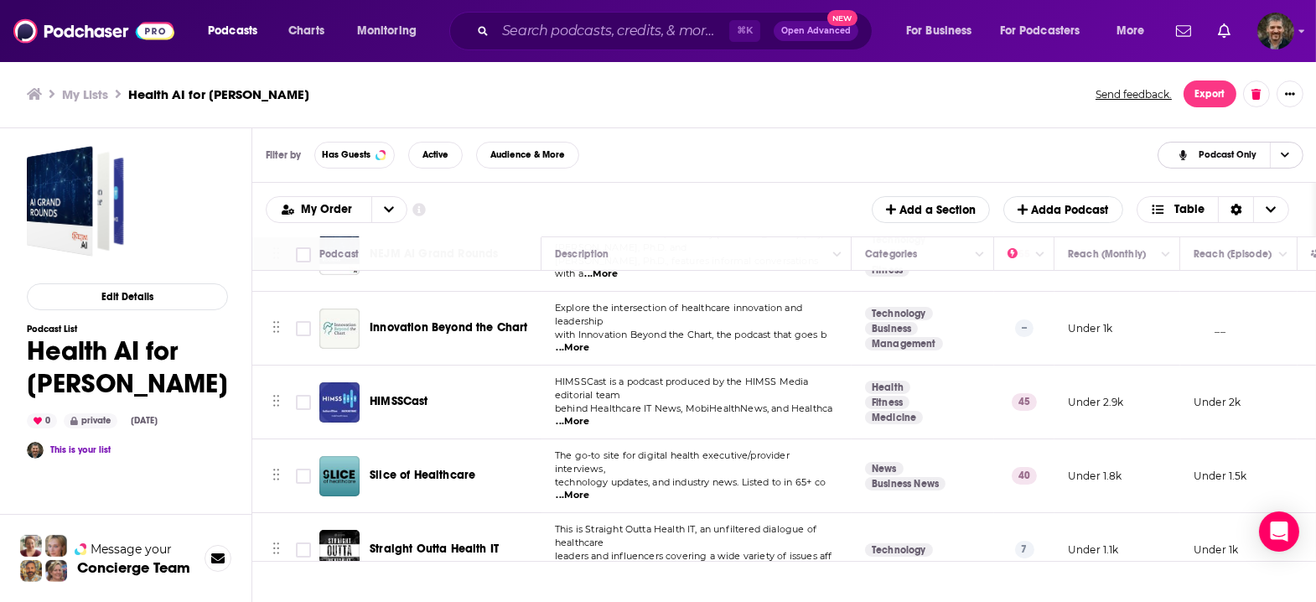
scroll to position [179, 0]
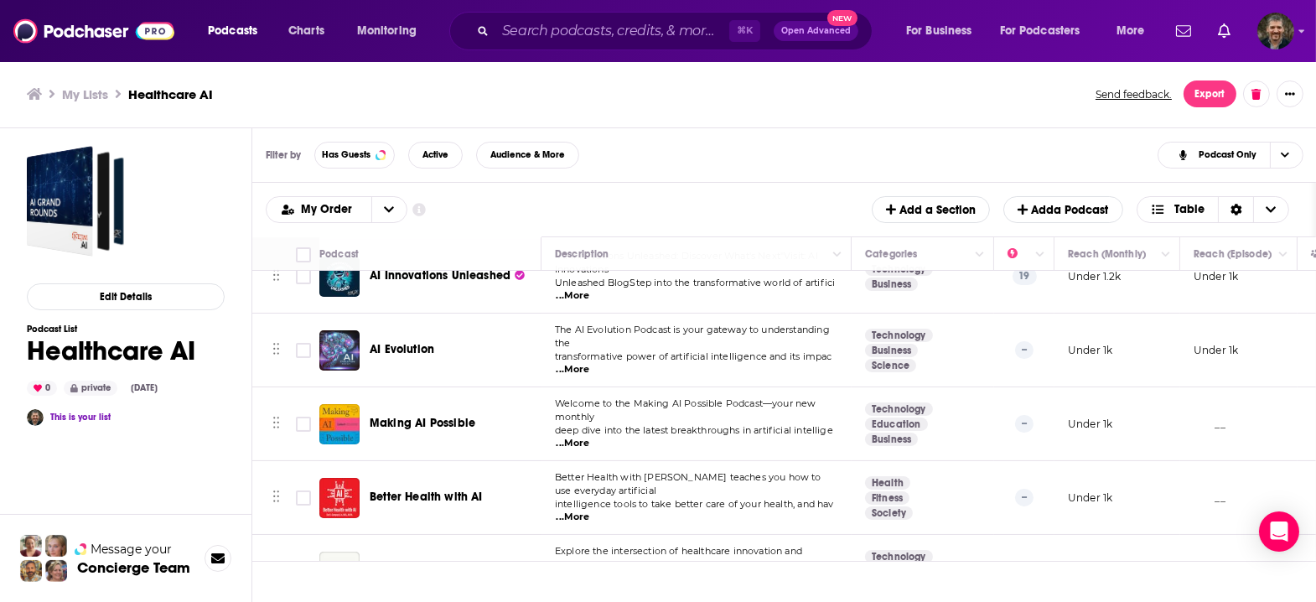
scroll to position [174, 0]
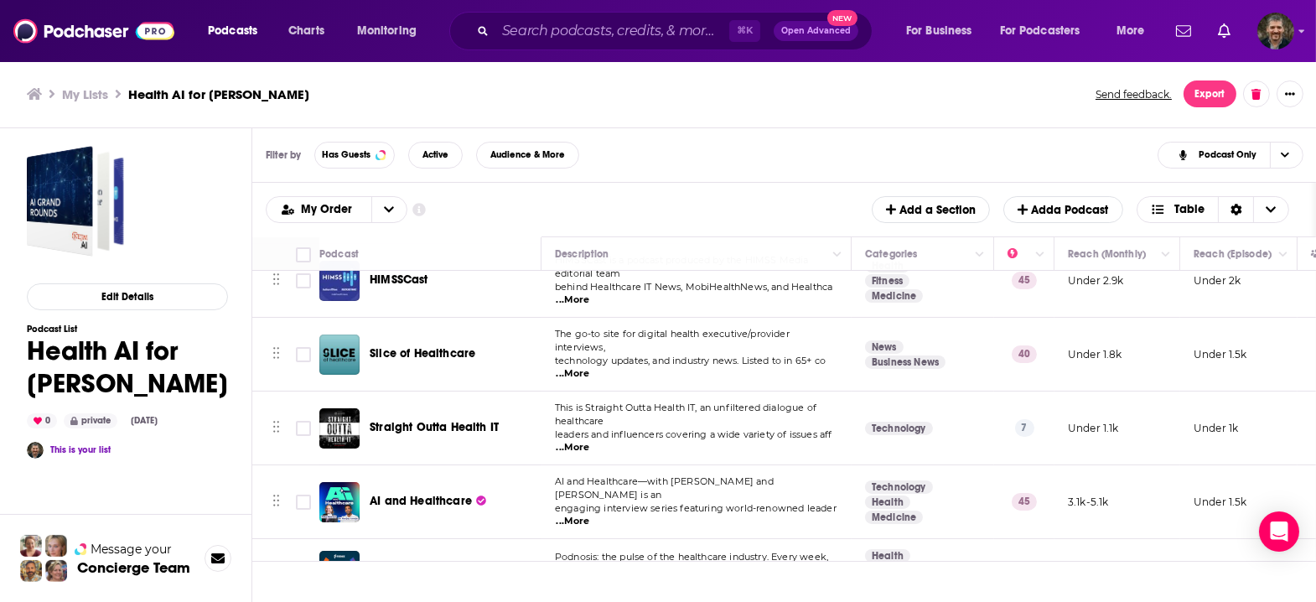
scroll to position [179, 0]
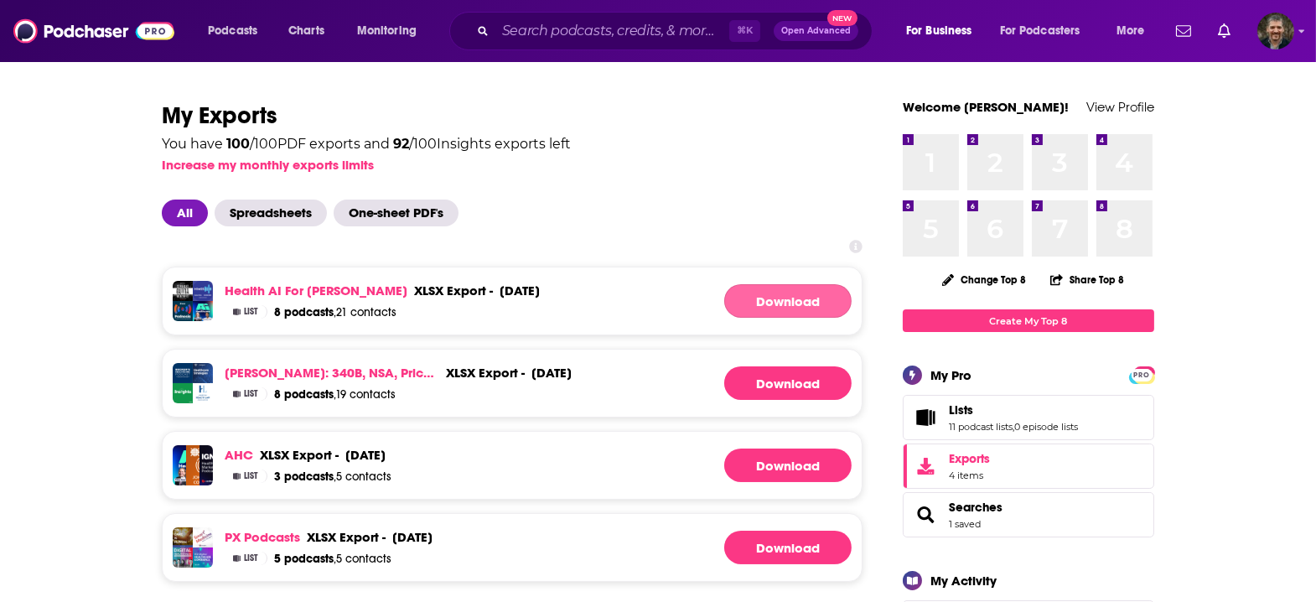
click at [731, 284] on link "Download" at bounding box center [787, 301] width 127 height 34
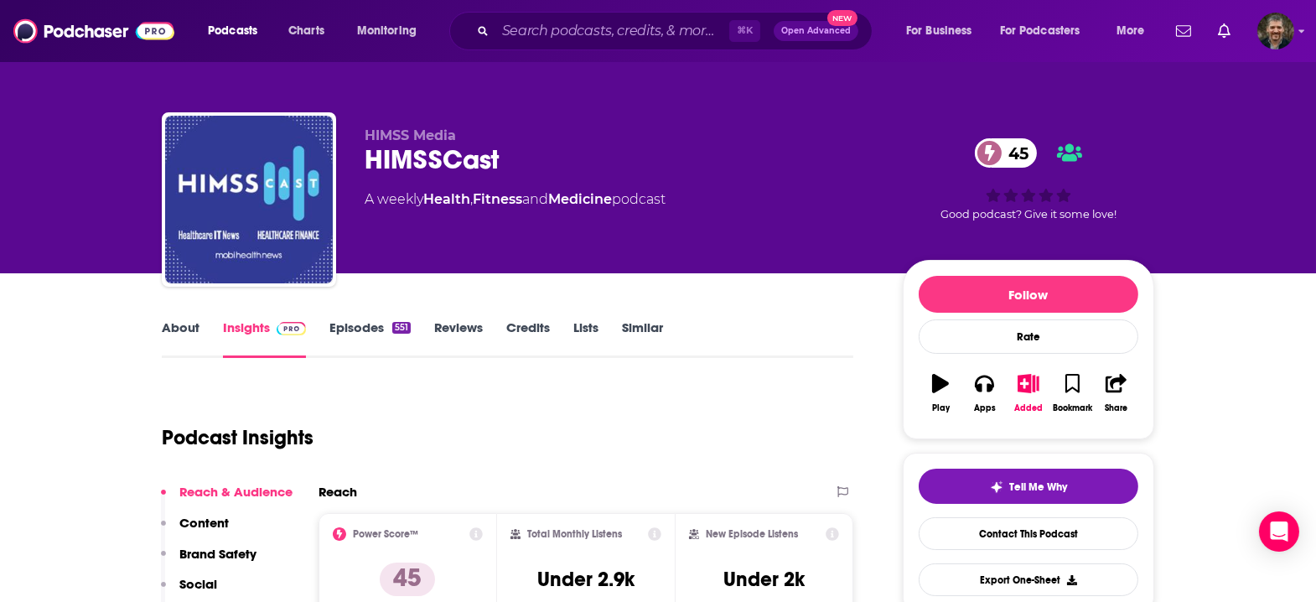
click at [200, 319] on link "About" at bounding box center [181, 338] width 38 height 39
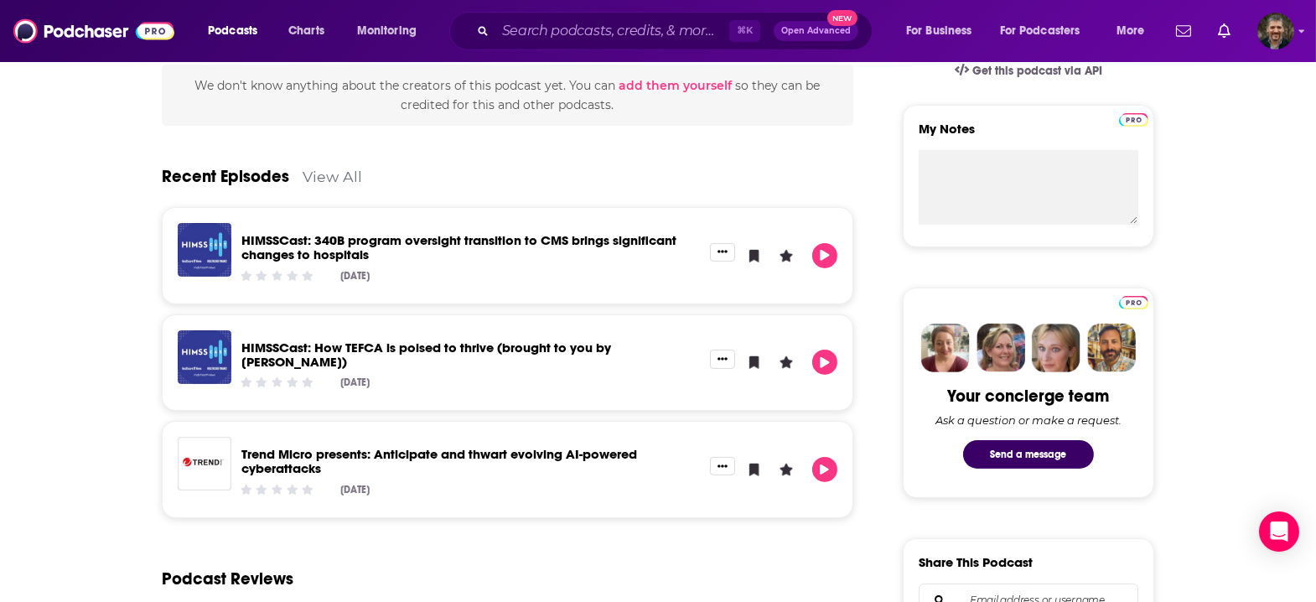
scroll to position [468, 0]
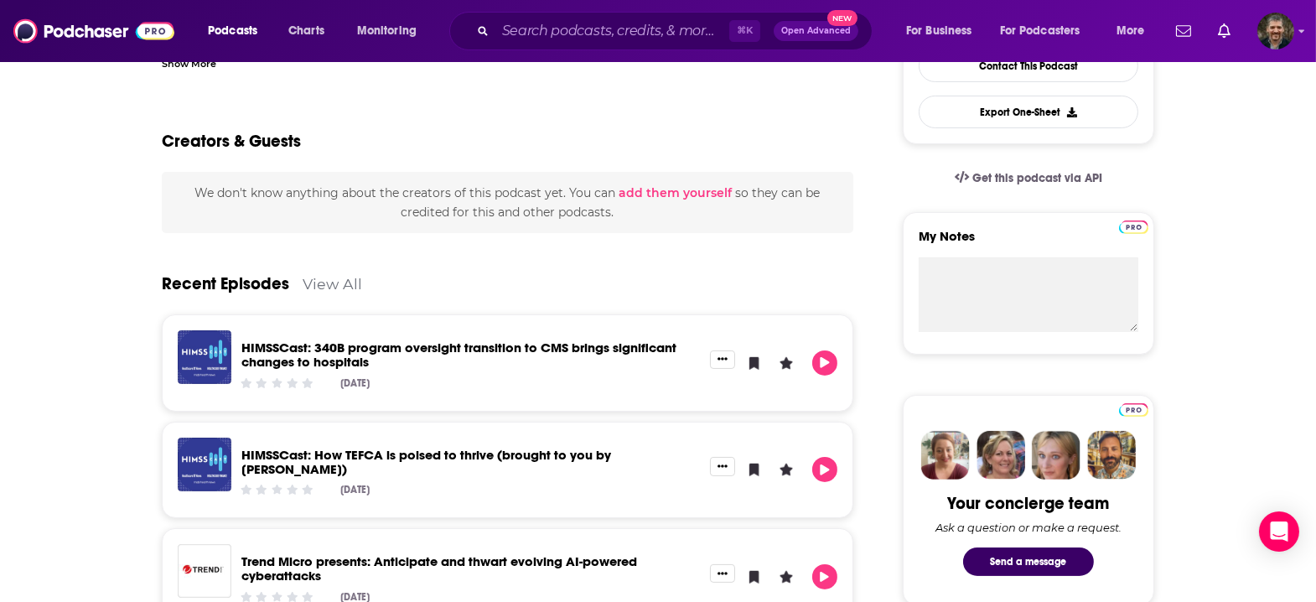
click at [365, 340] on link "HIMSSCast: 340B program oversight transition to CMS brings significant changes …" at bounding box center [458, 355] width 435 height 30
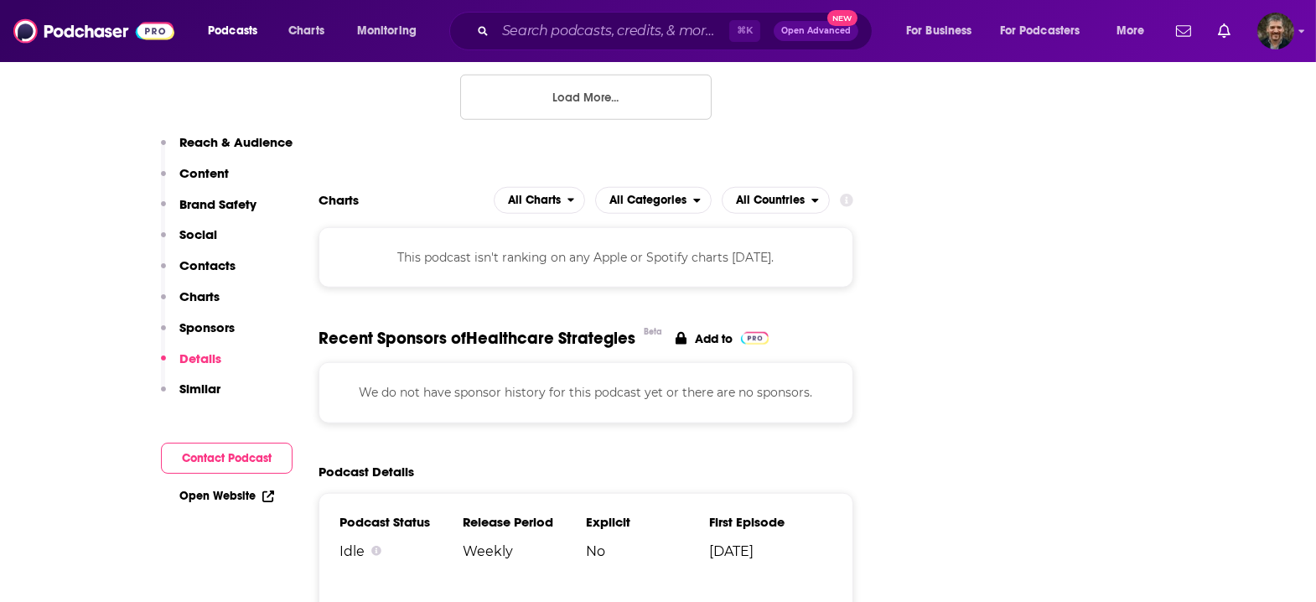
scroll to position [2310, 0]
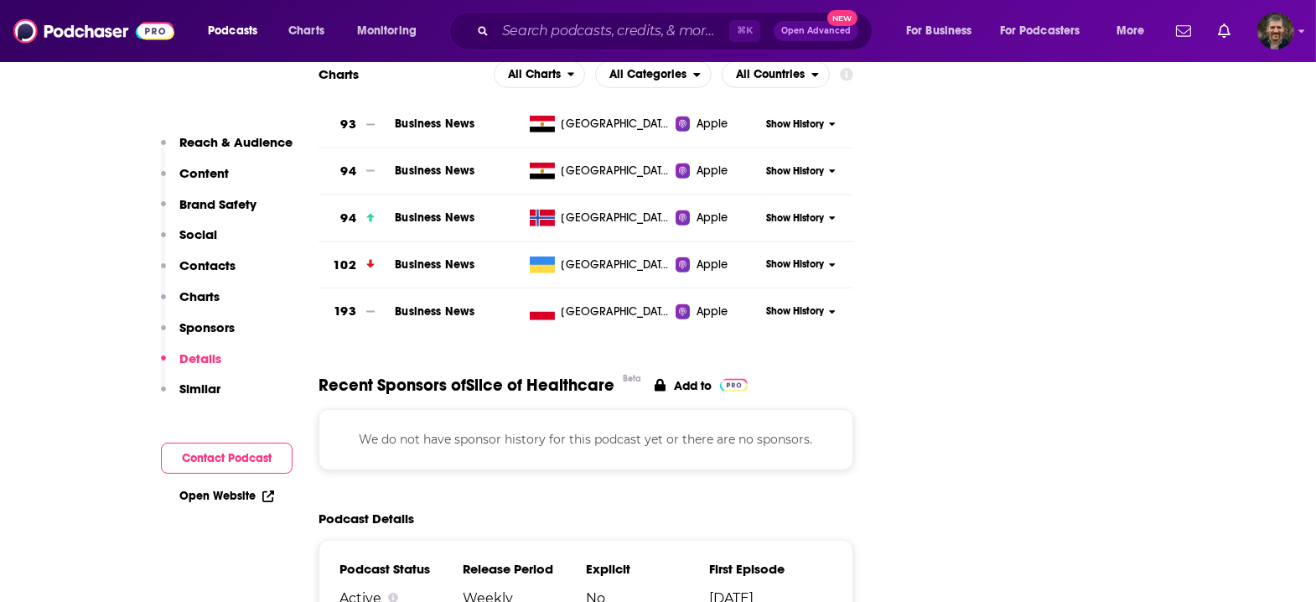
scroll to position [2207, 0]
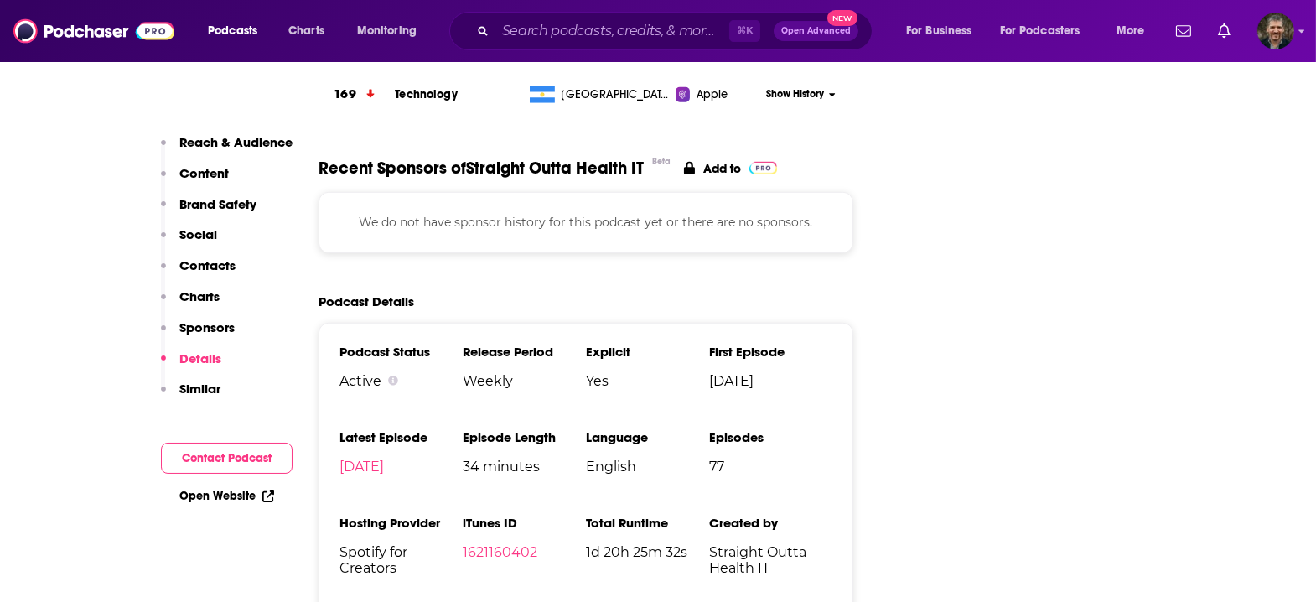
scroll to position [1906, 0]
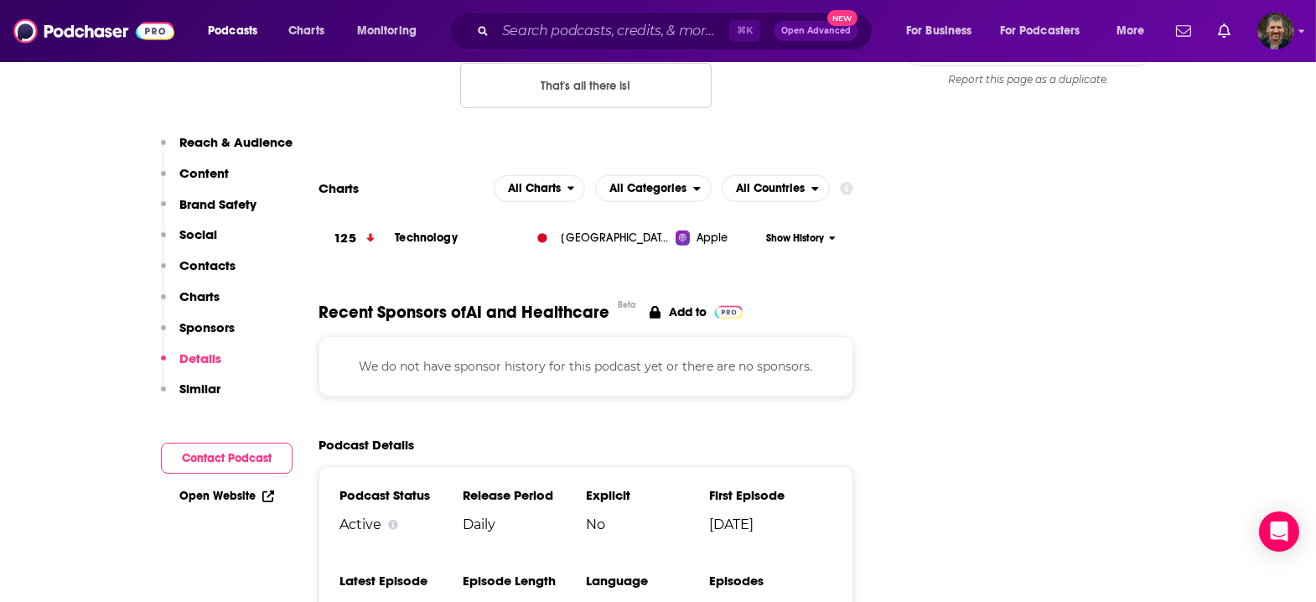
scroll to position [1939, 0]
